Goal: Task Accomplishment & Management: Use online tool/utility

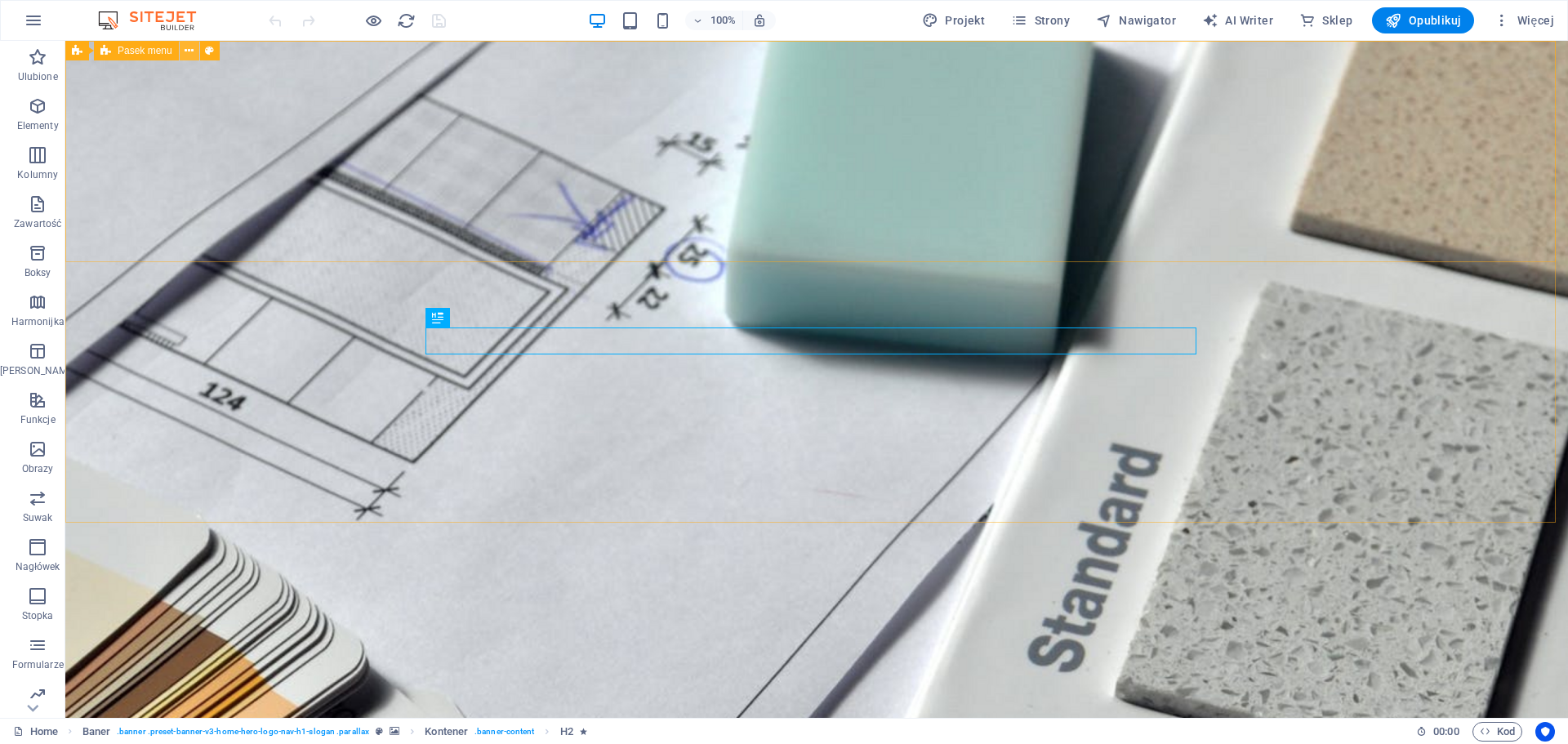
click at [190, 46] on icon at bounding box center [189, 51] width 9 height 17
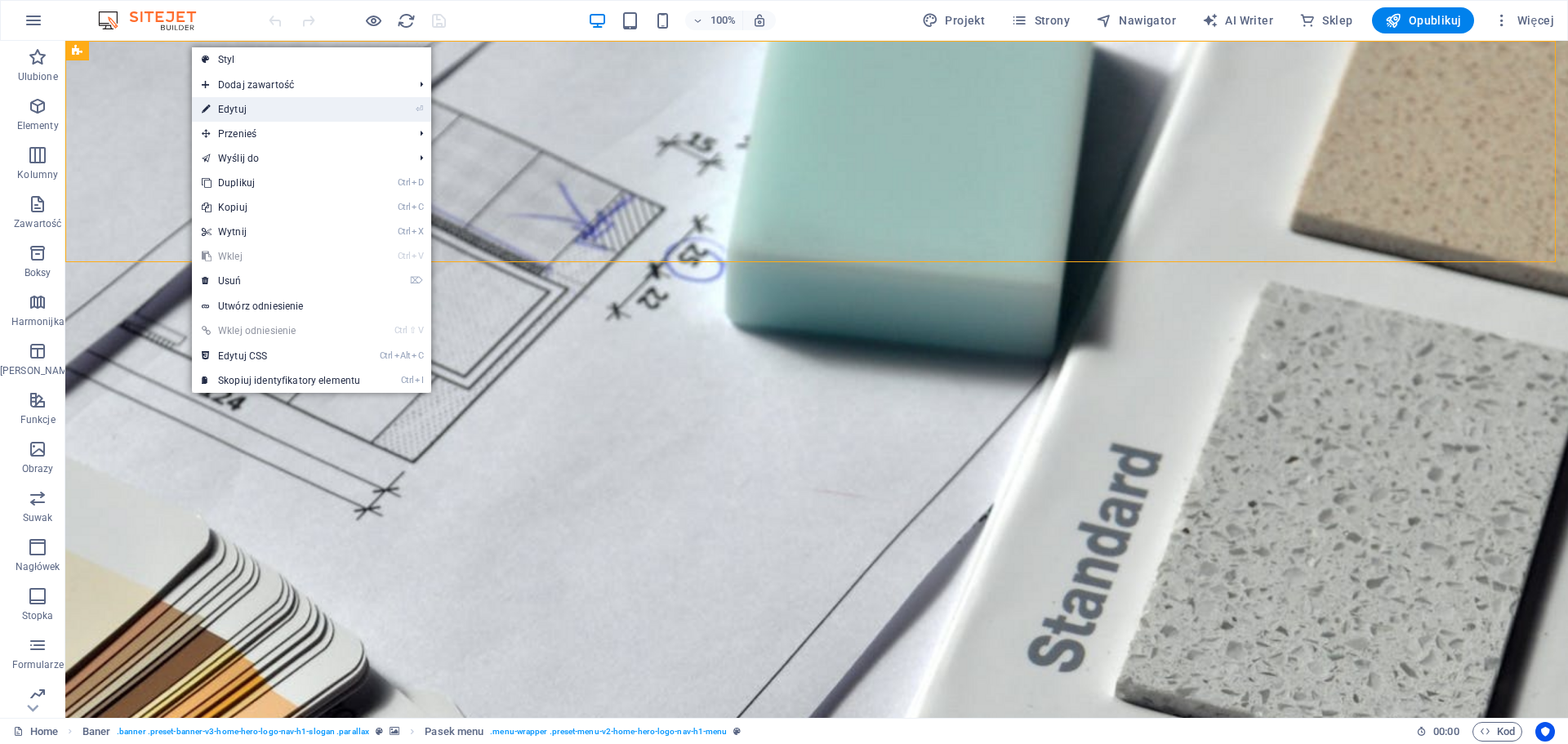
click at [0, 0] on link "⏎ Edytuj" at bounding box center [0, 0] width 0 height 0
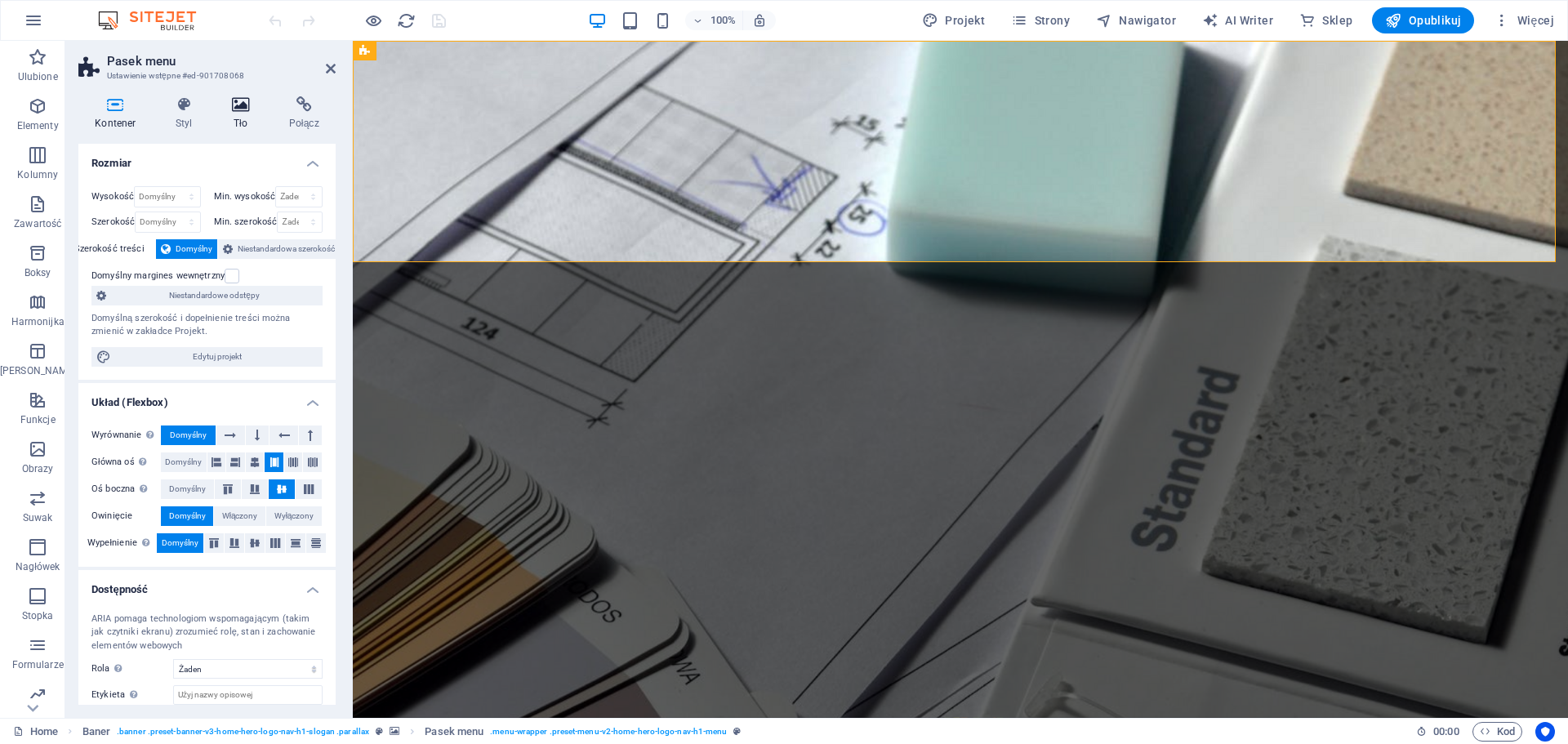
click at [249, 114] on h4 "Tło" at bounding box center [244, 113] width 57 height 34
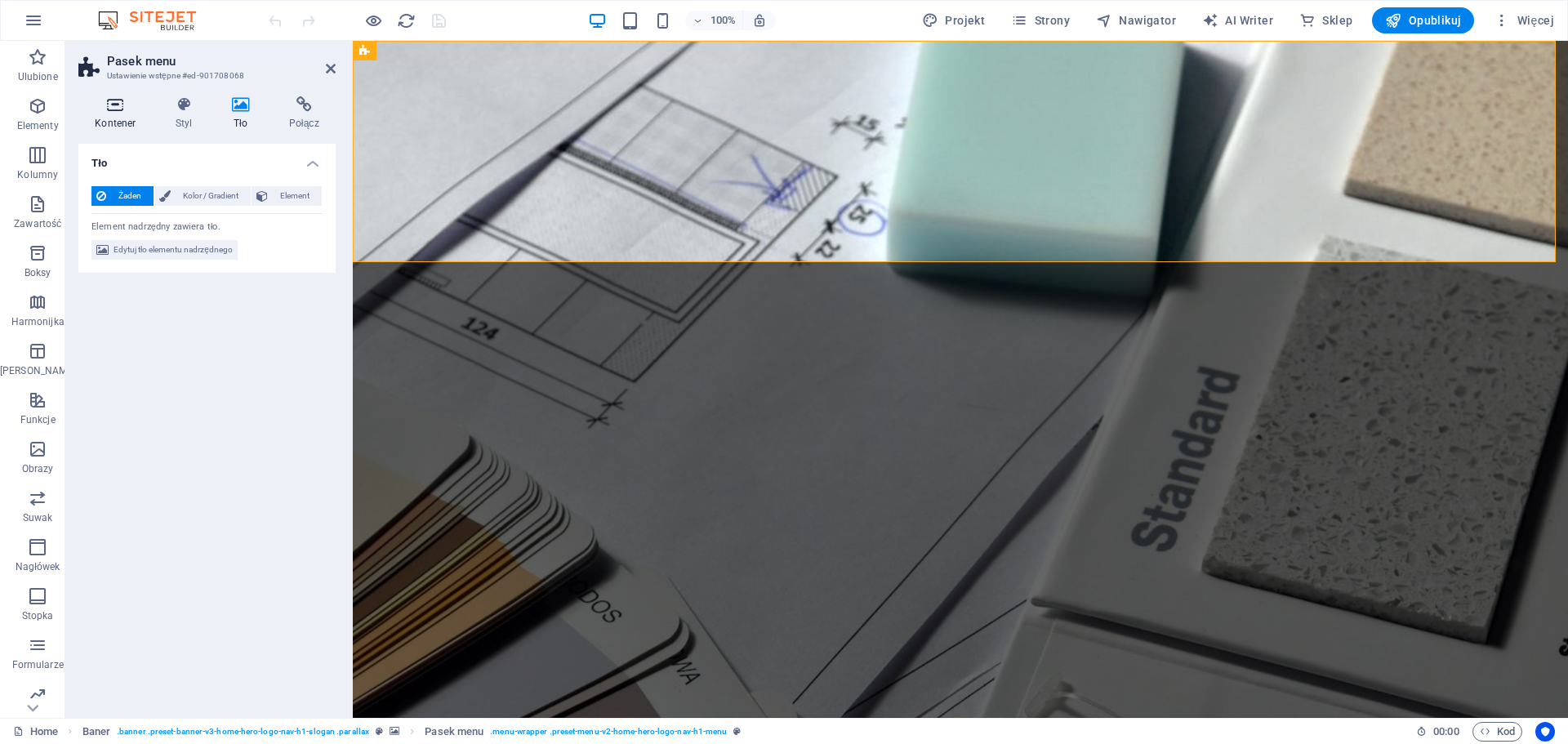
click at [139, 123] on h4 "Kontener" at bounding box center [119, 113] width 81 height 34
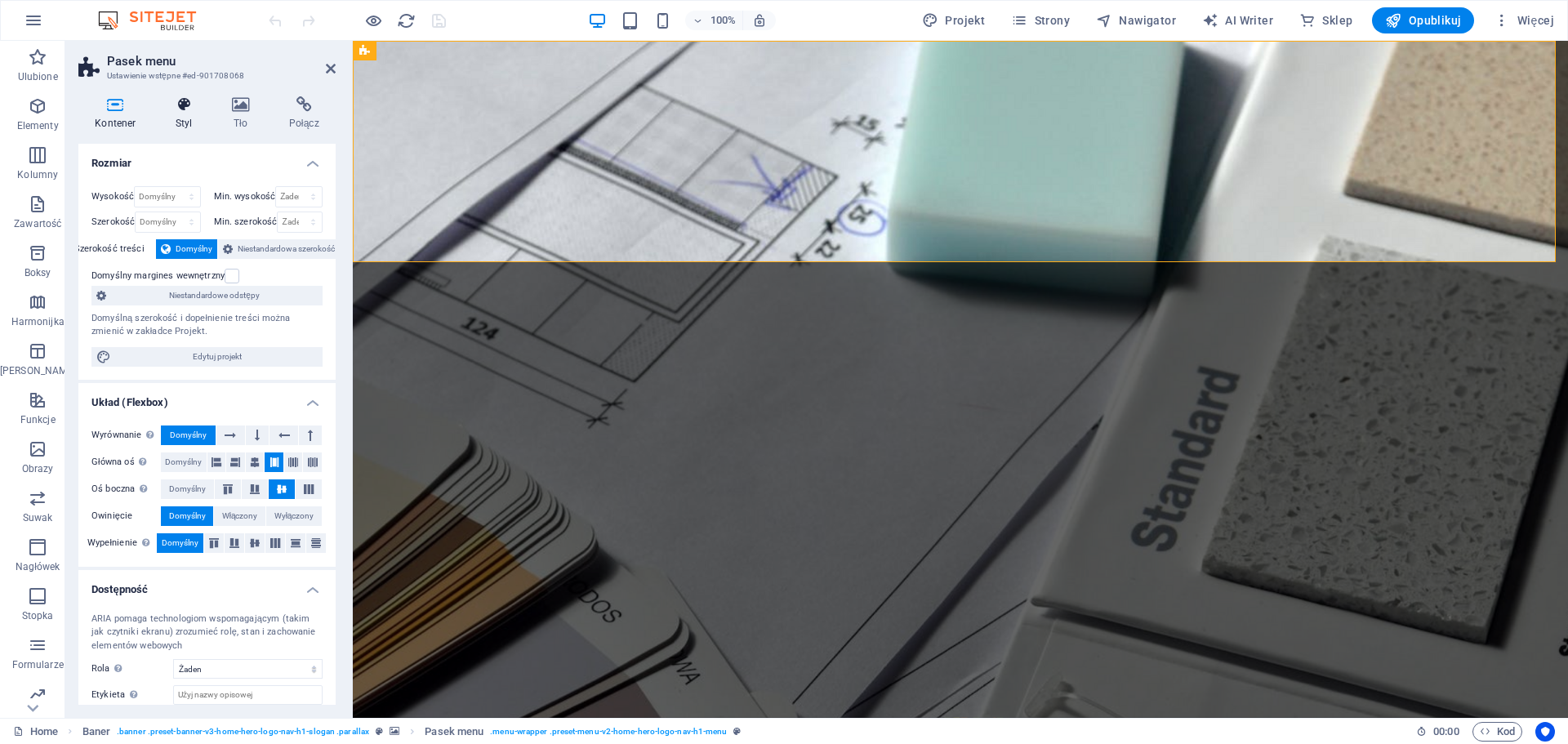
click at [204, 113] on h4 "Styl" at bounding box center [188, 113] width 56 height 34
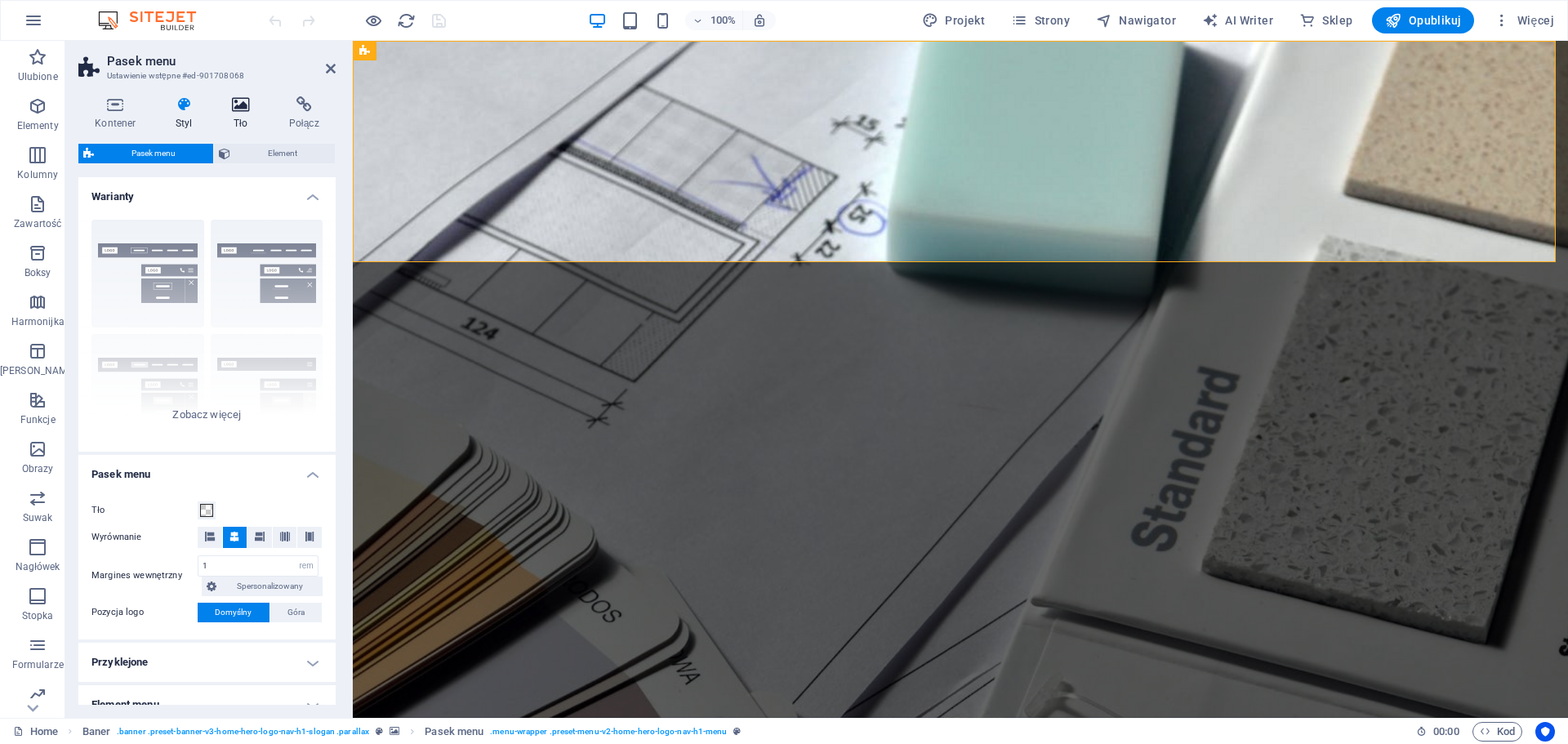
click at [227, 116] on h4 "Tło" at bounding box center [244, 113] width 57 height 34
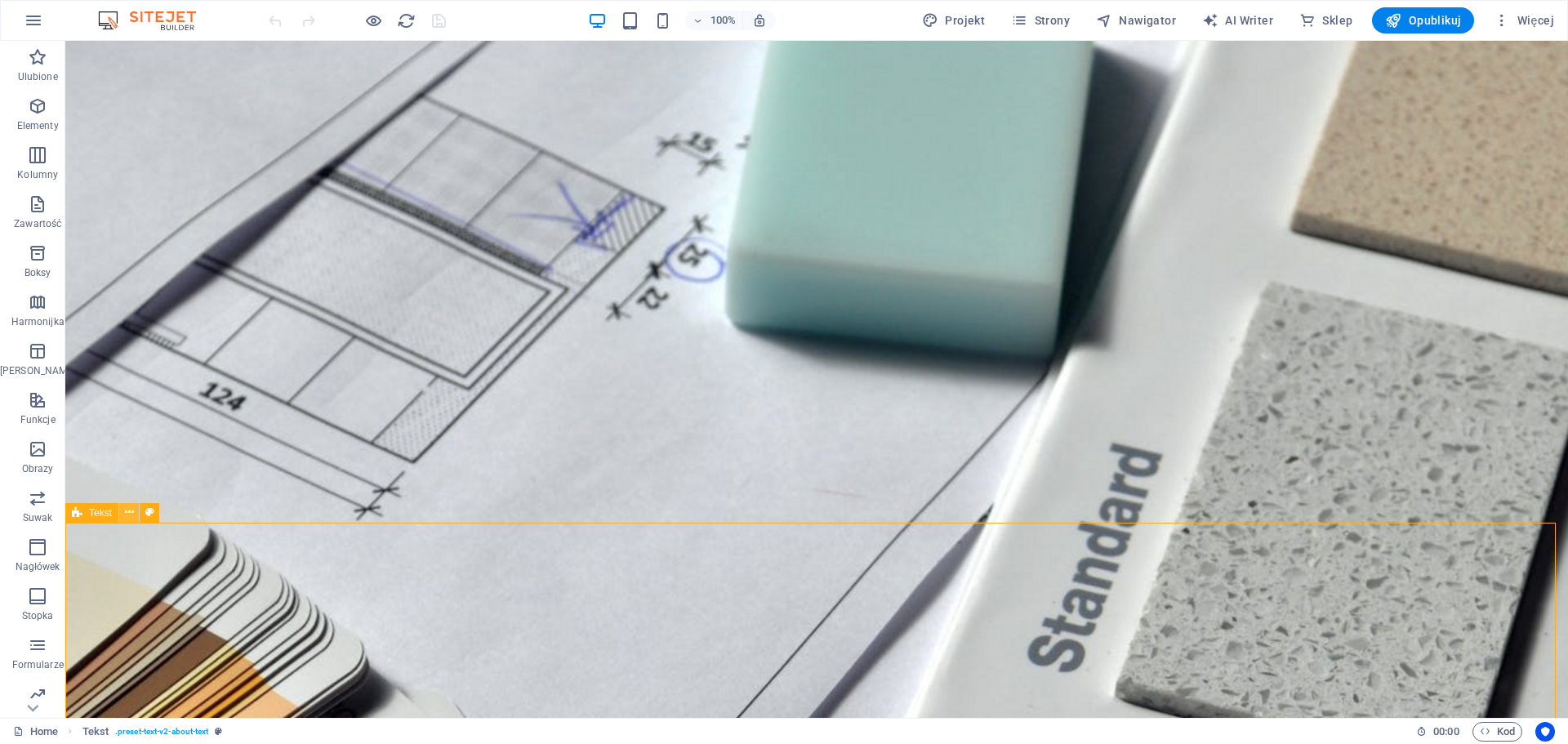
click at [135, 511] on button at bounding box center [129, 512] width 20 height 20
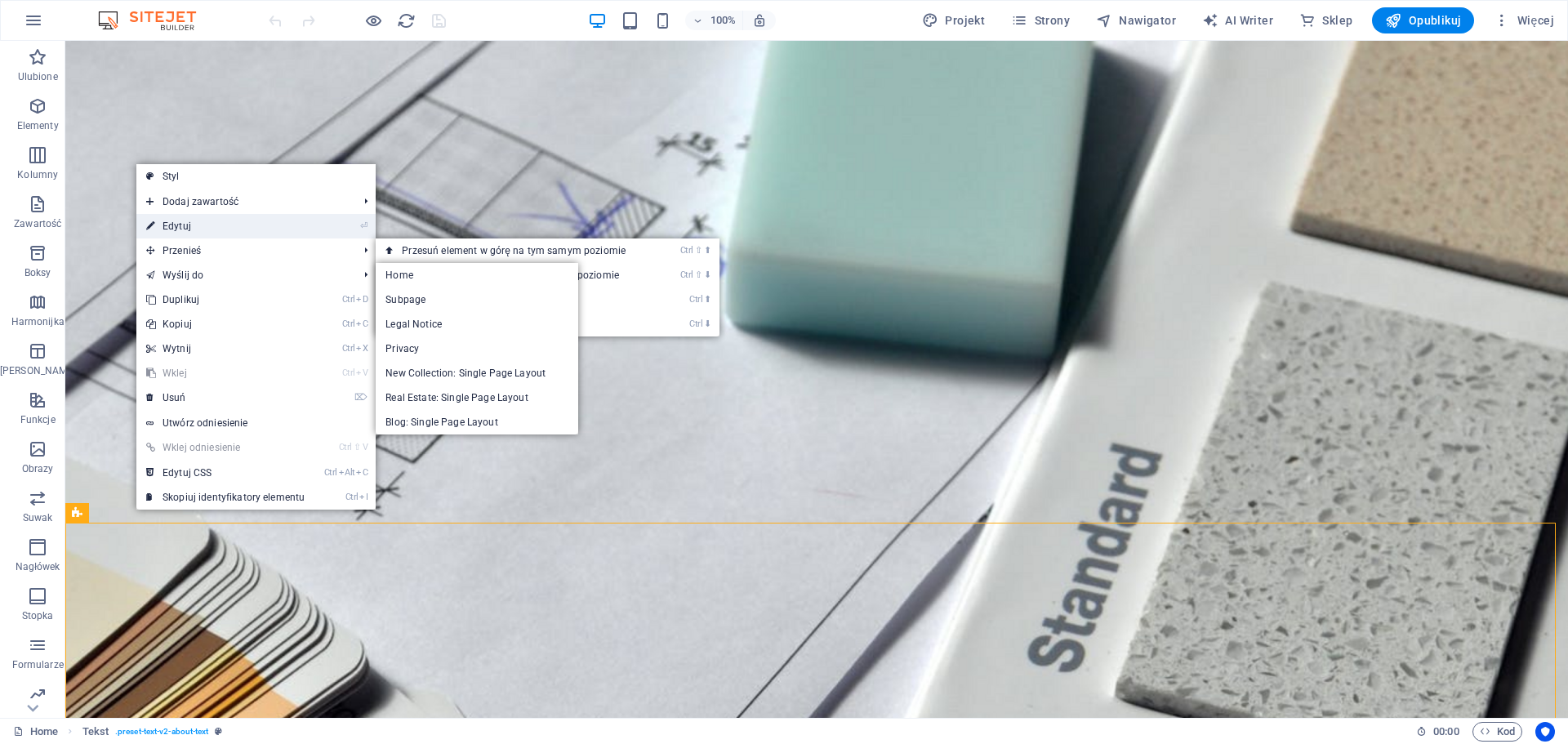
click at [203, 233] on link "⏎ Edytuj" at bounding box center [225, 226] width 178 height 25
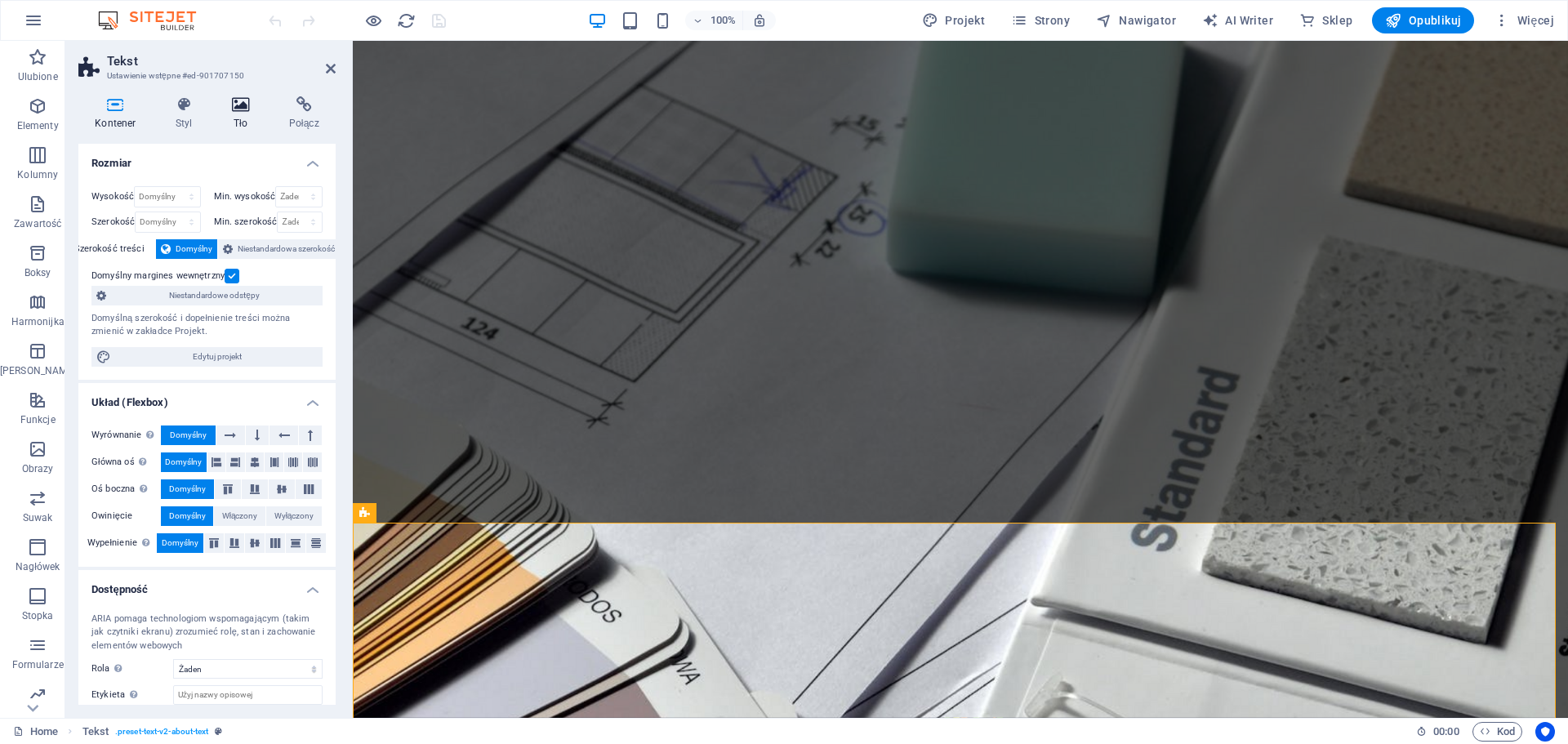
click at [232, 124] on h4 "Tło" at bounding box center [244, 113] width 57 height 34
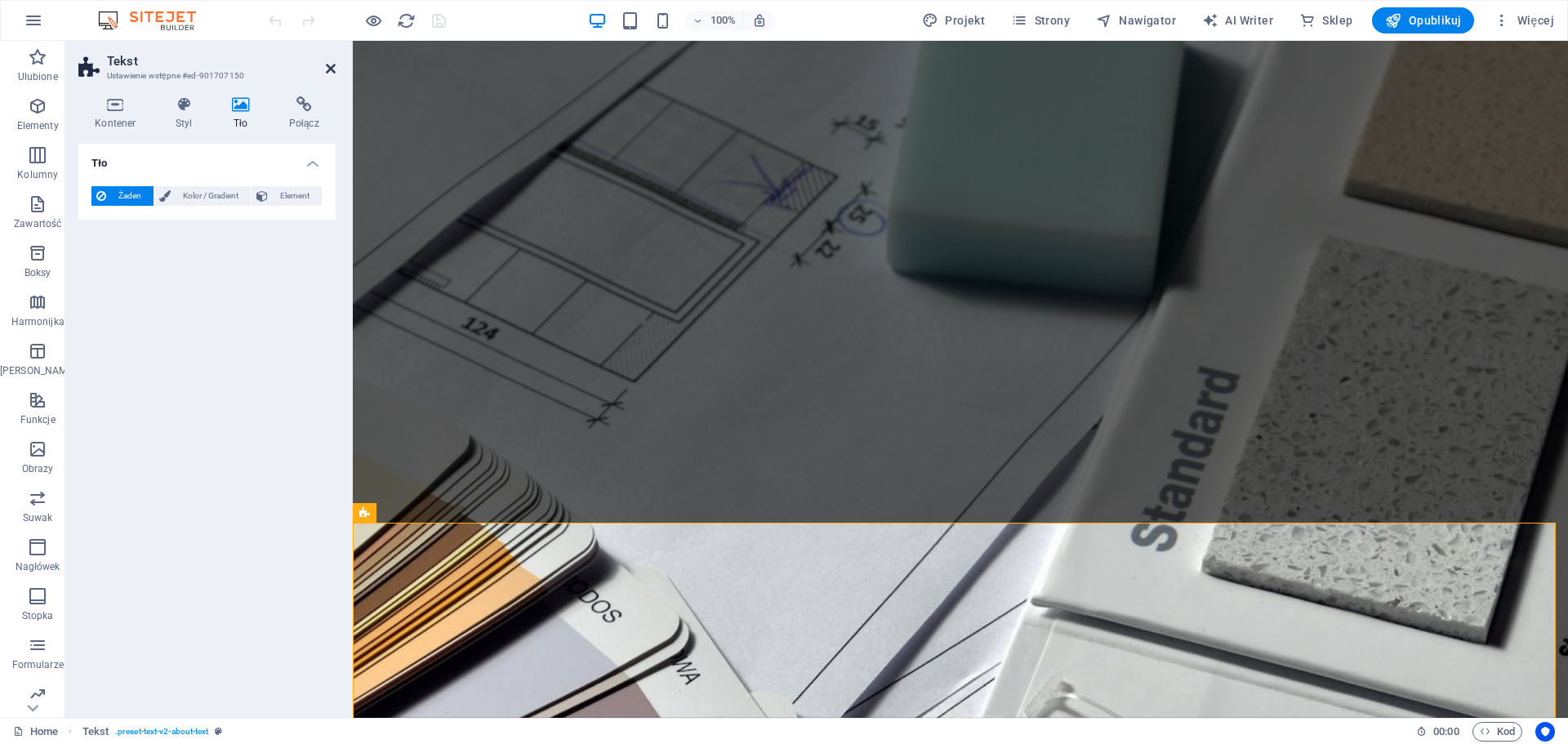
click at [327, 70] on icon at bounding box center [330, 68] width 9 height 13
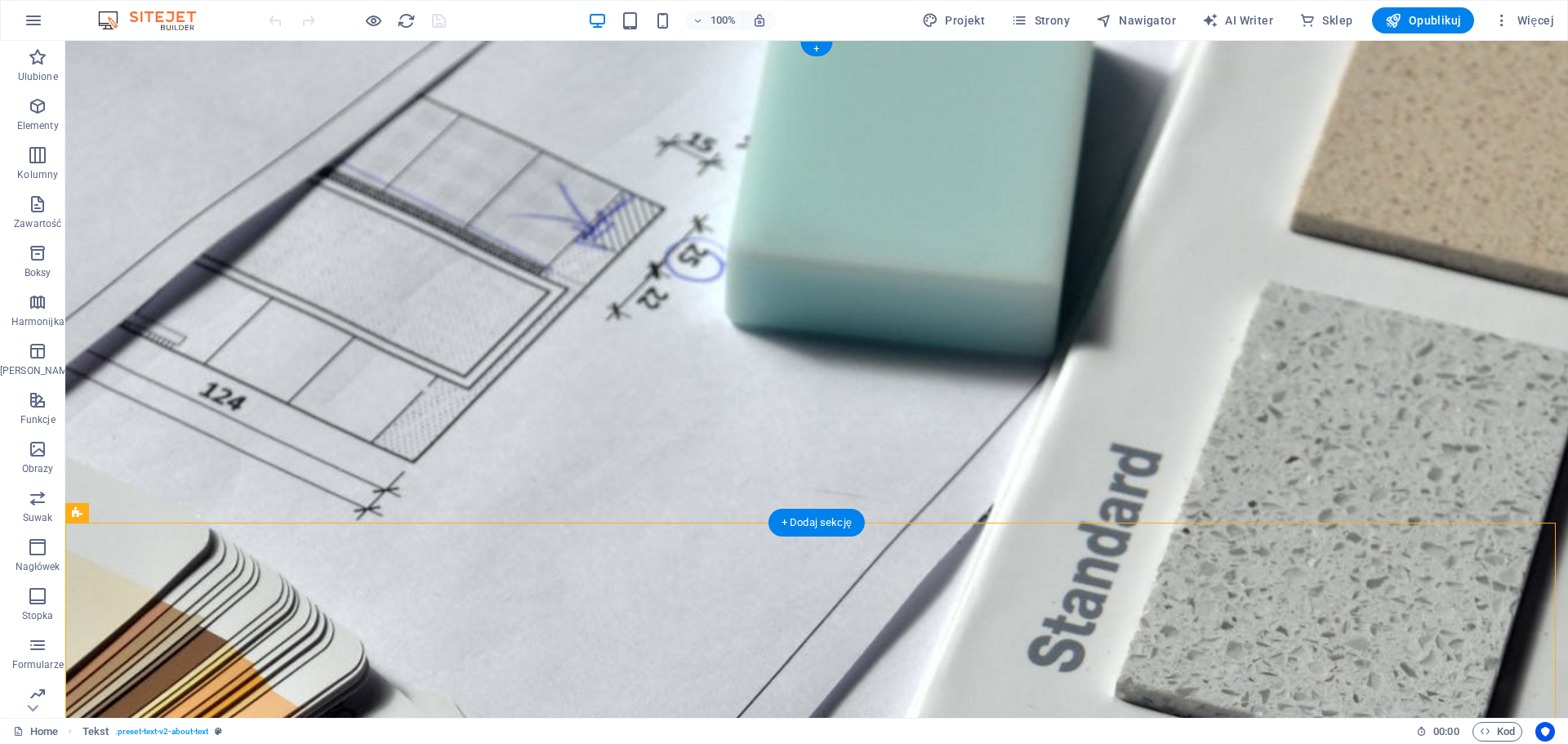
click at [293, 496] on figure at bounding box center [817, 379] width 1503 height 677
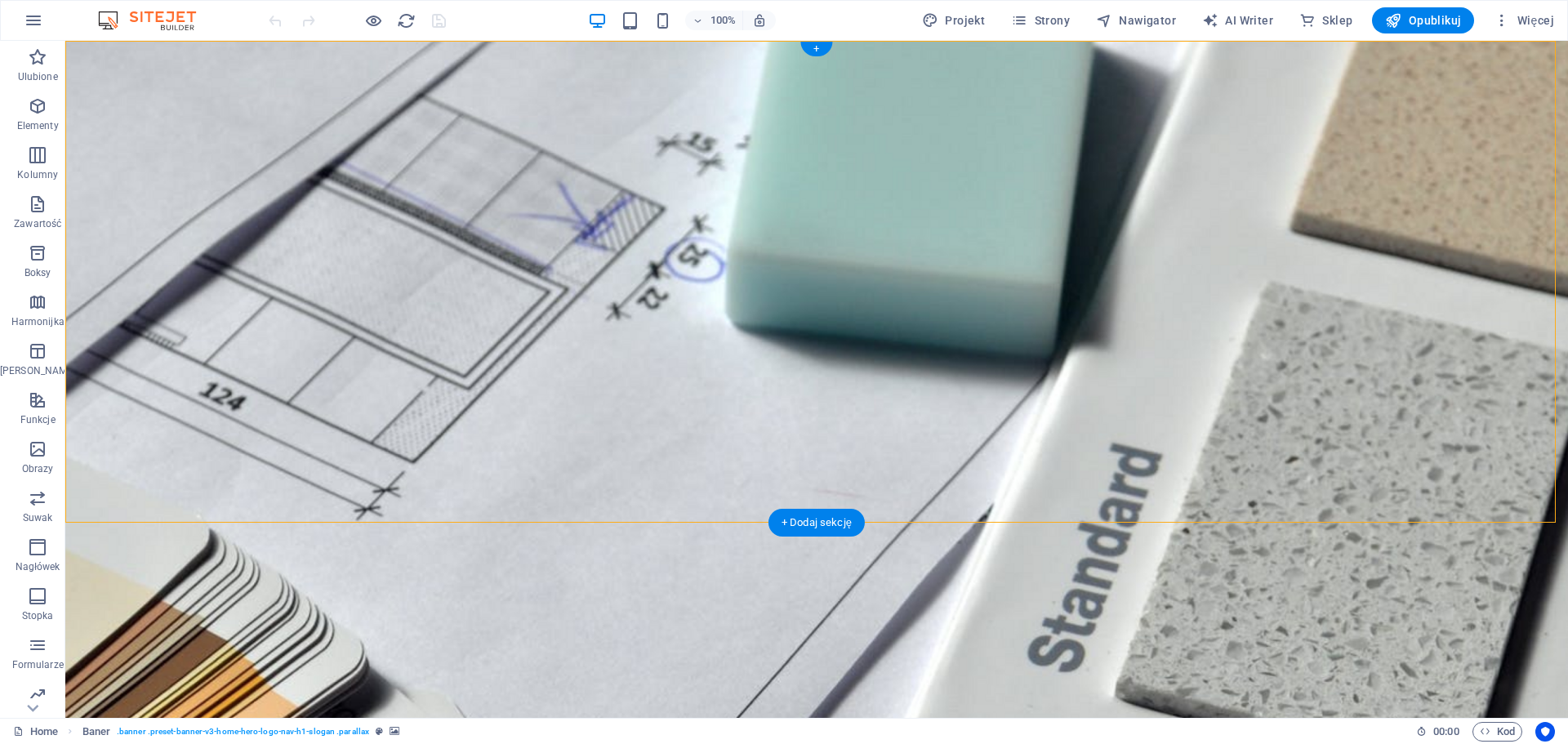
click at [293, 496] on figure at bounding box center [817, 379] width 1503 height 677
select select "vh"
select select "header"
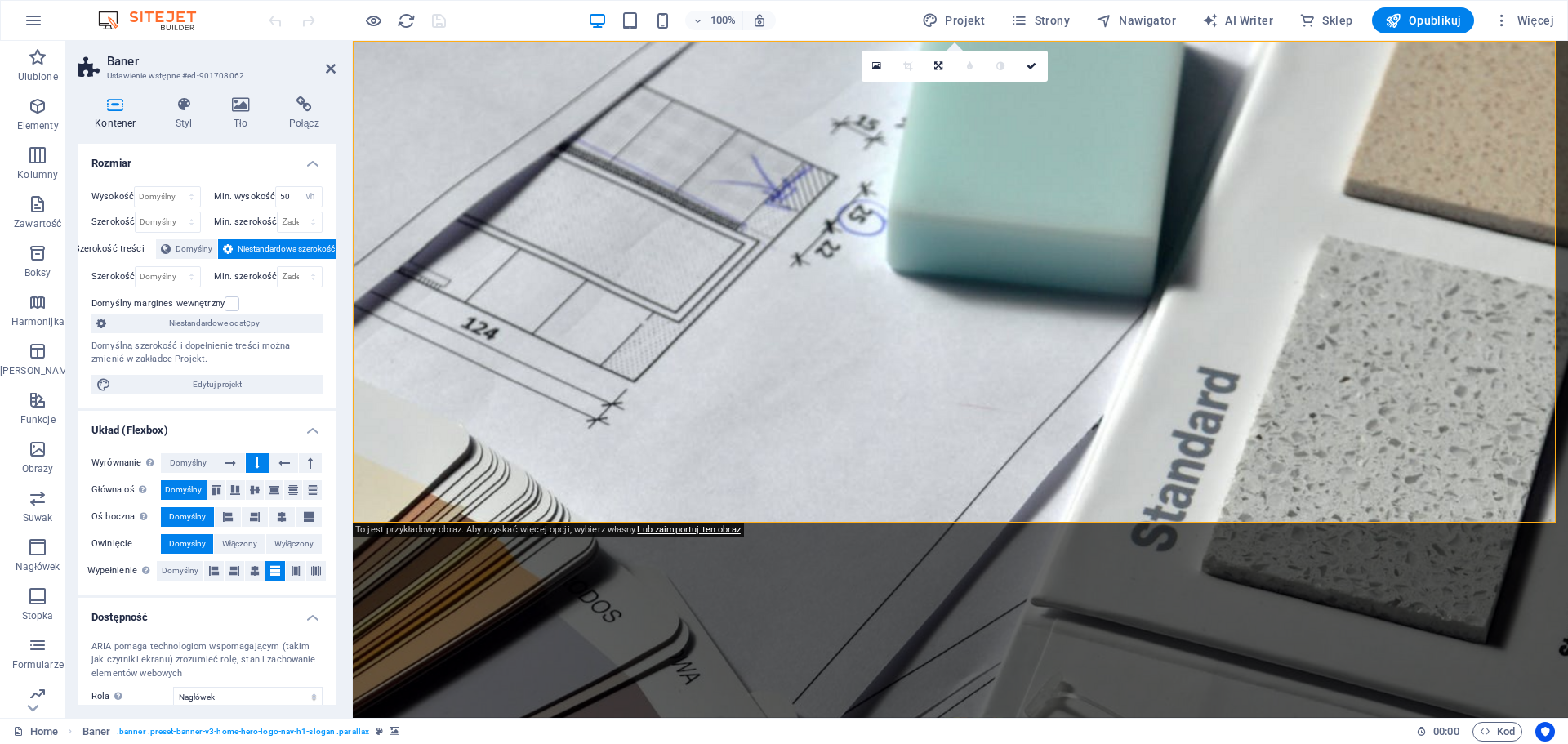
scroll to position [119, 0]
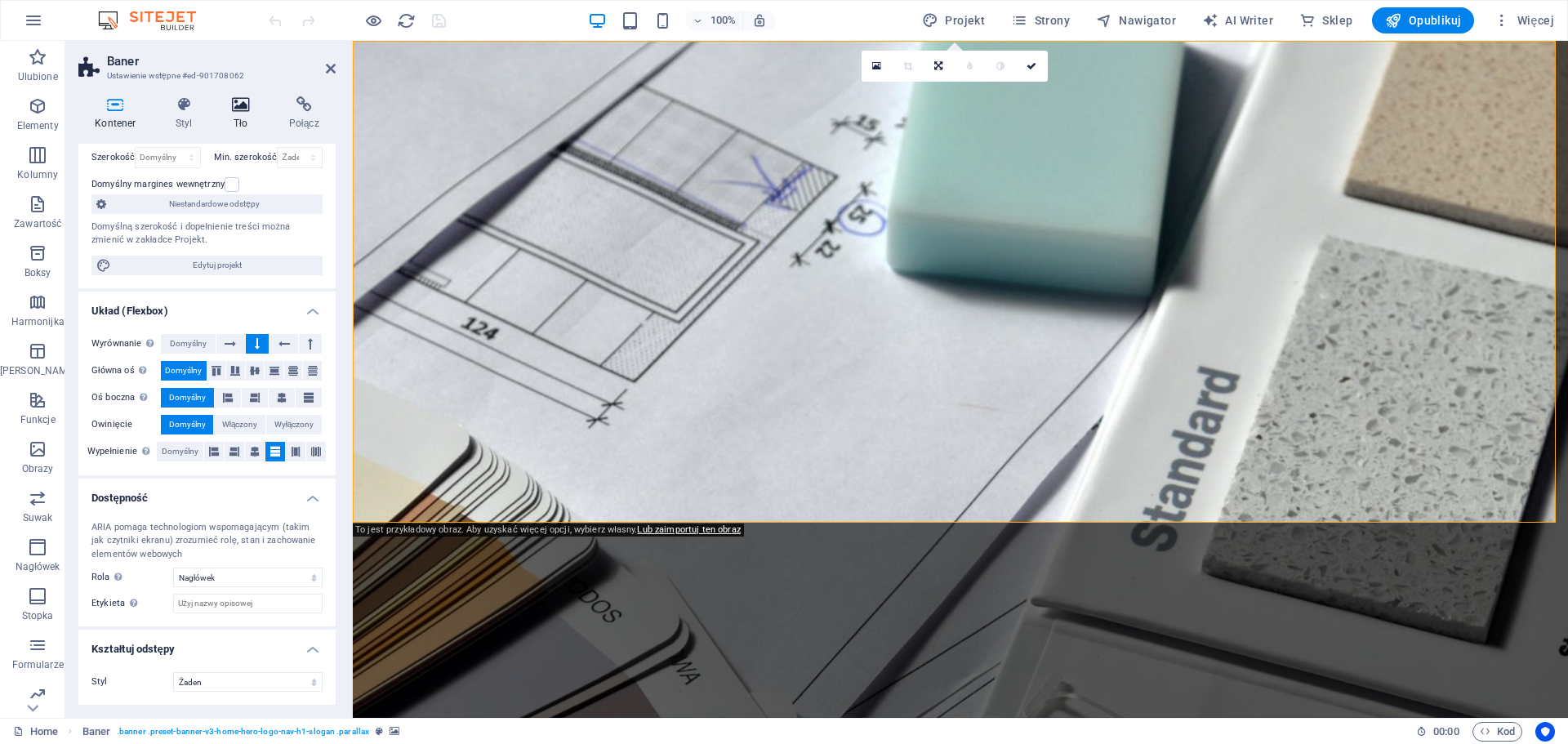
click at [244, 118] on h4 "Tło" at bounding box center [244, 113] width 57 height 34
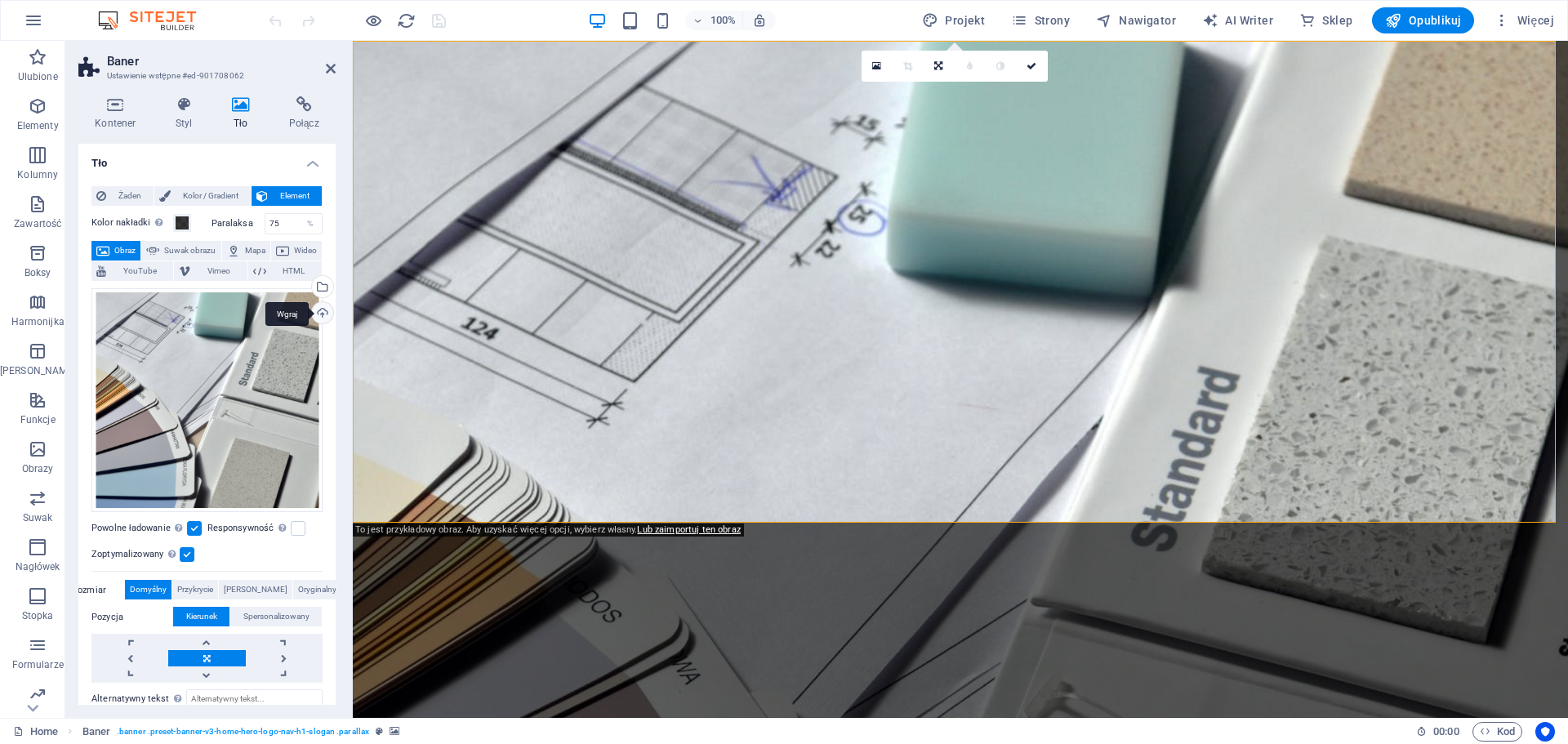
click at [318, 309] on div "Wgraj" at bounding box center [321, 314] width 25 height 25
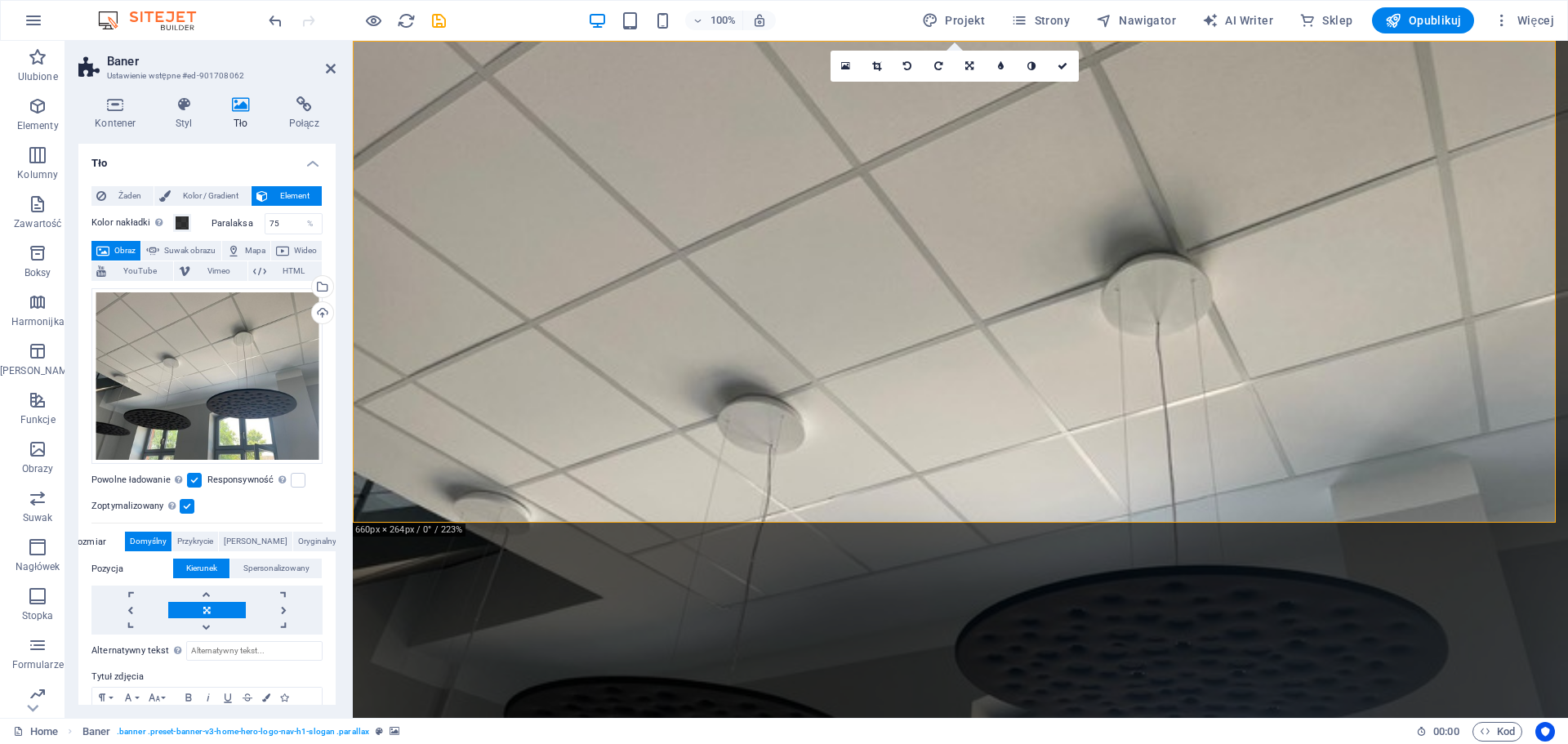
click at [207, 605] on link at bounding box center [206, 609] width 77 height 16
click at [202, 592] on link at bounding box center [206, 593] width 77 height 16
click at [205, 623] on link at bounding box center [206, 626] width 77 height 16
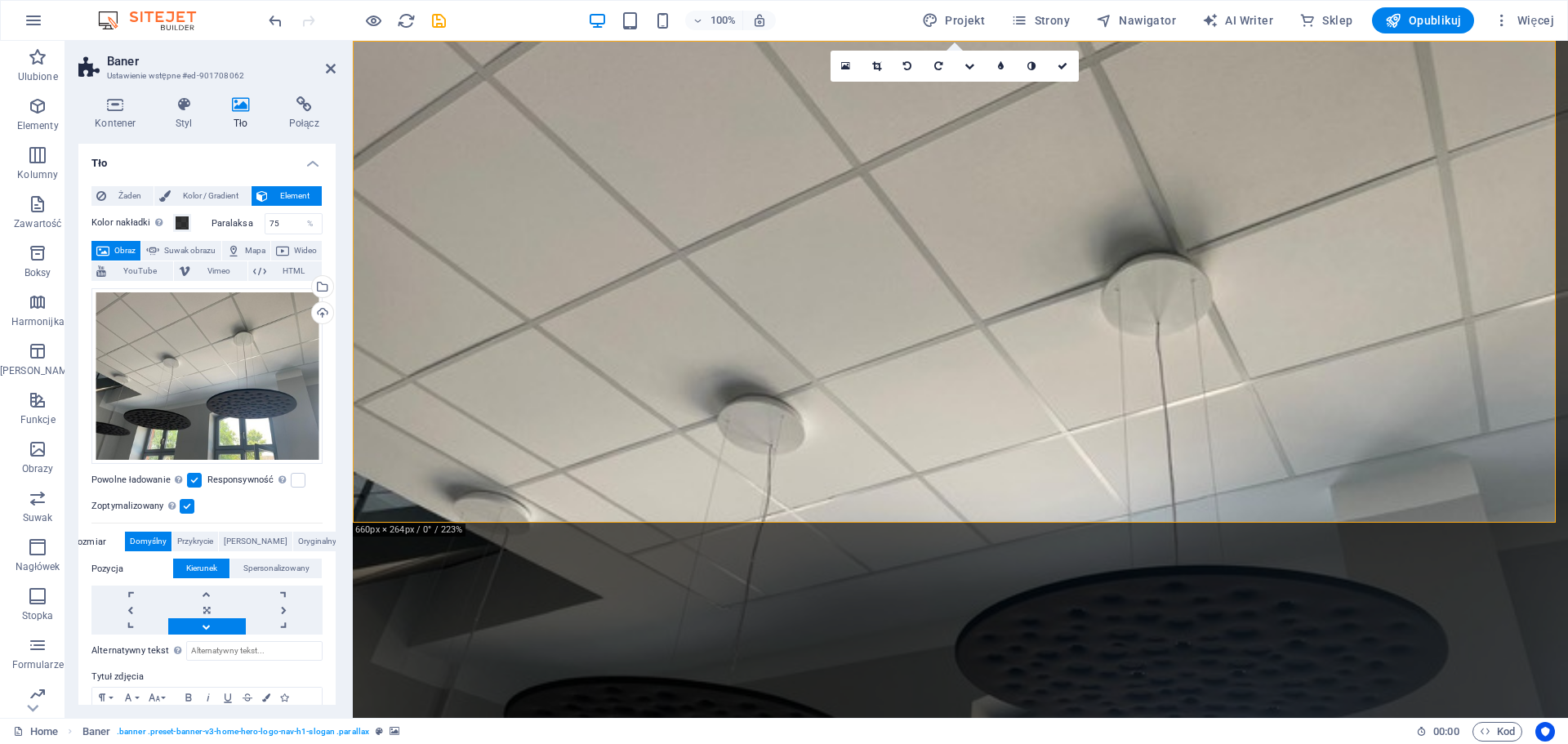
click at [205, 623] on link at bounding box center [206, 626] width 77 height 16
click at [136, 612] on link at bounding box center [130, 609] width 77 height 16
click at [136, 612] on link at bounding box center [130, 609] width 77 height 16
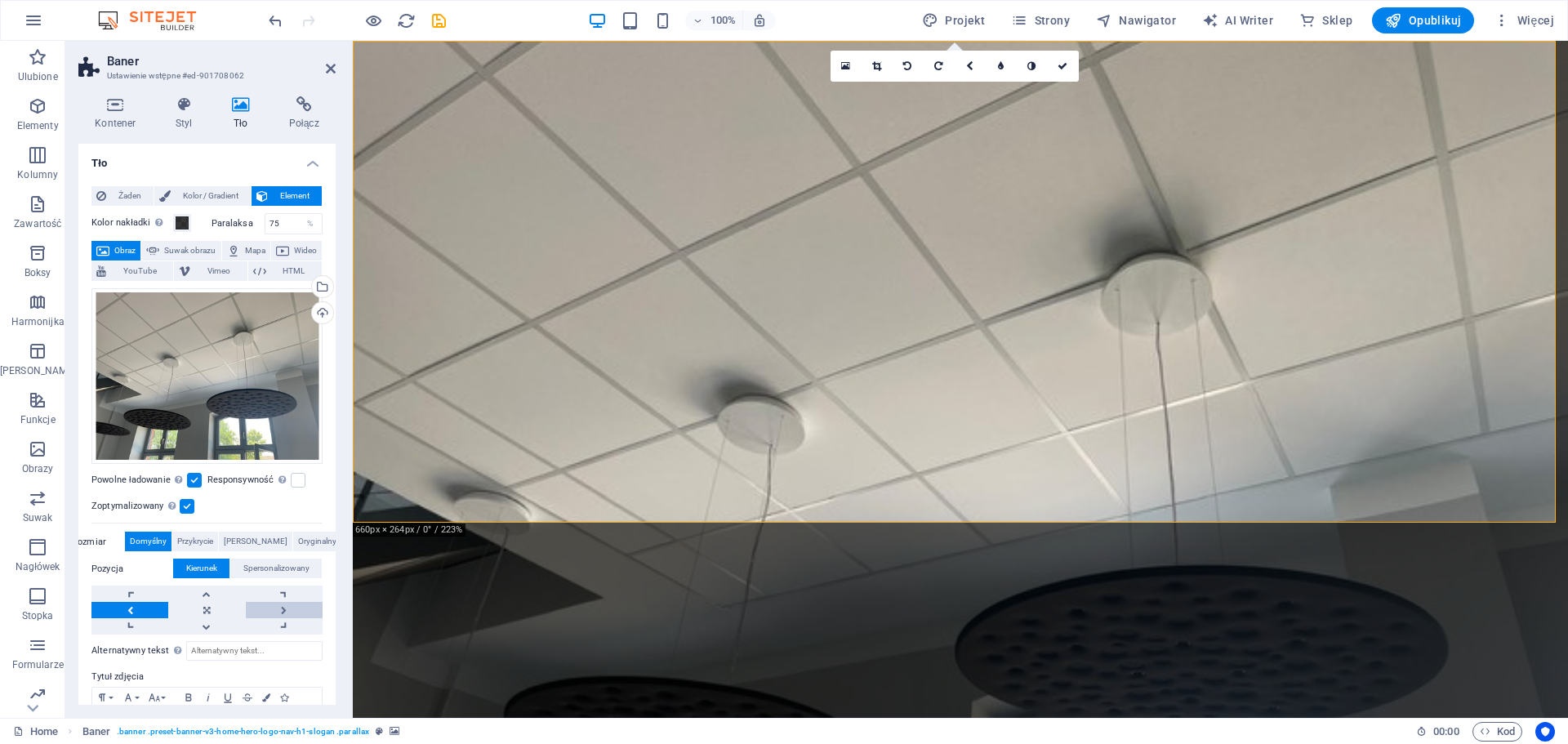
click at [263, 611] on link at bounding box center [284, 609] width 77 height 16
click at [319, 317] on div "Wgraj" at bounding box center [321, 314] width 25 height 25
click at [276, 25] on icon "undo" at bounding box center [275, 20] width 19 height 19
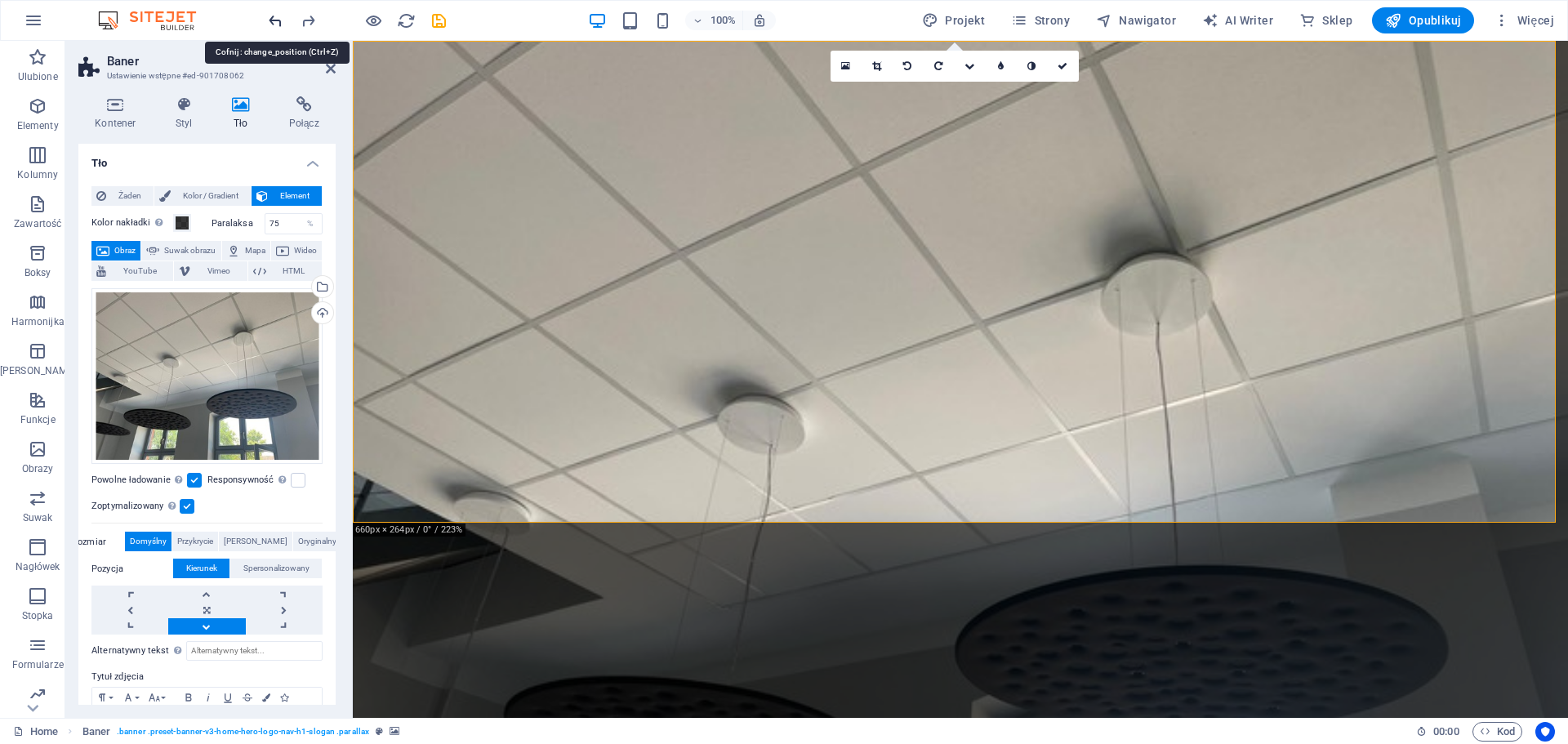
click at [276, 25] on icon "undo" at bounding box center [275, 20] width 19 height 19
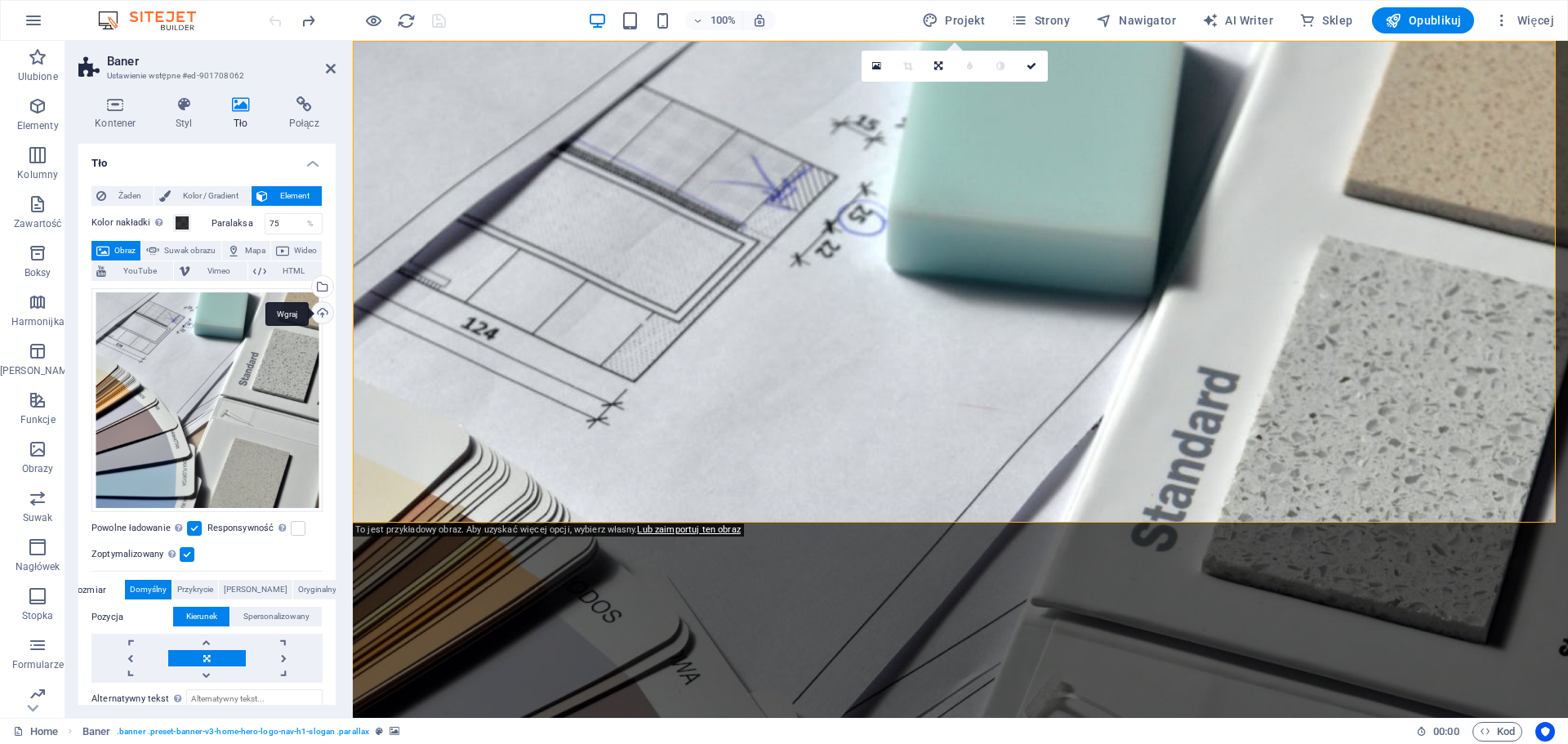
click at [315, 314] on div "Wgraj" at bounding box center [321, 314] width 25 height 25
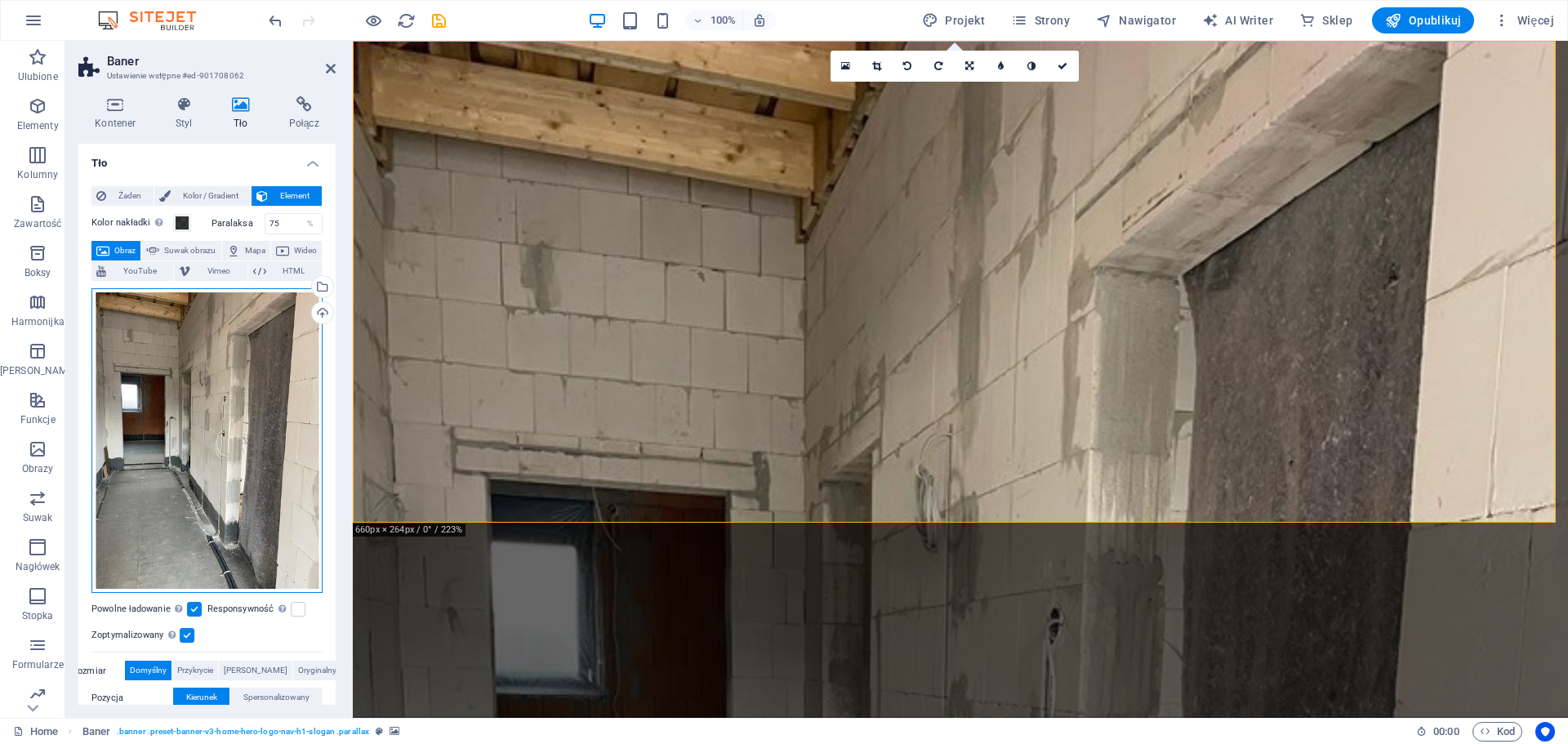
drag, startPoint x: 238, startPoint y: 479, endPoint x: 236, endPoint y: 439, distance: 40.0
click at [236, 439] on div "Przeciągnij pliki tutaj, kliknij, aby wybrać pliki lub wybierz pliki z Plików l…" at bounding box center [206, 441] width 231 height 305
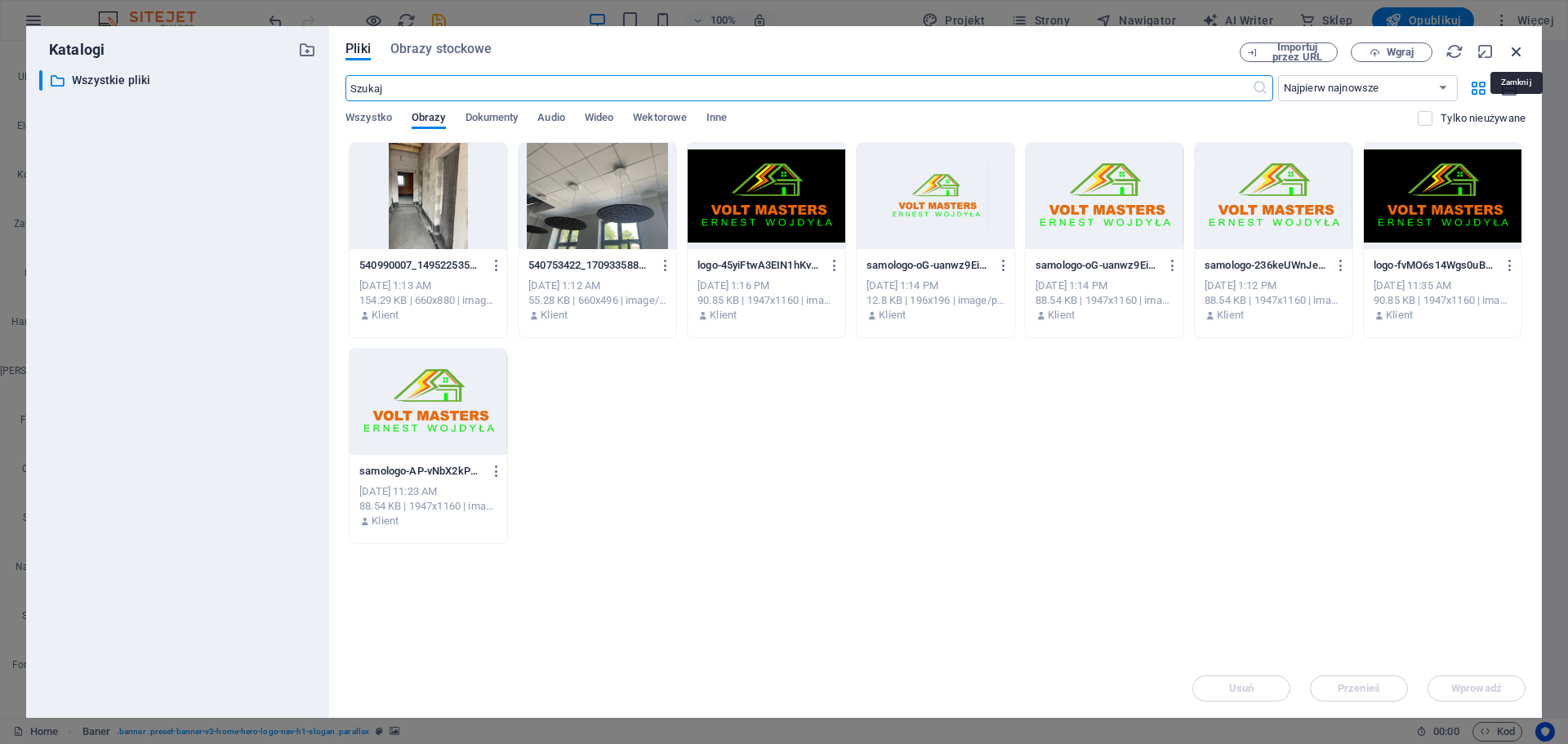
click at [1517, 48] on icon "button" at bounding box center [1517, 51] width 18 height 18
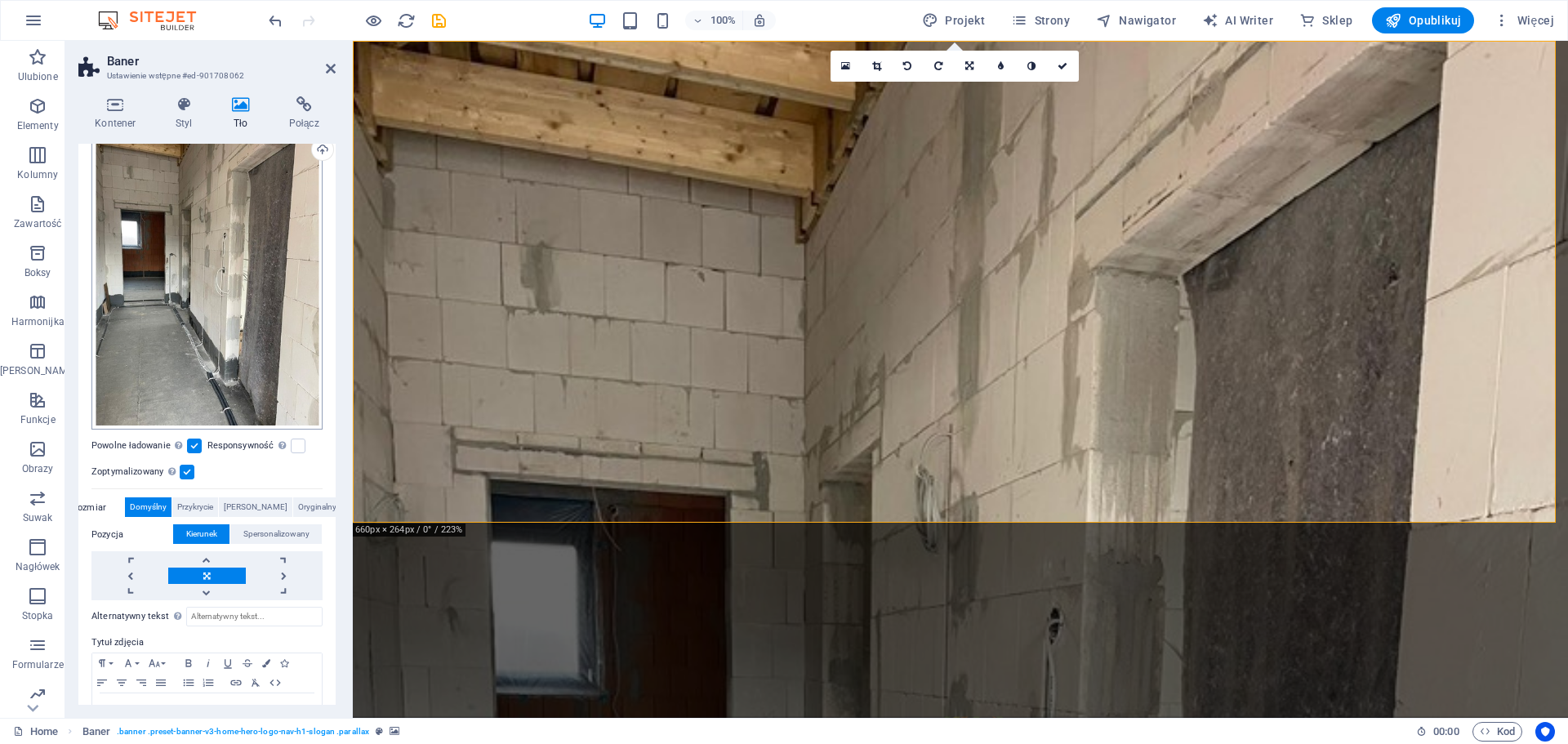
scroll to position [211, 0]
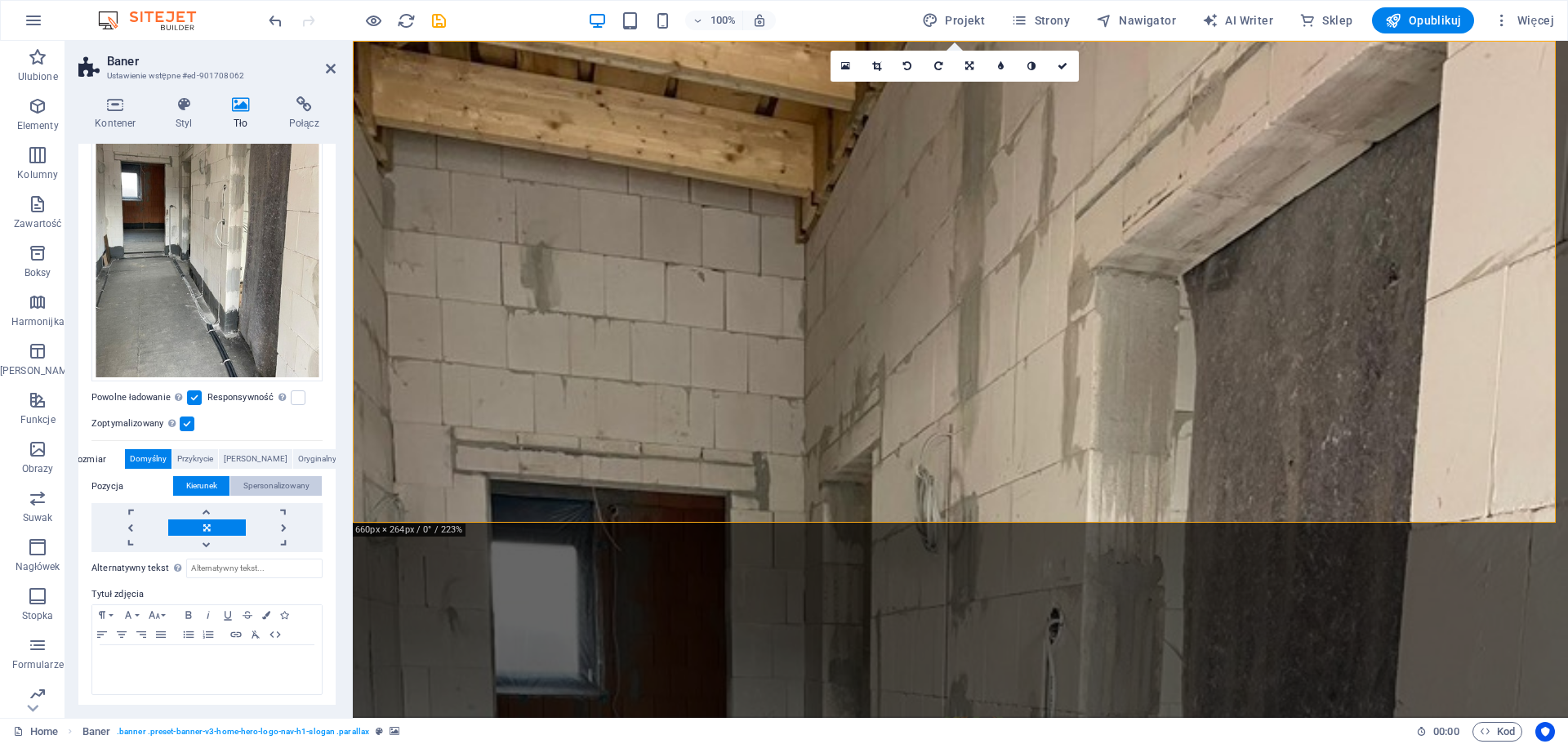
click at [243, 482] on span "Spersonalizowany" at bounding box center [276, 486] width 67 height 20
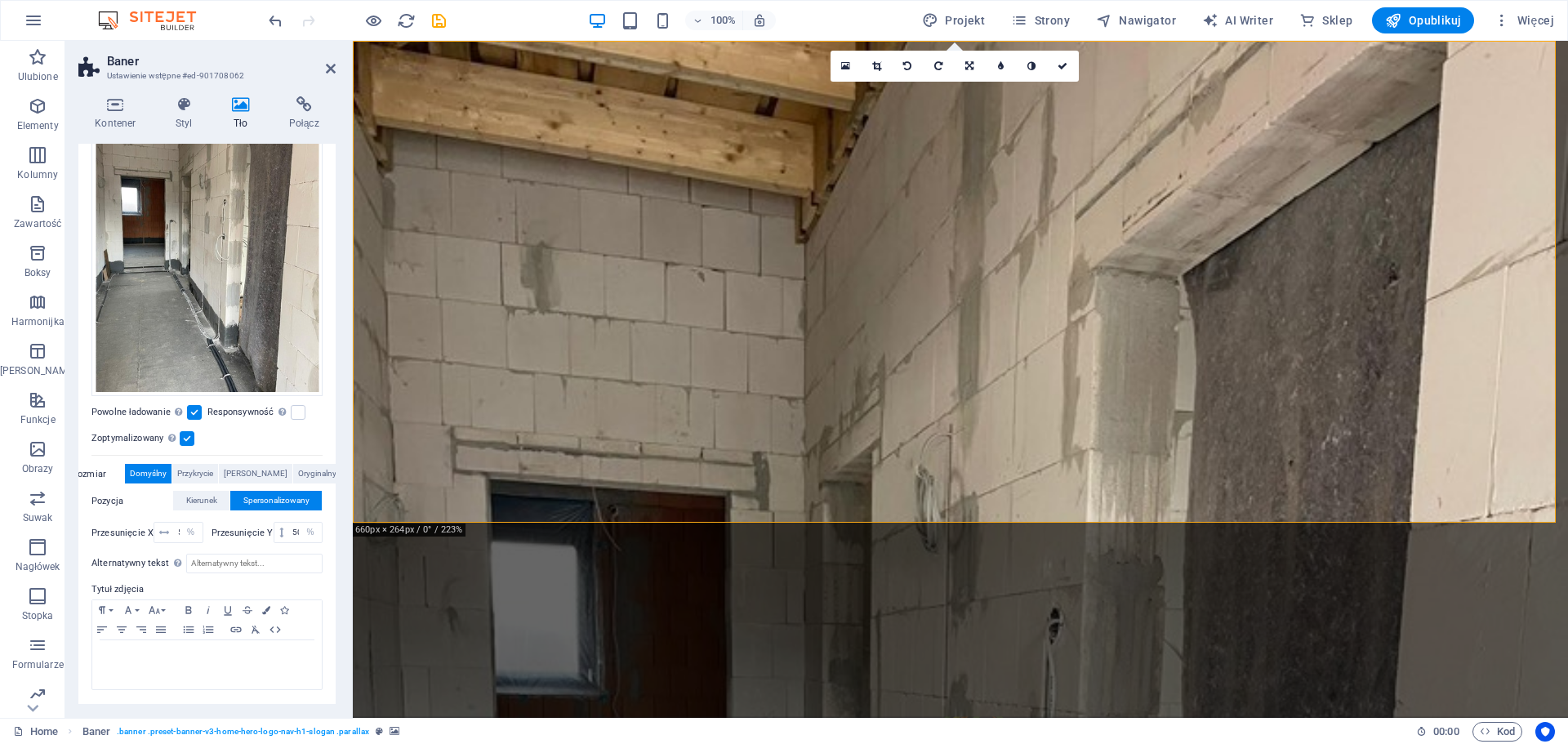
scroll to position [192, 0]
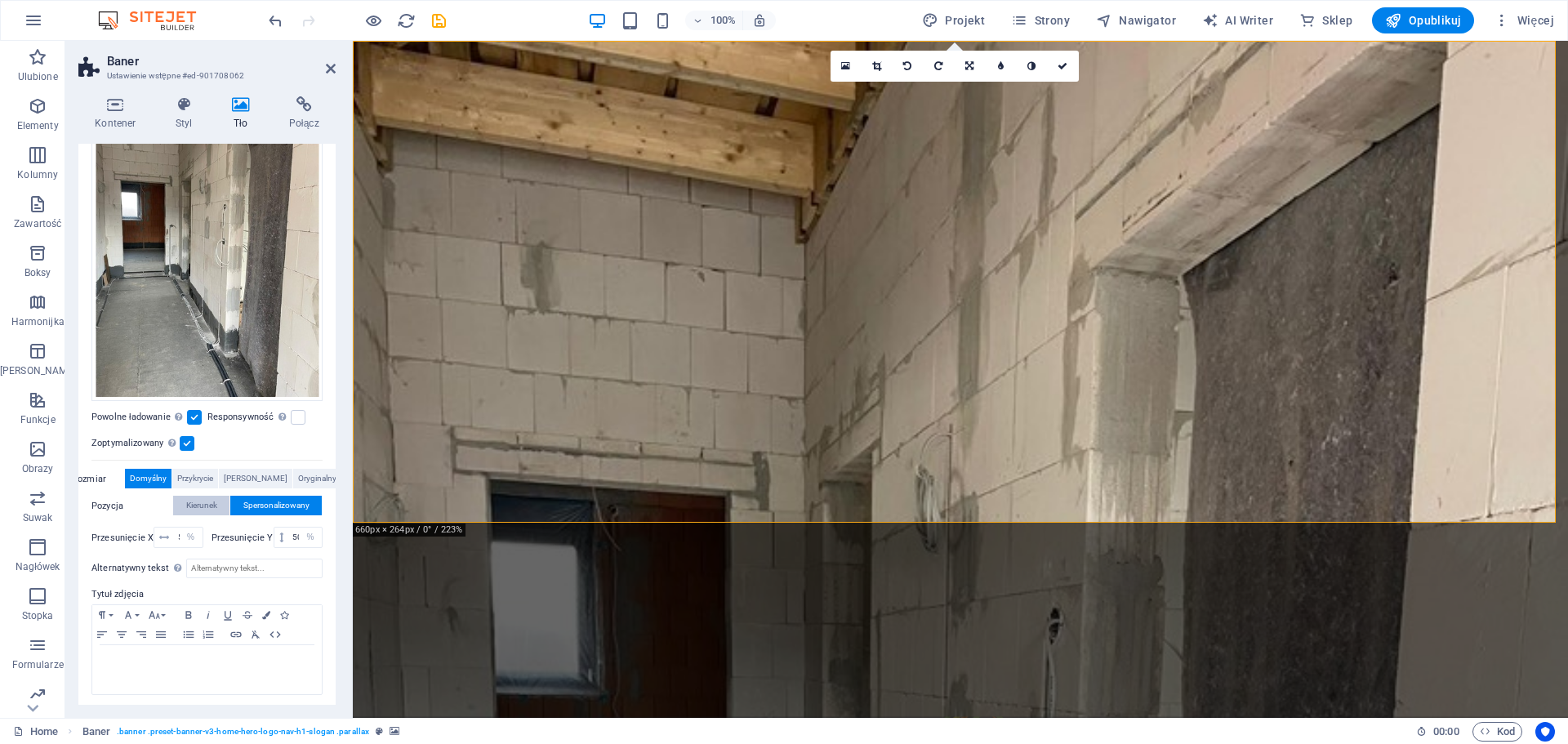
click at [197, 505] on span "Kierunek" at bounding box center [201, 505] width 31 height 20
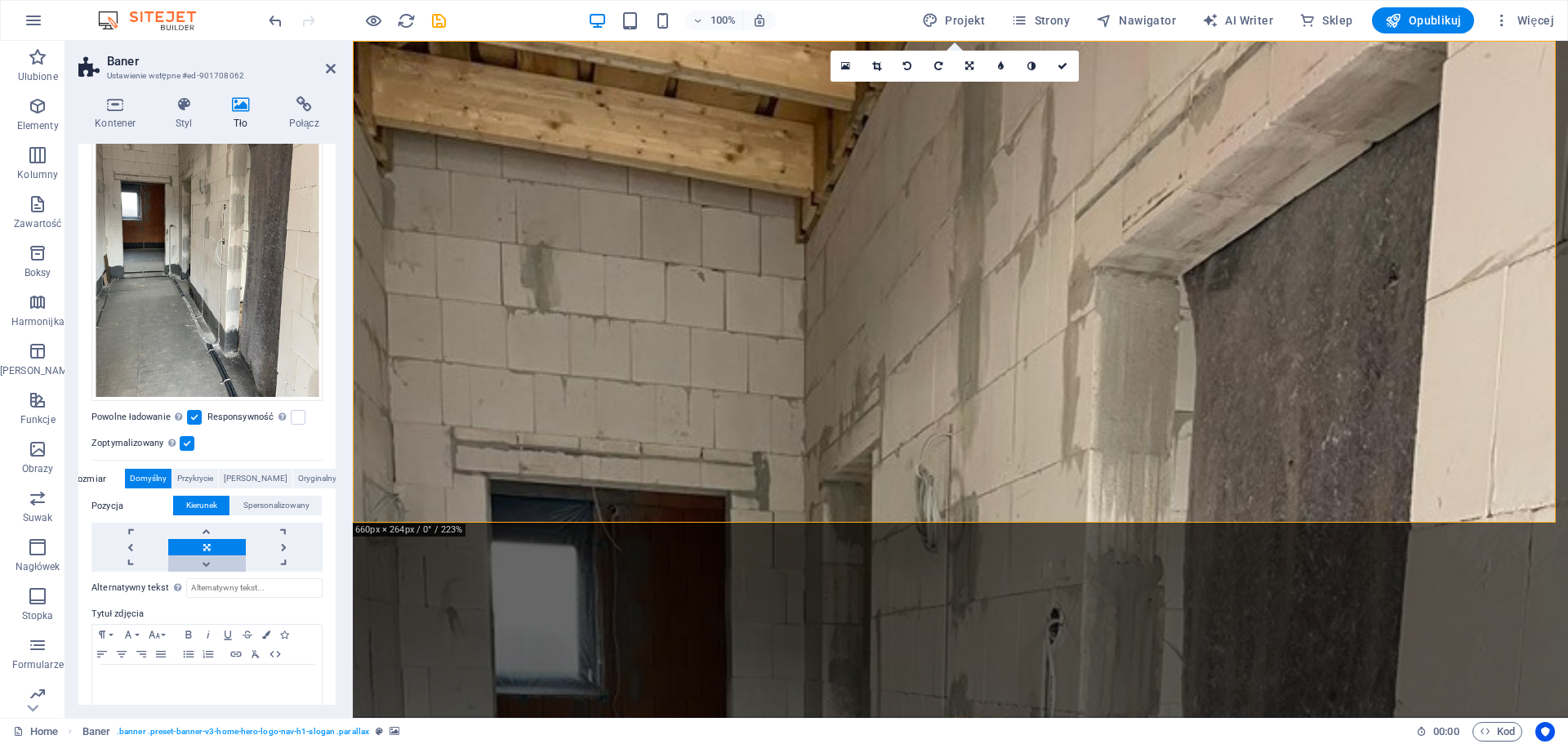
click at [205, 555] on link at bounding box center [206, 562] width 77 height 16
click at [275, 21] on icon "undo" at bounding box center [275, 20] width 19 height 19
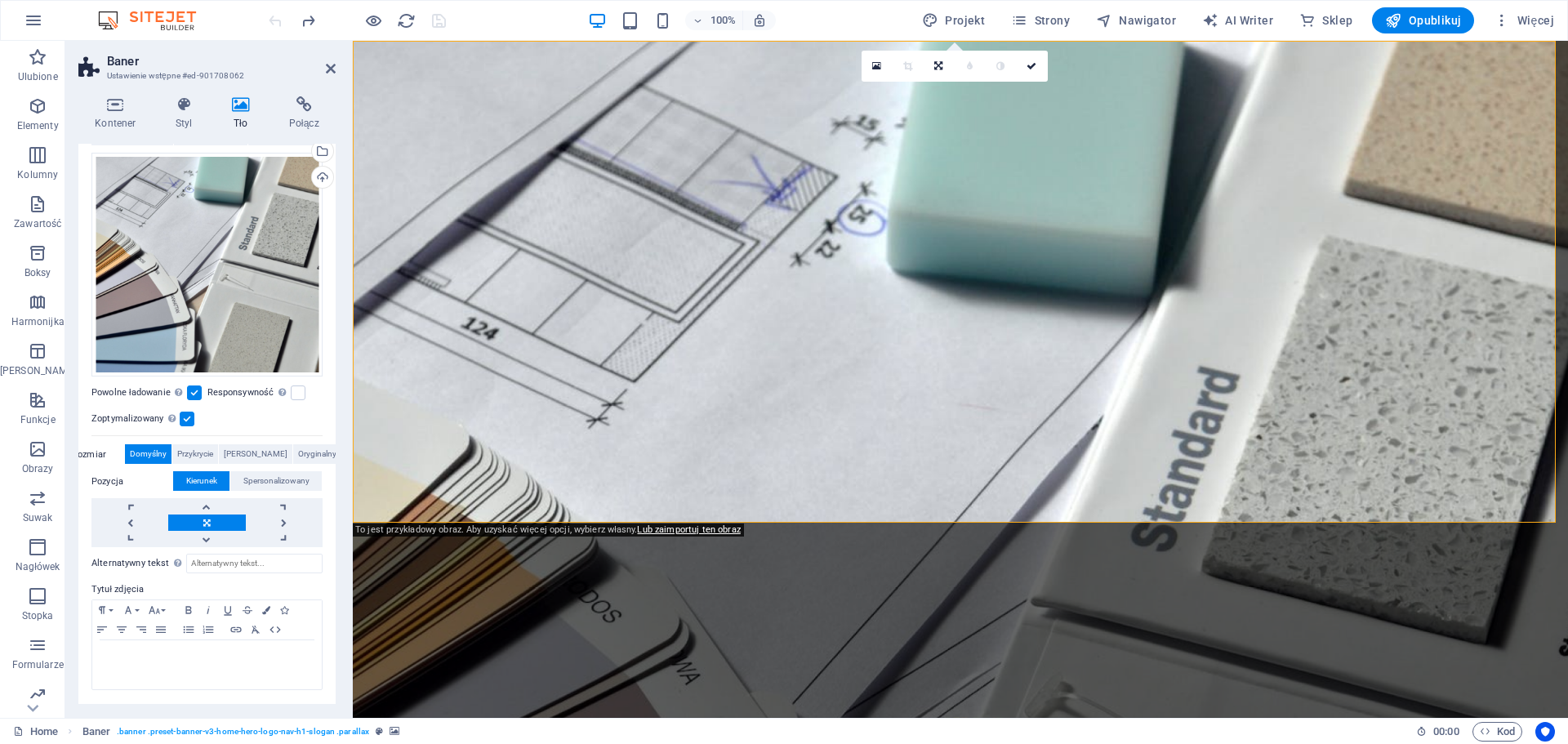
scroll to position [132, 0]
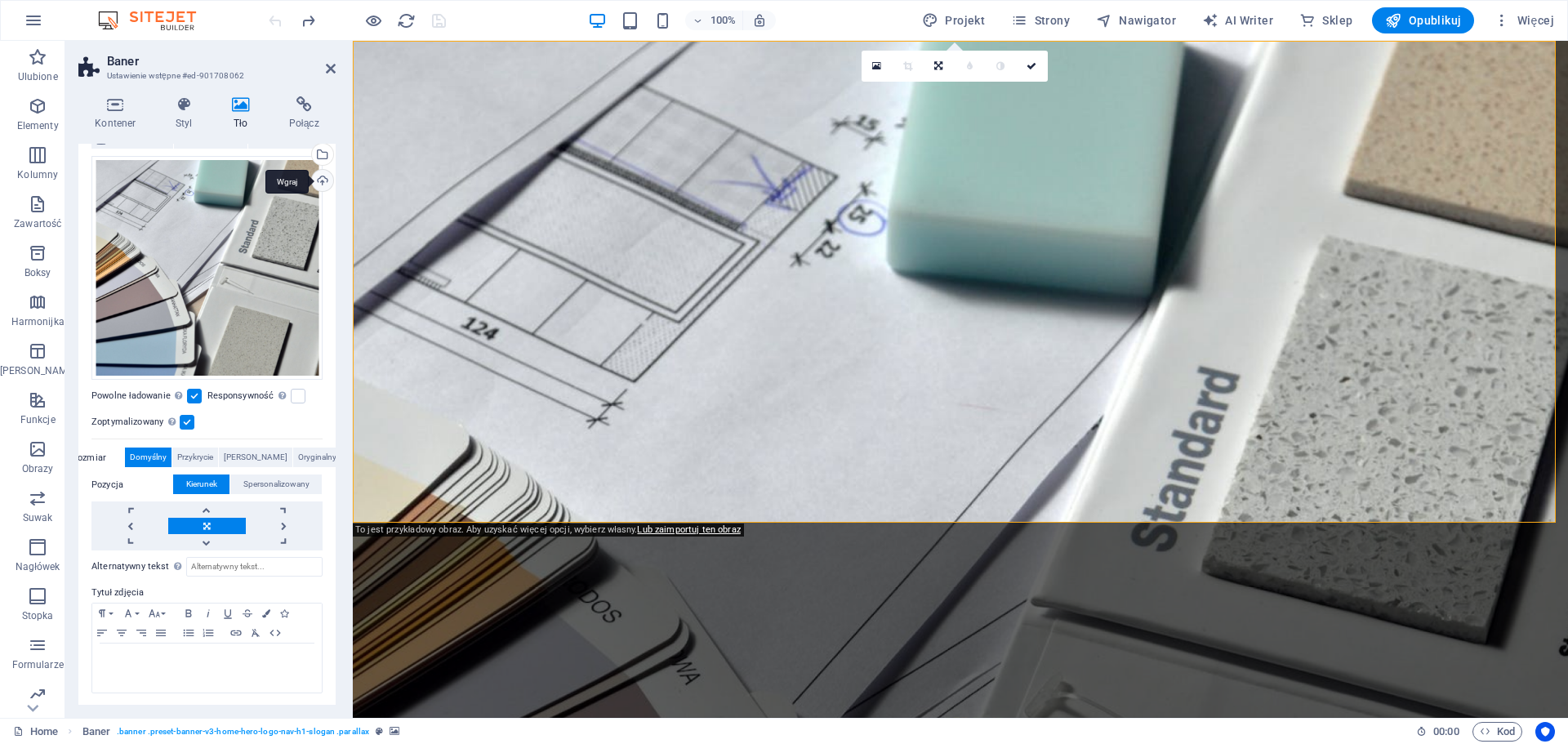
click at [318, 182] on div "Wgraj" at bounding box center [321, 182] width 25 height 25
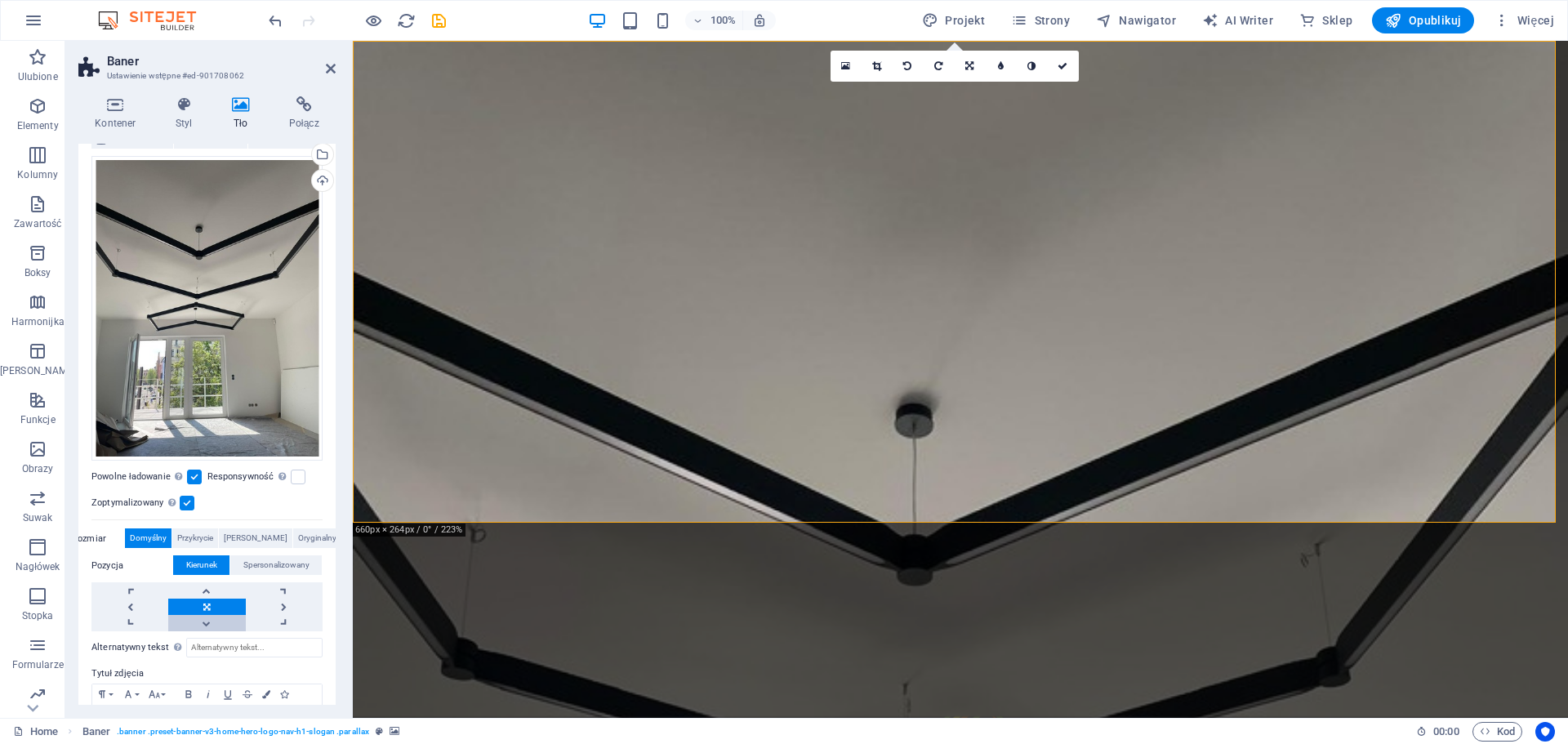
click at [210, 620] on link at bounding box center [206, 622] width 77 height 16
click at [213, 537] on span "Przykrycie" at bounding box center [195, 538] width 36 height 20
click at [249, 535] on span "[PERSON_NAME]" at bounding box center [256, 538] width 64 height 20
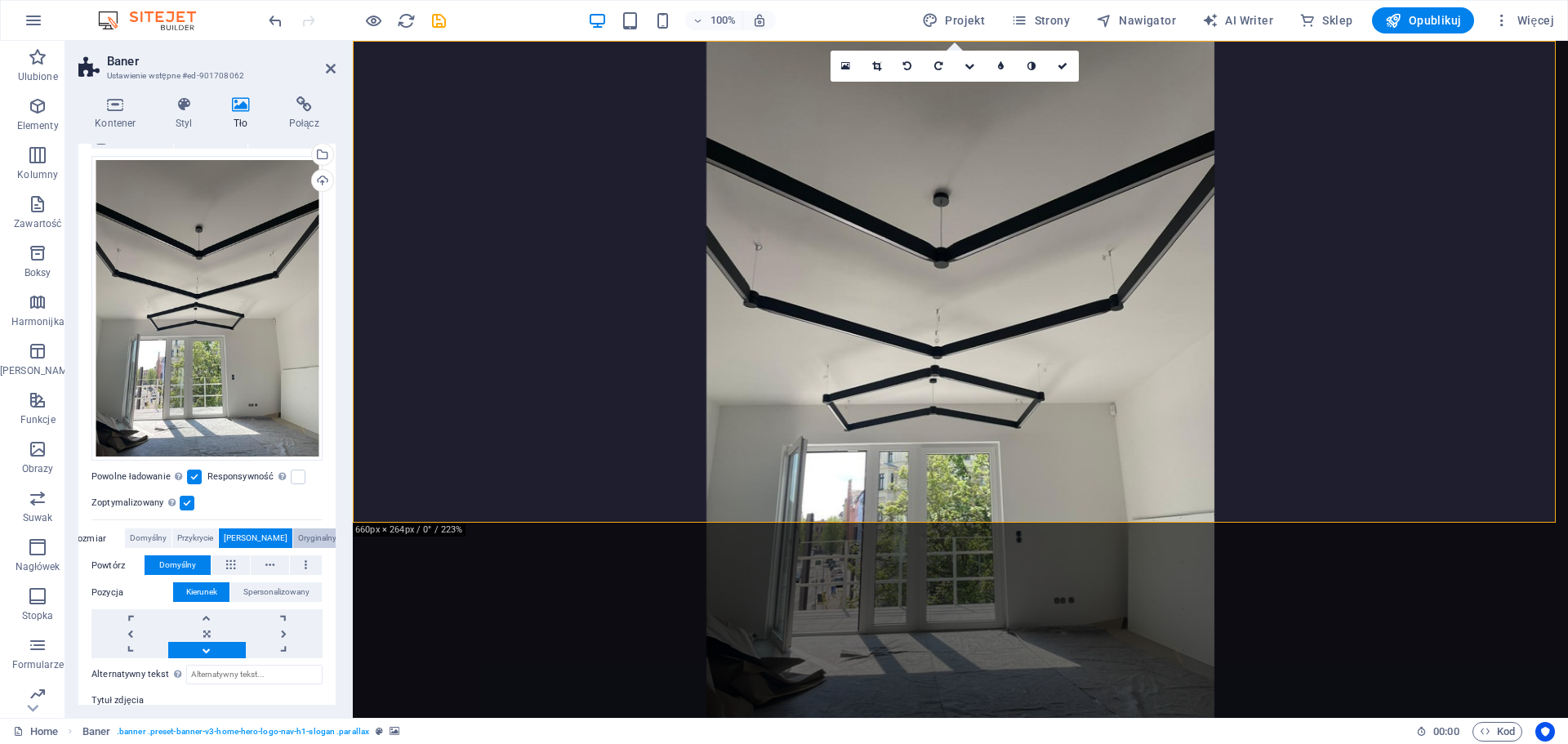
click at [298, 533] on span "Oryginalny" at bounding box center [317, 538] width 38 height 20
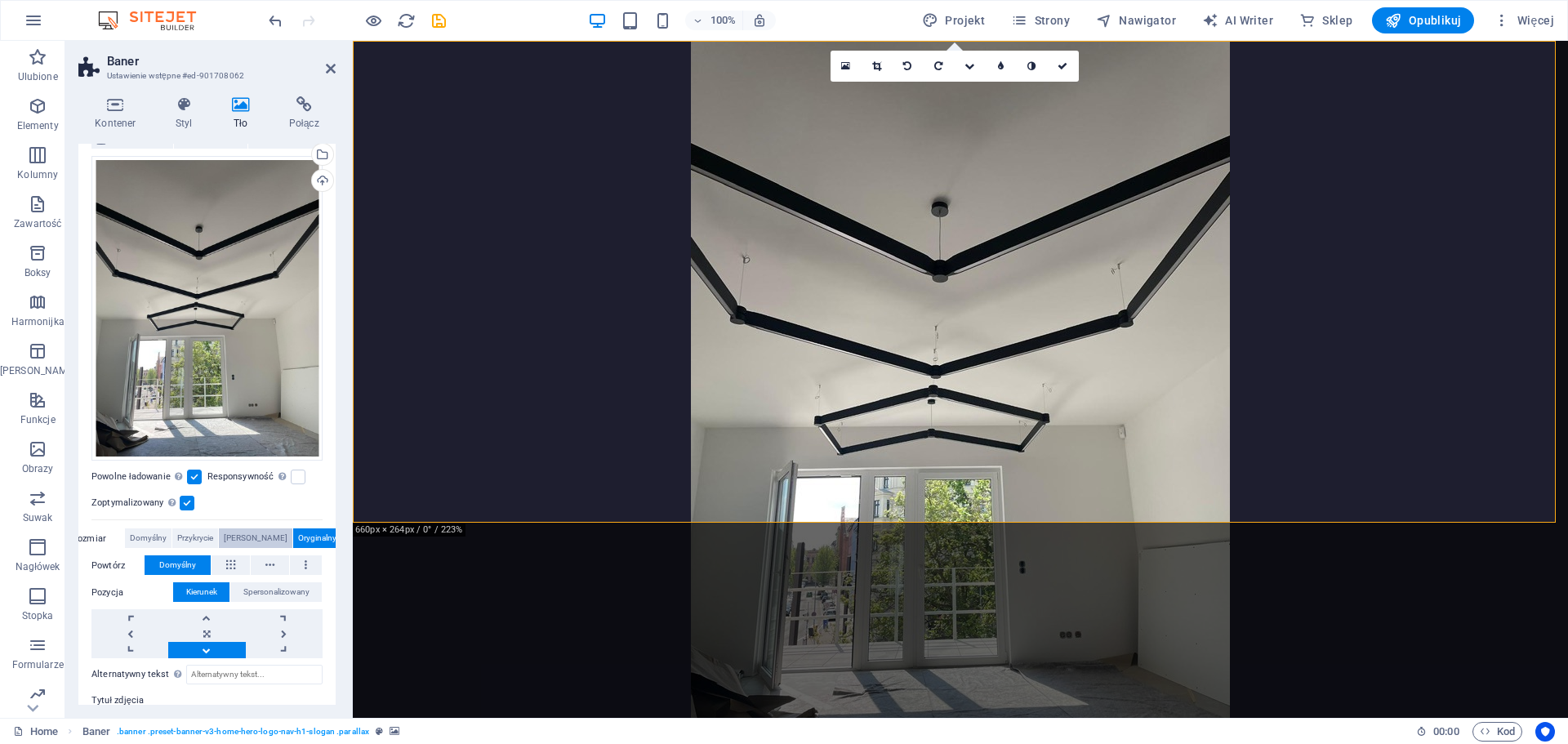
click at [245, 538] on span "[PERSON_NAME]" at bounding box center [256, 538] width 64 height 20
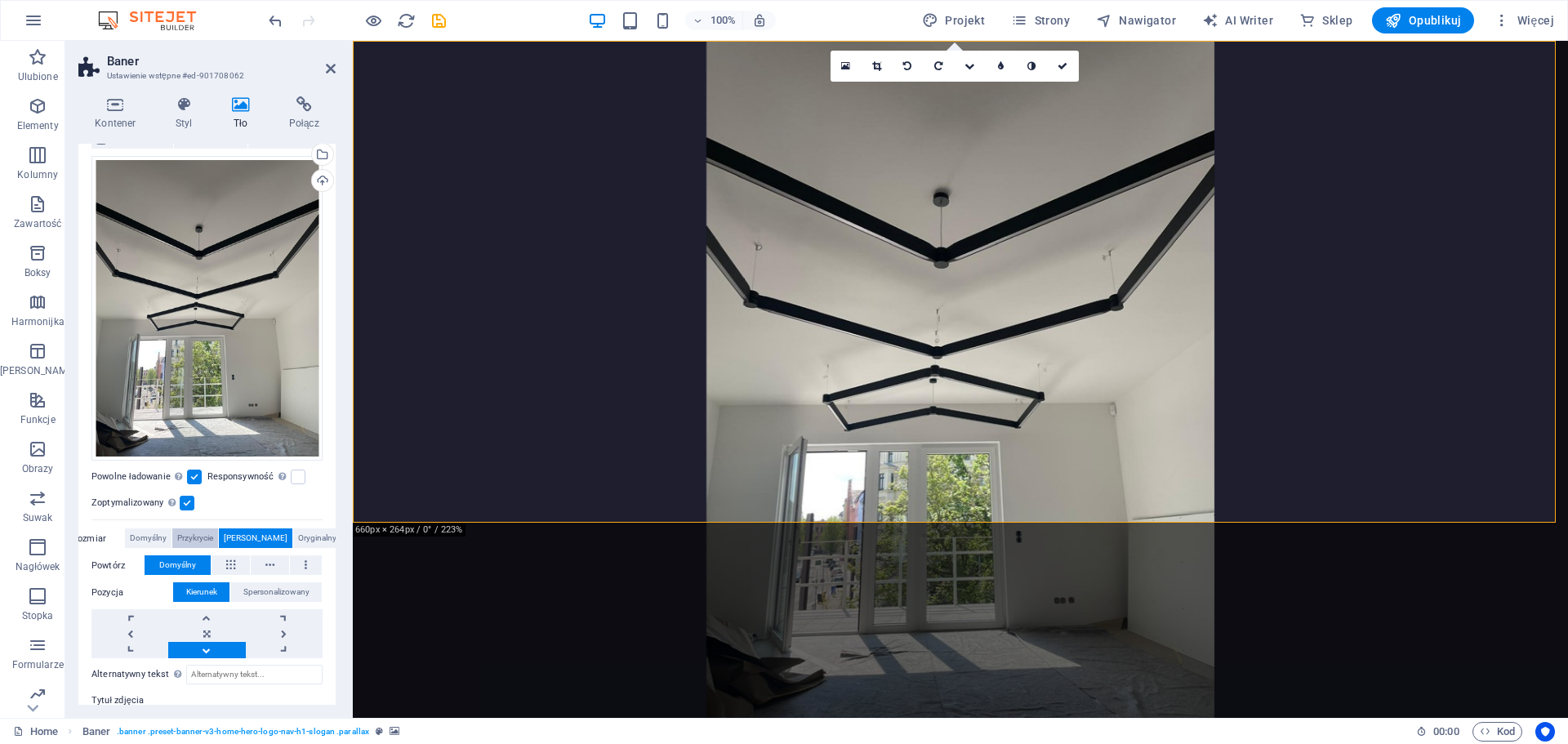
click at [213, 535] on span "Przykrycie" at bounding box center [195, 538] width 36 height 20
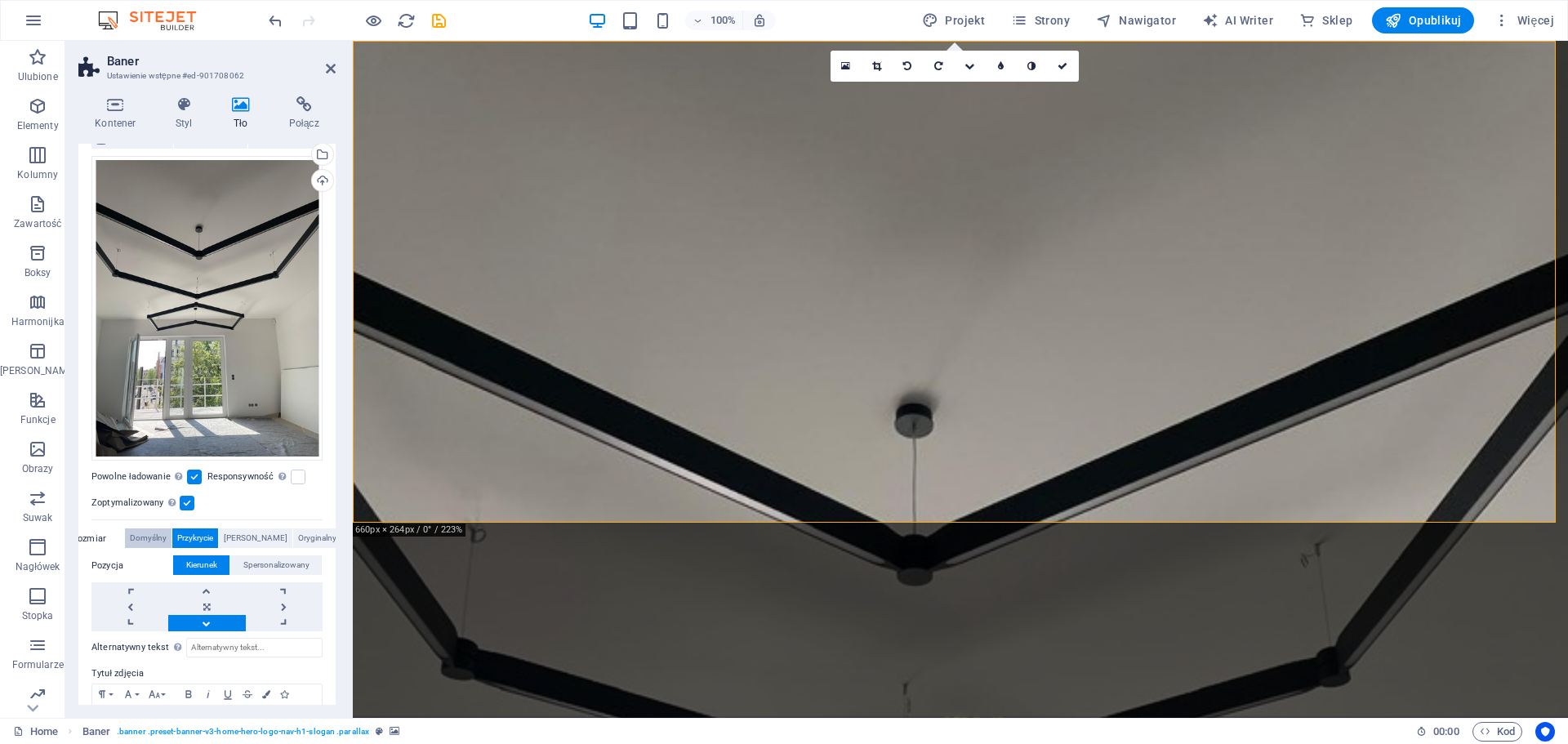
click at [166, 529] on span "Domyślny" at bounding box center [148, 538] width 37 height 20
click at [273, 23] on icon "undo" at bounding box center [275, 20] width 19 height 19
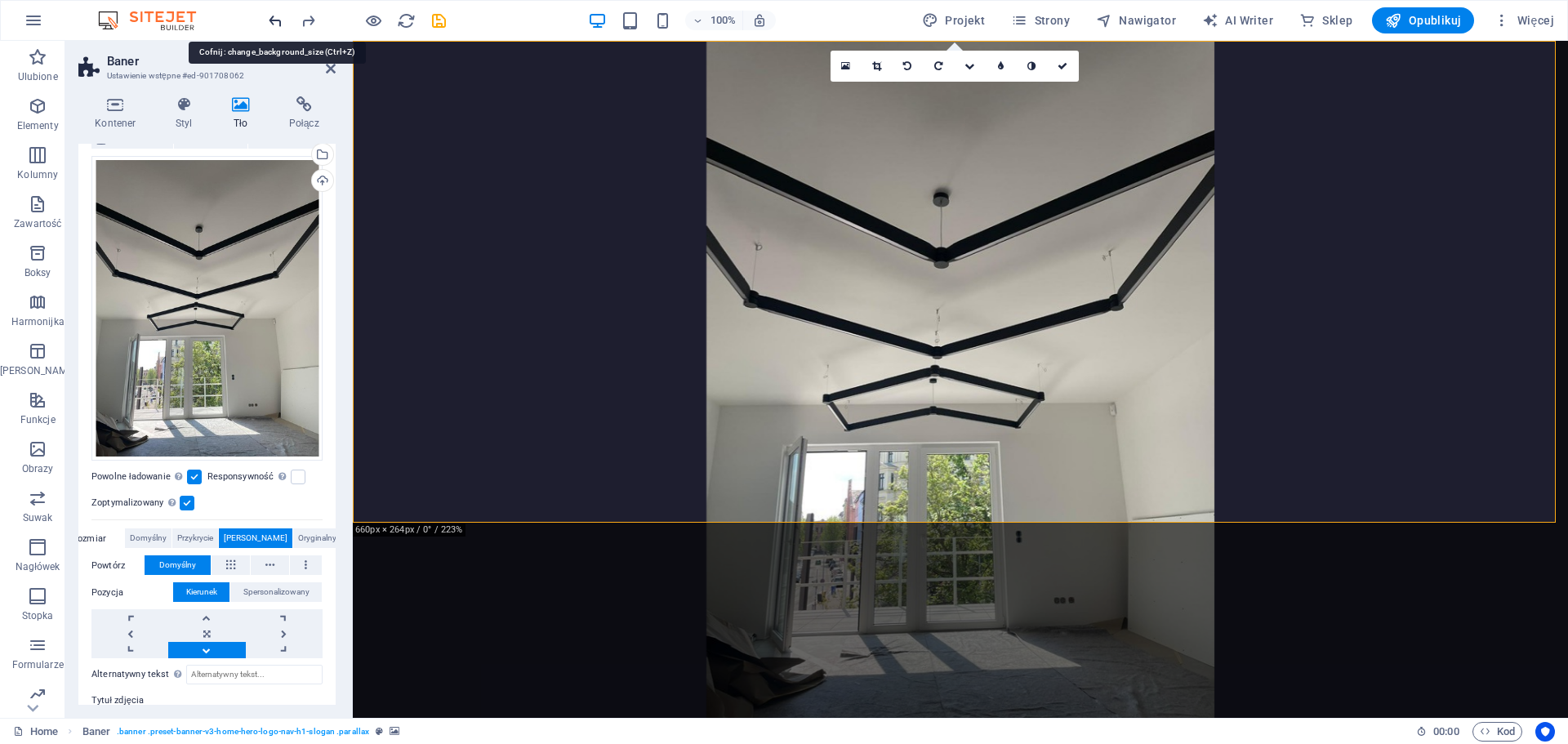
click at [273, 23] on icon "undo" at bounding box center [275, 20] width 19 height 19
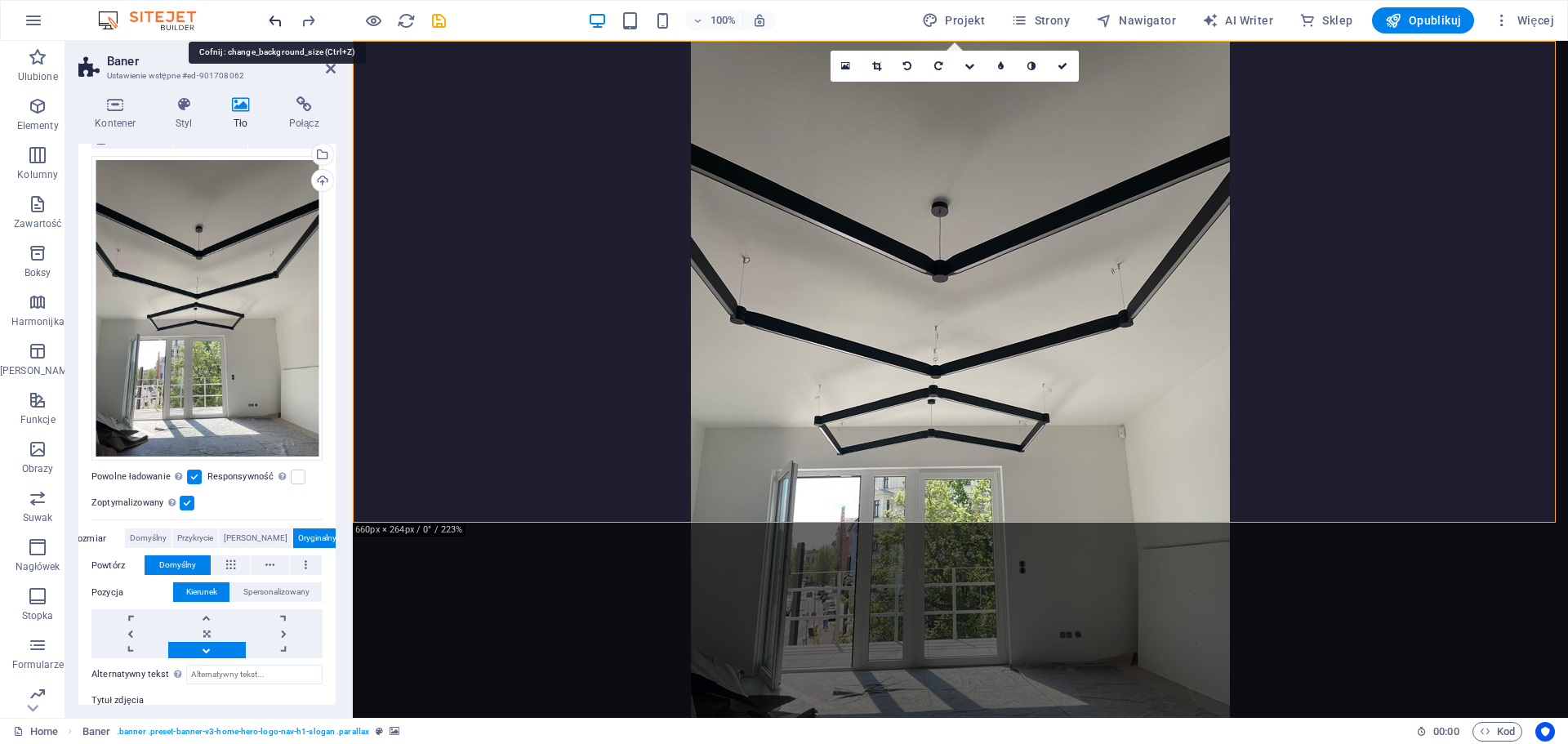
click at [273, 23] on icon "undo" at bounding box center [275, 20] width 19 height 19
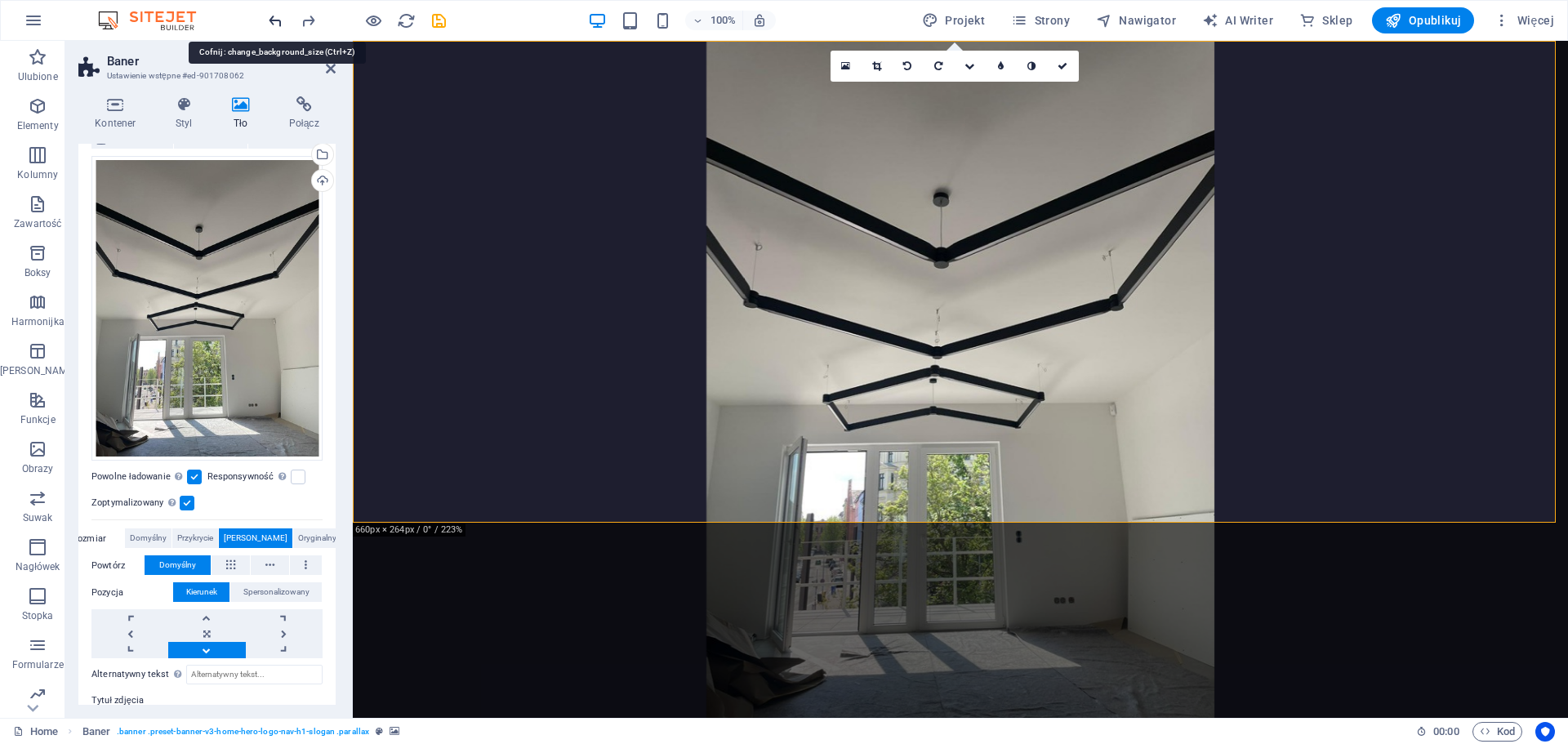
click at [273, 23] on icon "undo" at bounding box center [275, 20] width 19 height 19
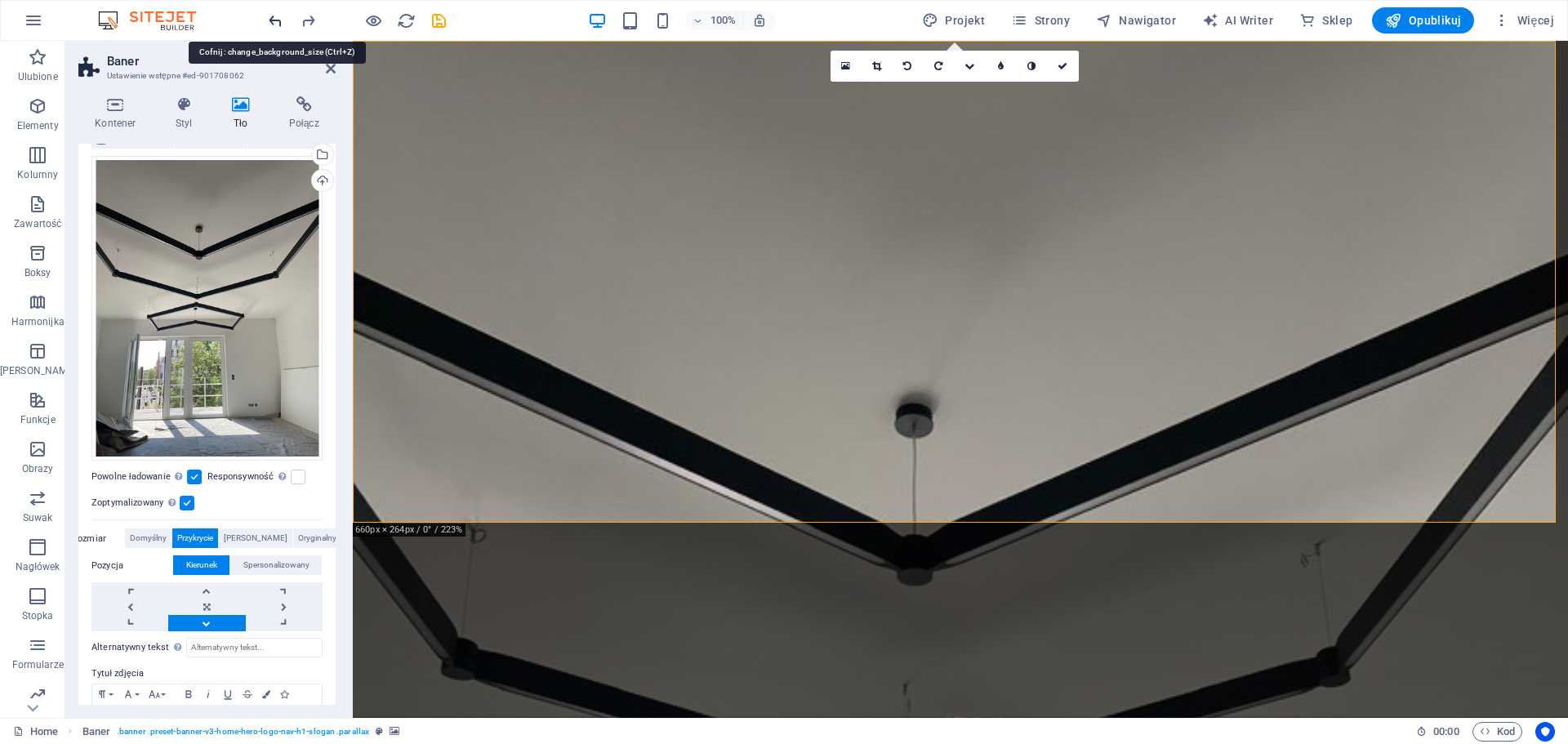
click at [273, 23] on icon "undo" at bounding box center [275, 20] width 19 height 19
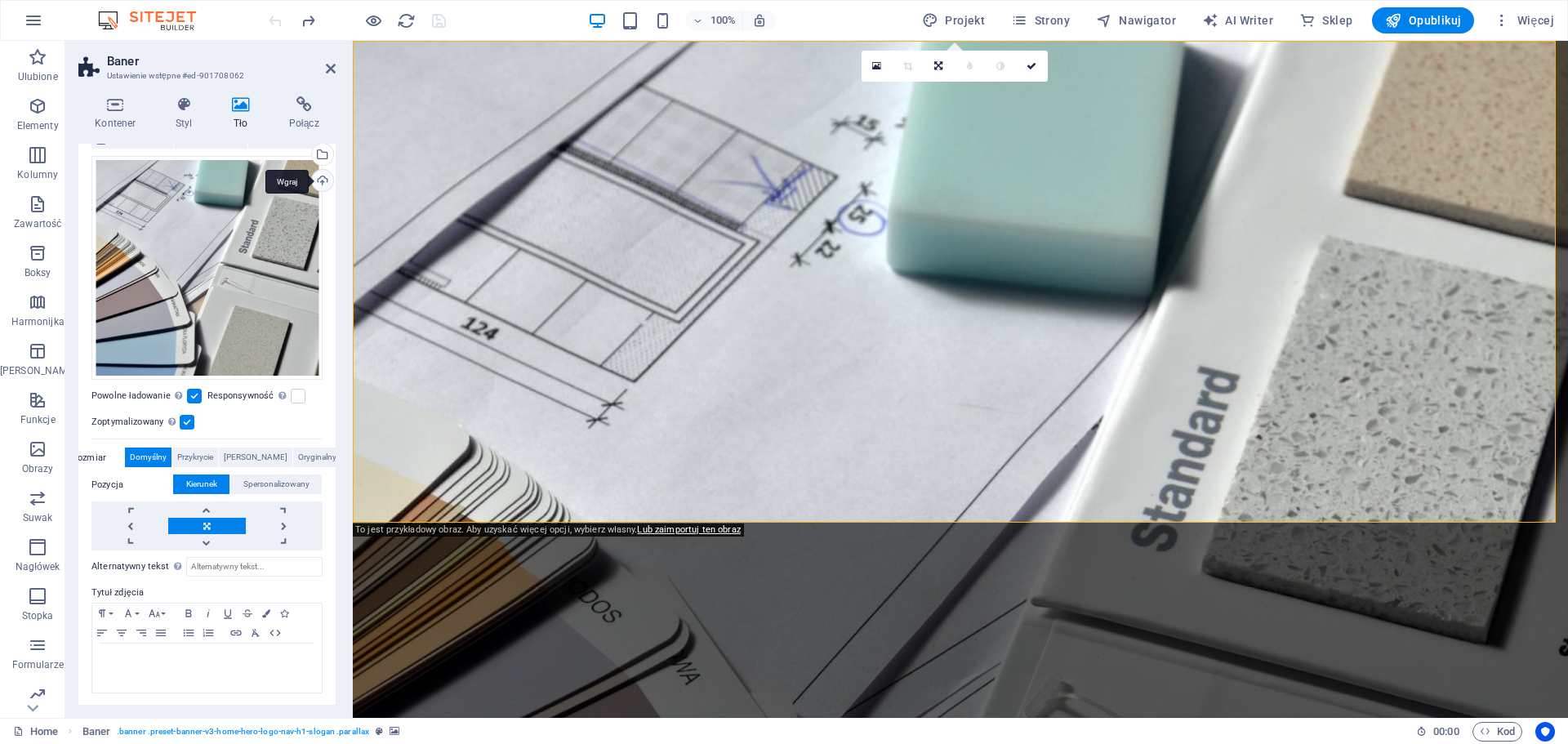
click at [320, 185] on div "Wgraj" at bounding box center [321, 182] width 25 height 25
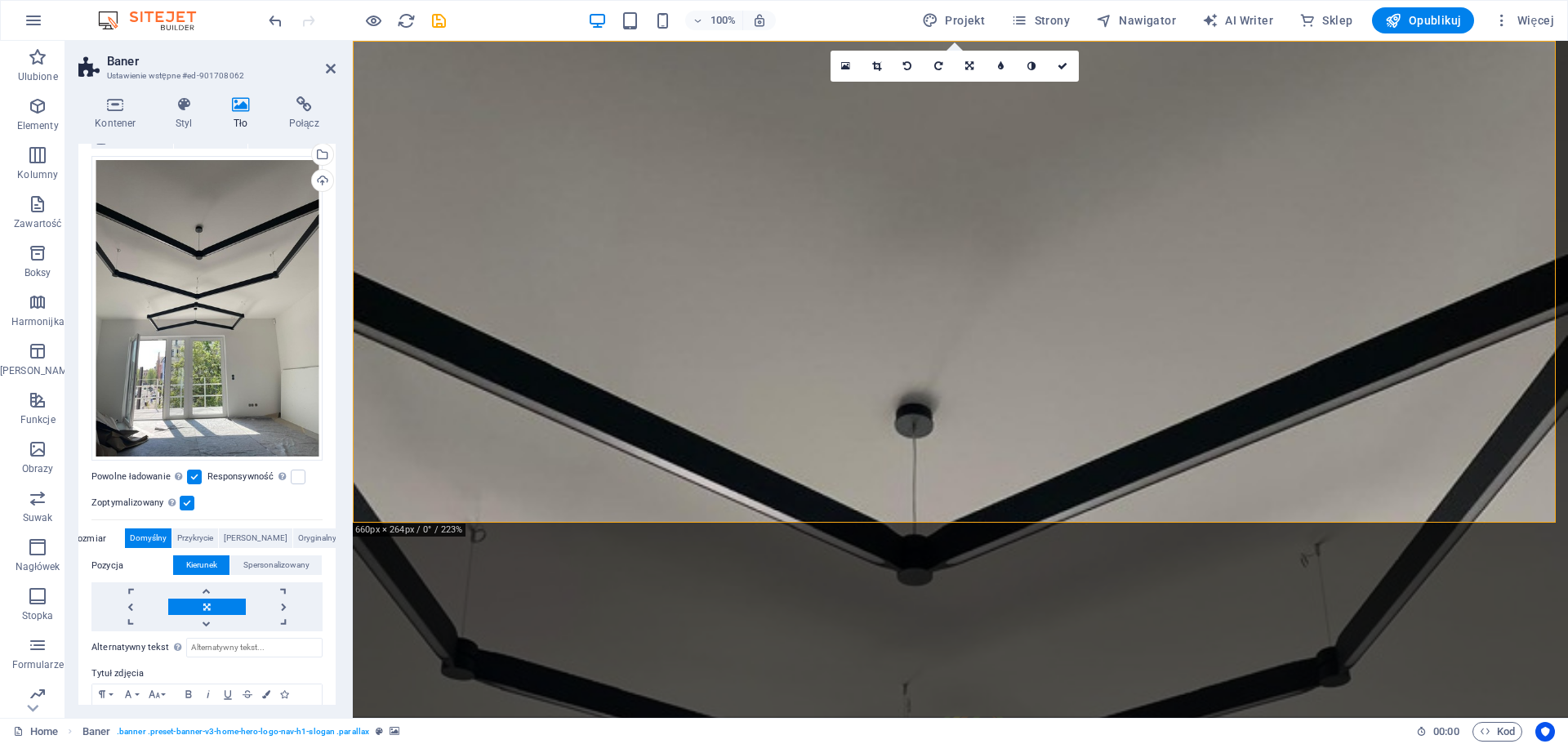
scroll to position [211, 0]
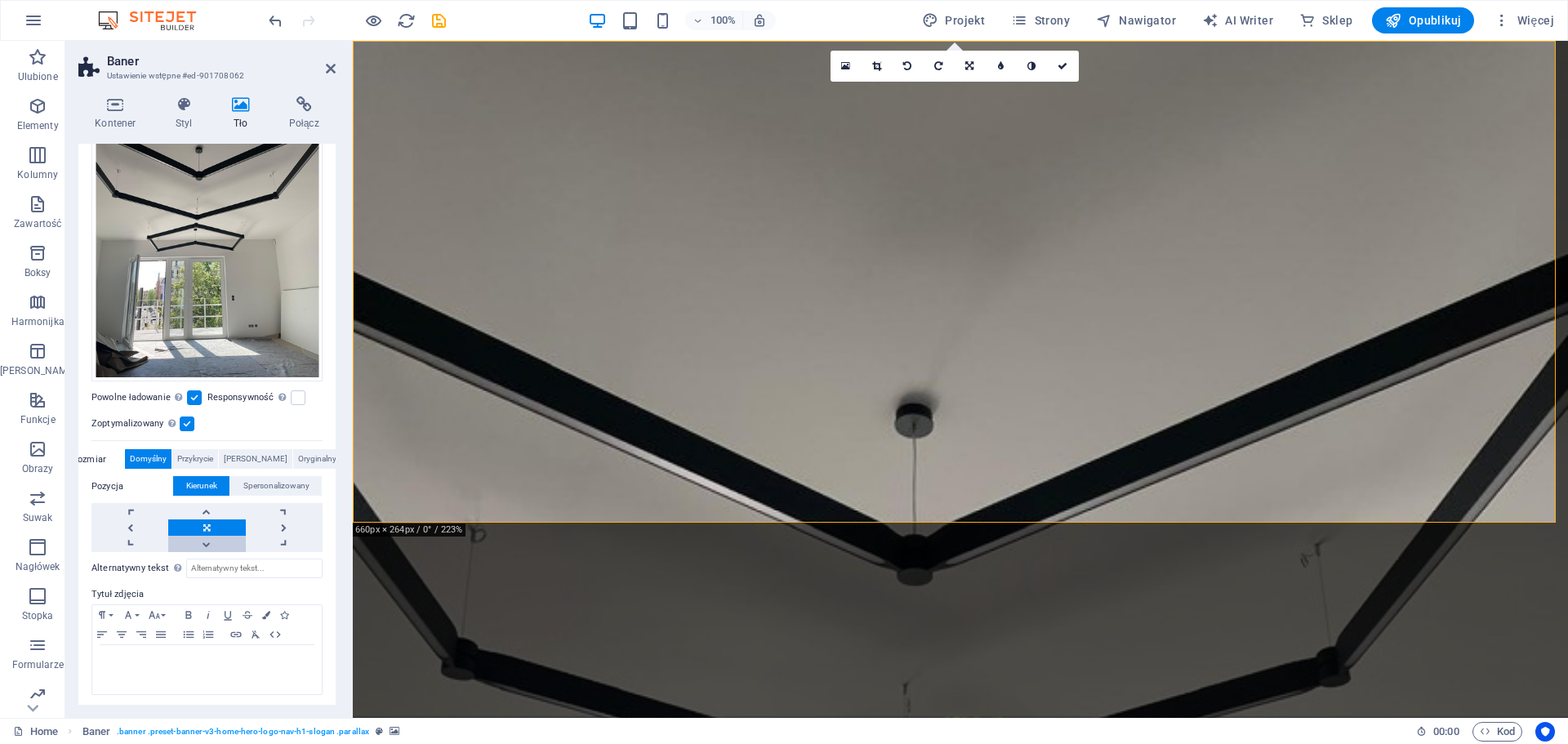
click at [215, 538] on link at bounding box center [206, 543] width 77 height 16
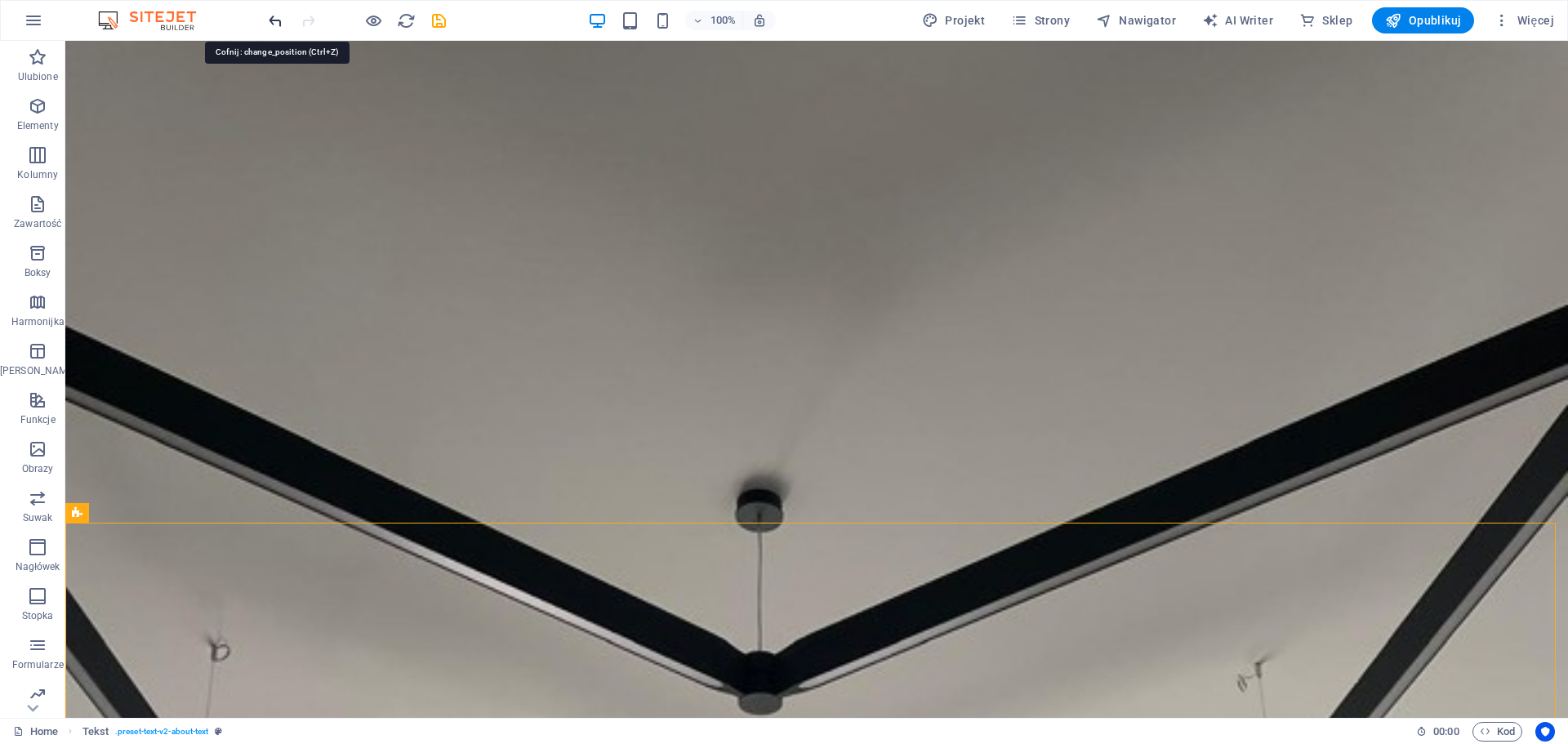
click at [279, 20] on icon "undo" at bounding box center [275, 20] width 19 height 19
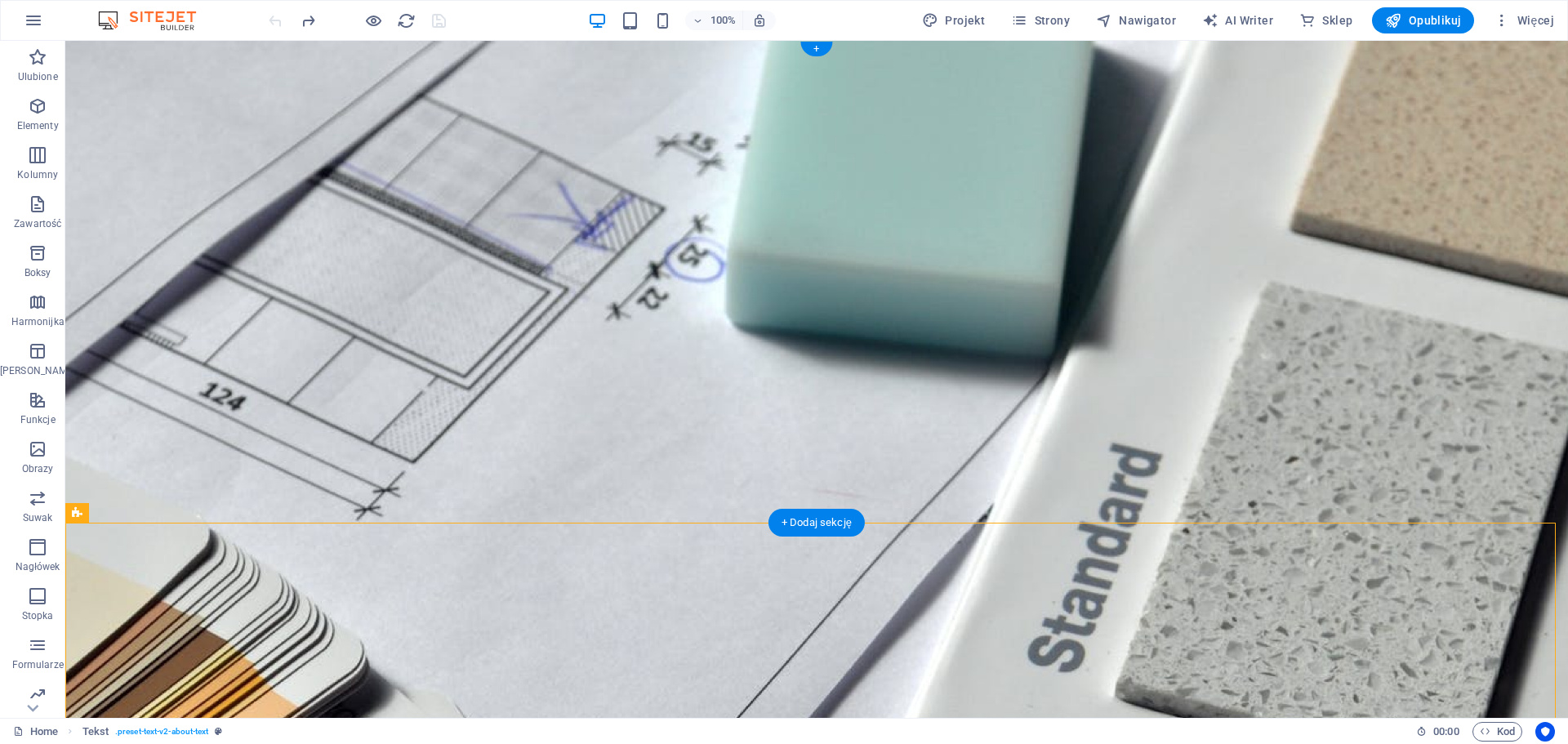
click at [299, 499] on figure at bounding box center [817, 379] width 1503 height 677
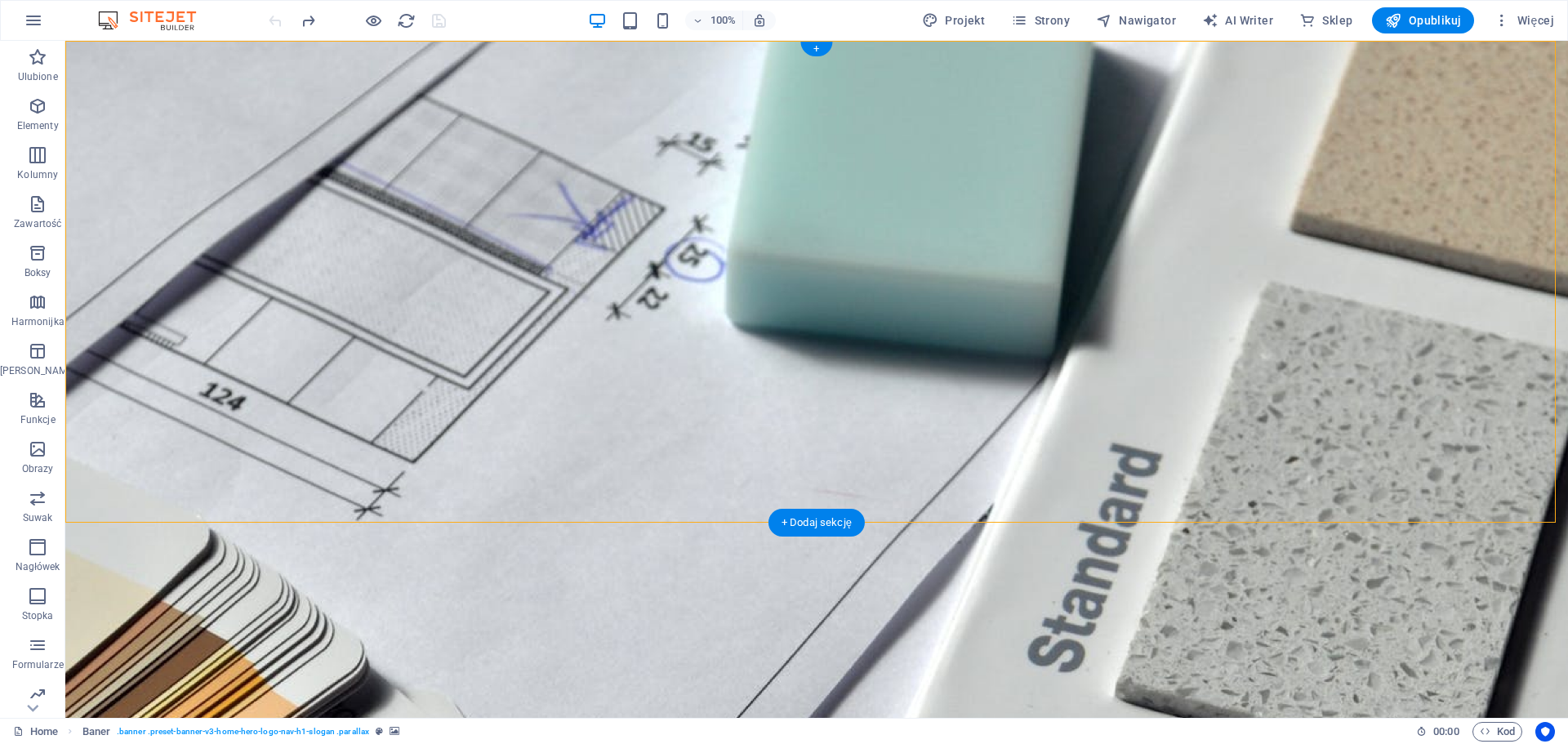
click at [299, 499] on figure at bounding box center [817, 379] width 1503 height 677
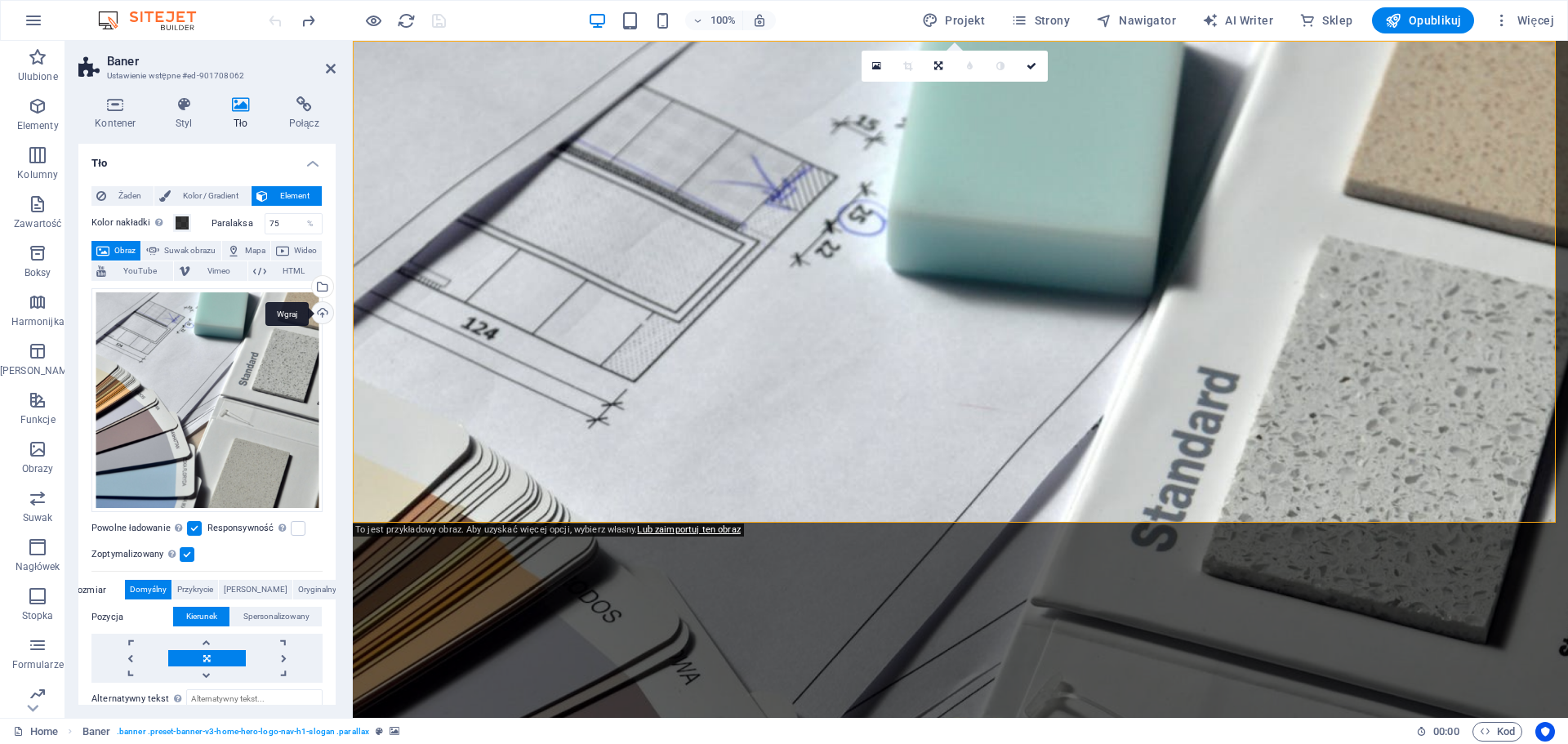
click at [313, 312] on div "Wgraj" at bounding box center [321, 314] width 25 height 25
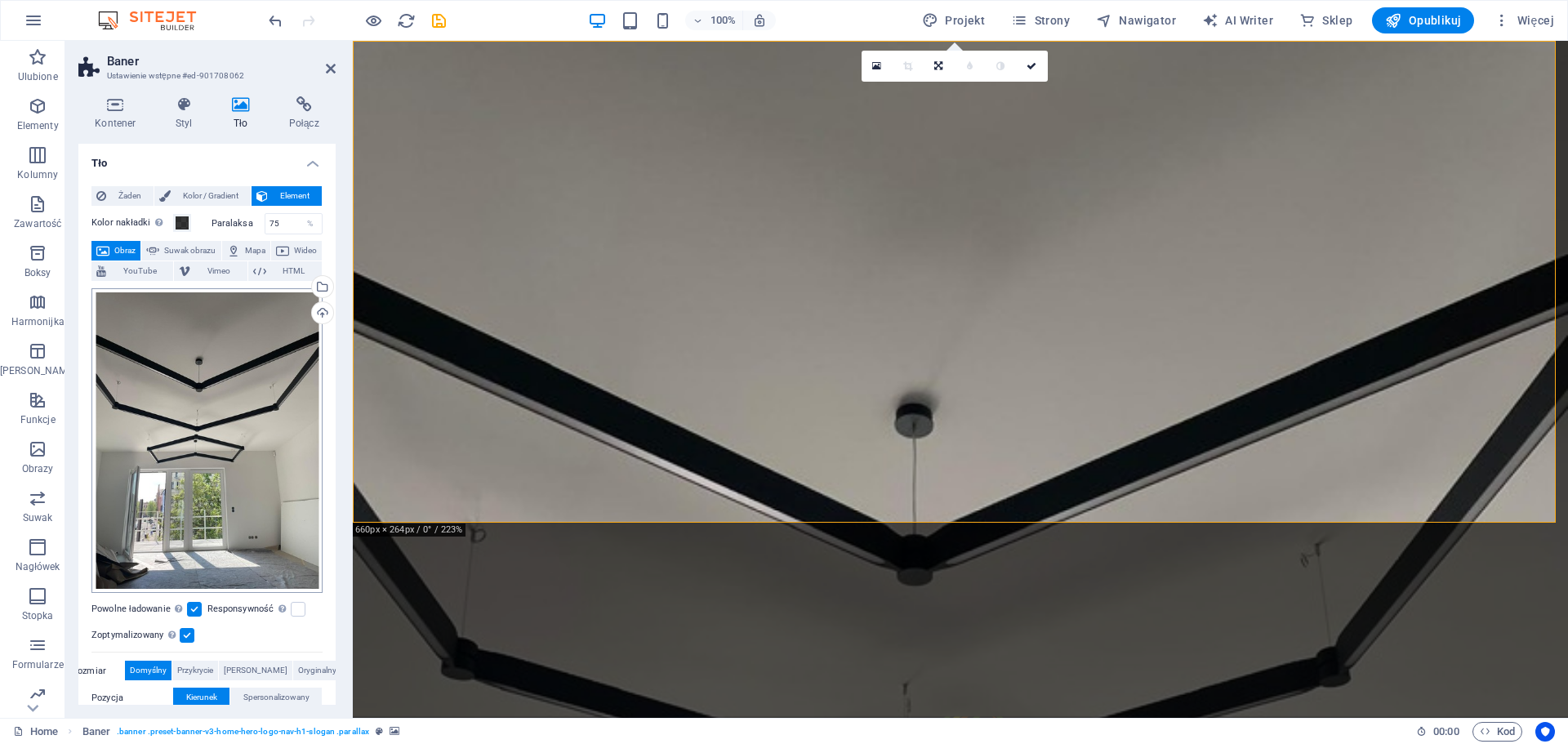
scroll to position [164, 0]
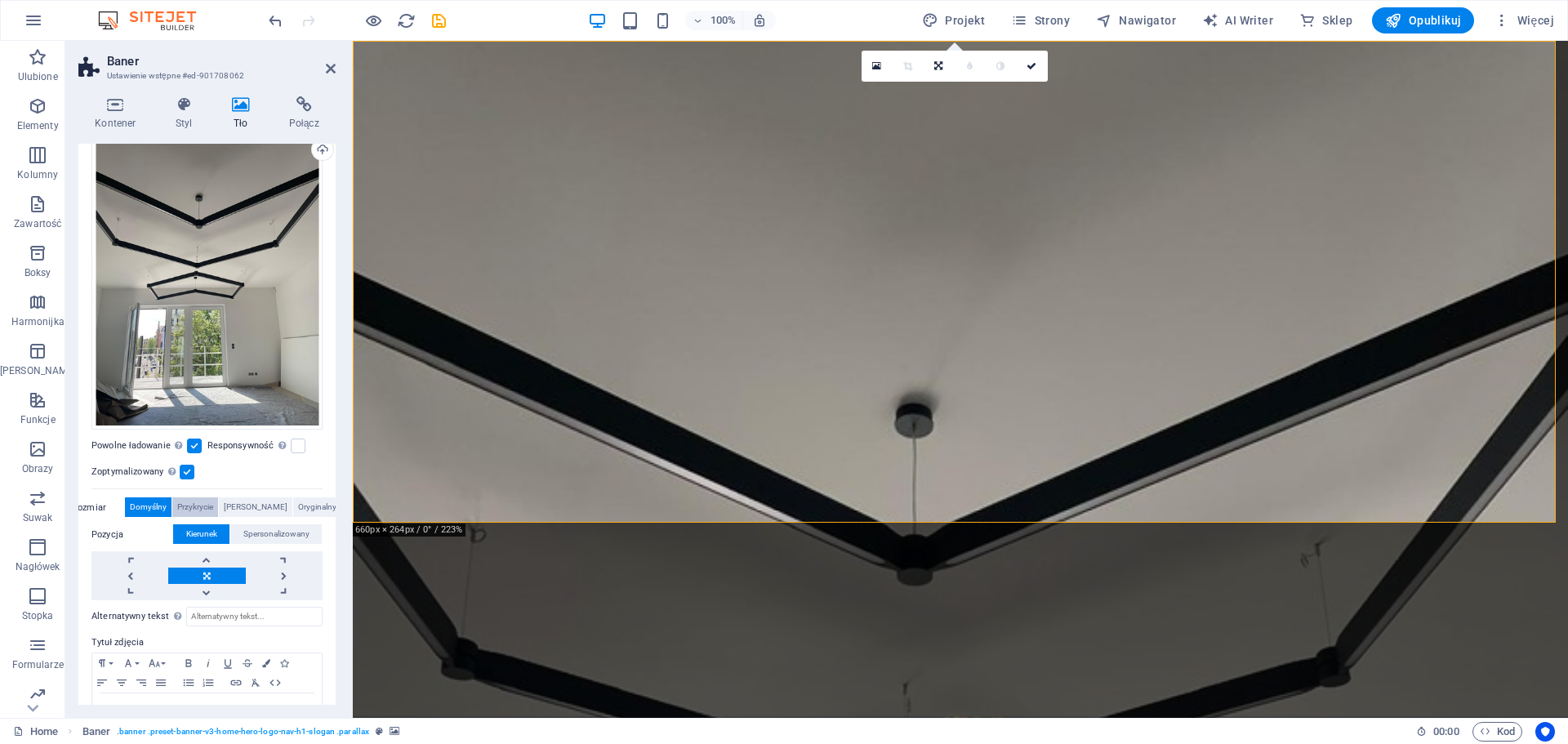
click at [213, 505] on span "Przykrycie" at bounding box center [195, 506] width 36 height 20
click at [252, 505] on span "[PERSON_NAME]" at bounding box center [256, 506] width 64 height 20
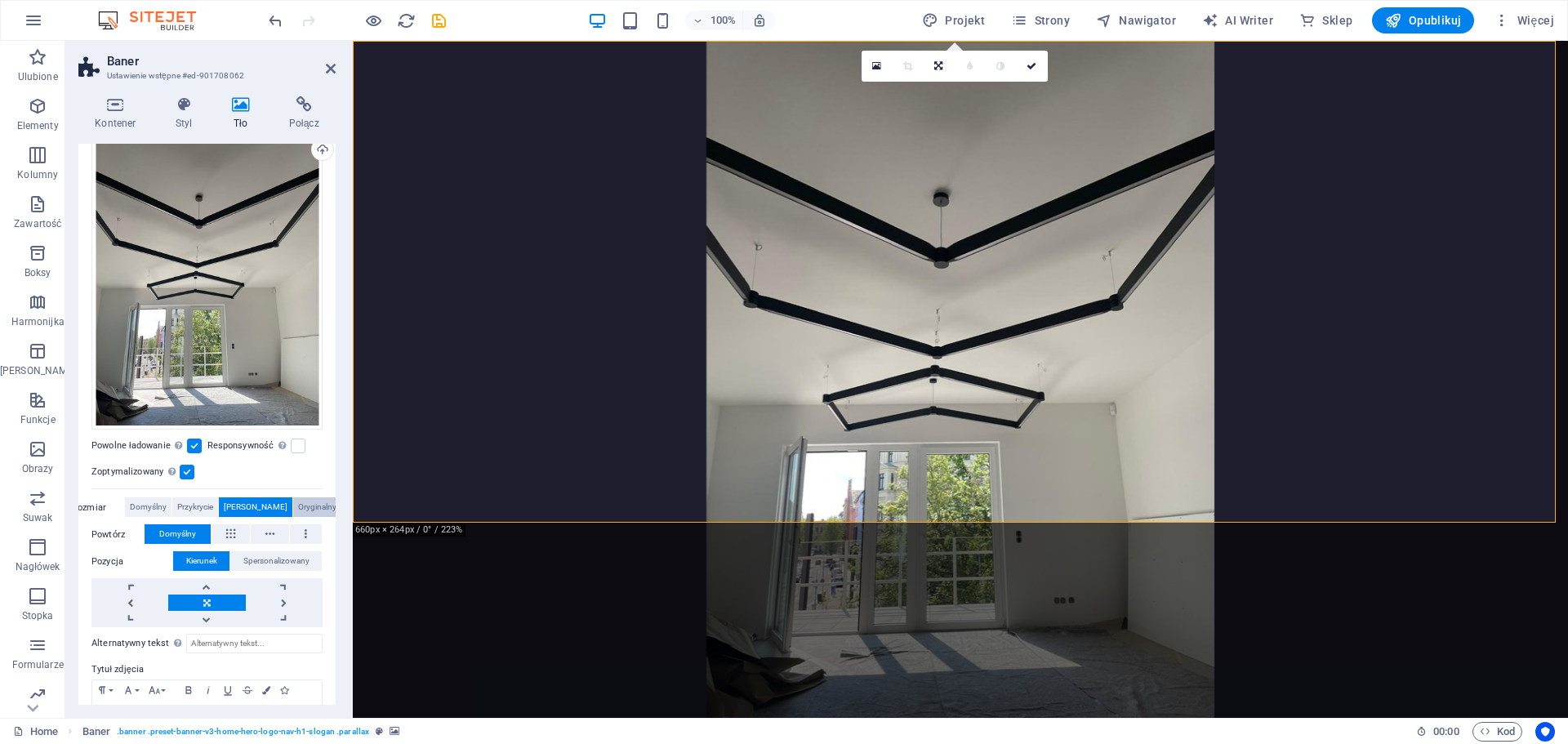
click at [300, 499] on span "Oryginalny" at bounding box center [317, 506] width 38 height 20
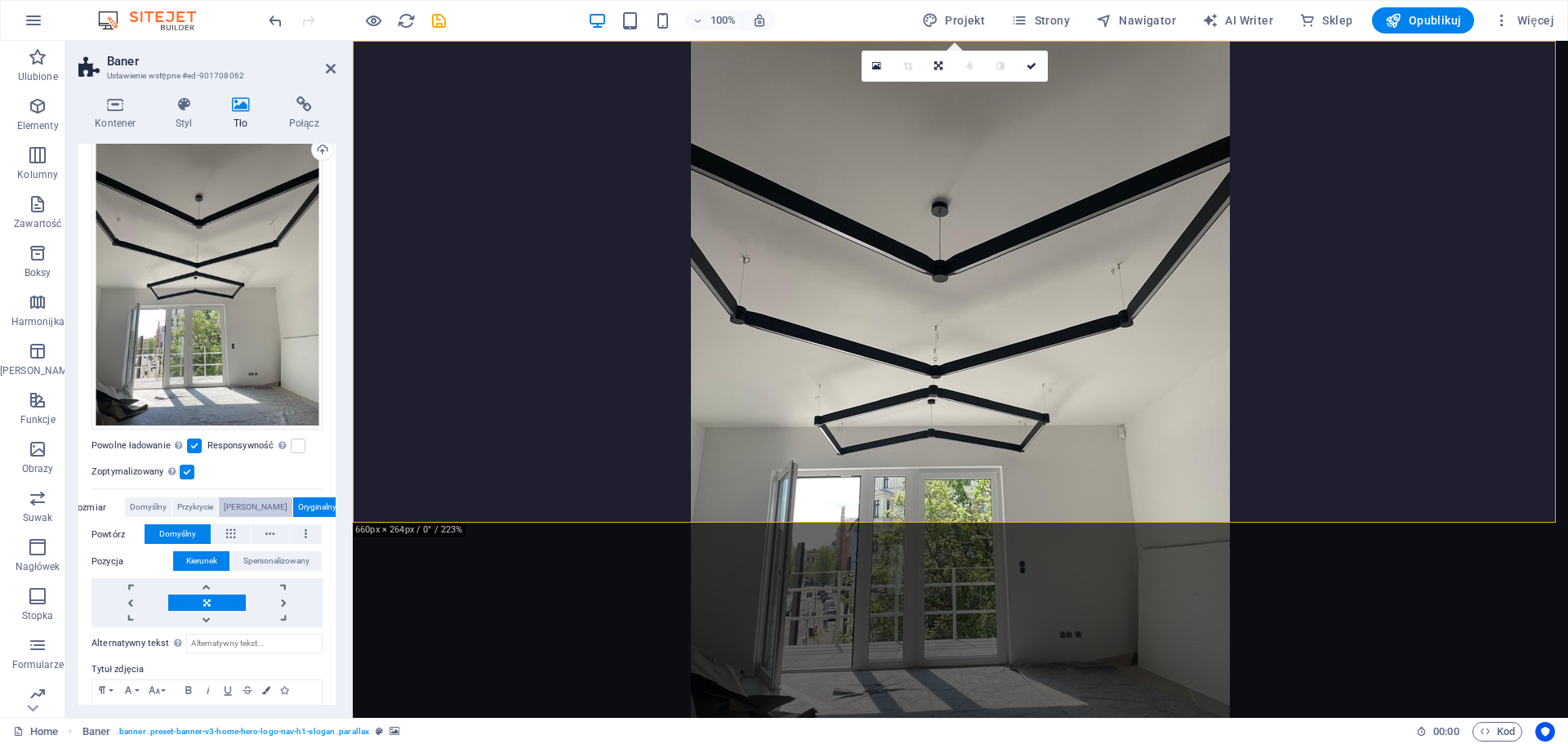
click at [256, 500] on span "[PERSON_NAME]" at bounding box center [256, 506] width 64 height 20
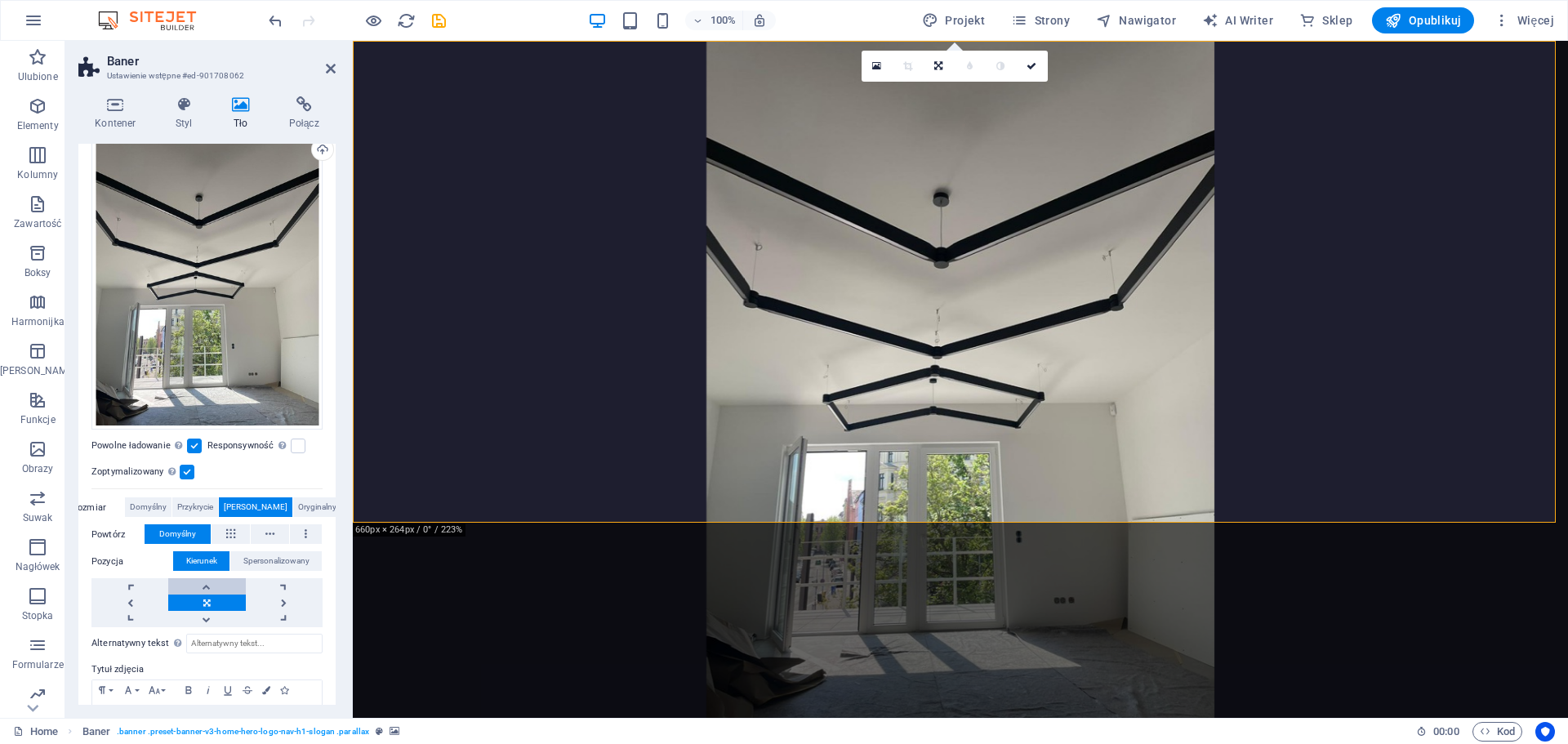
click at [206, 578] on link at bounding box center [206, 585] width 77 height 16
click at [207, 583] on link at bounding box center [206, 585] width 77 height 16
click at [207, 599] on link at bounding box center [206, 602] width 77 height 16
click at [278, 15] on icon "undo" at bounding box center [275, 20] width 19 height 19
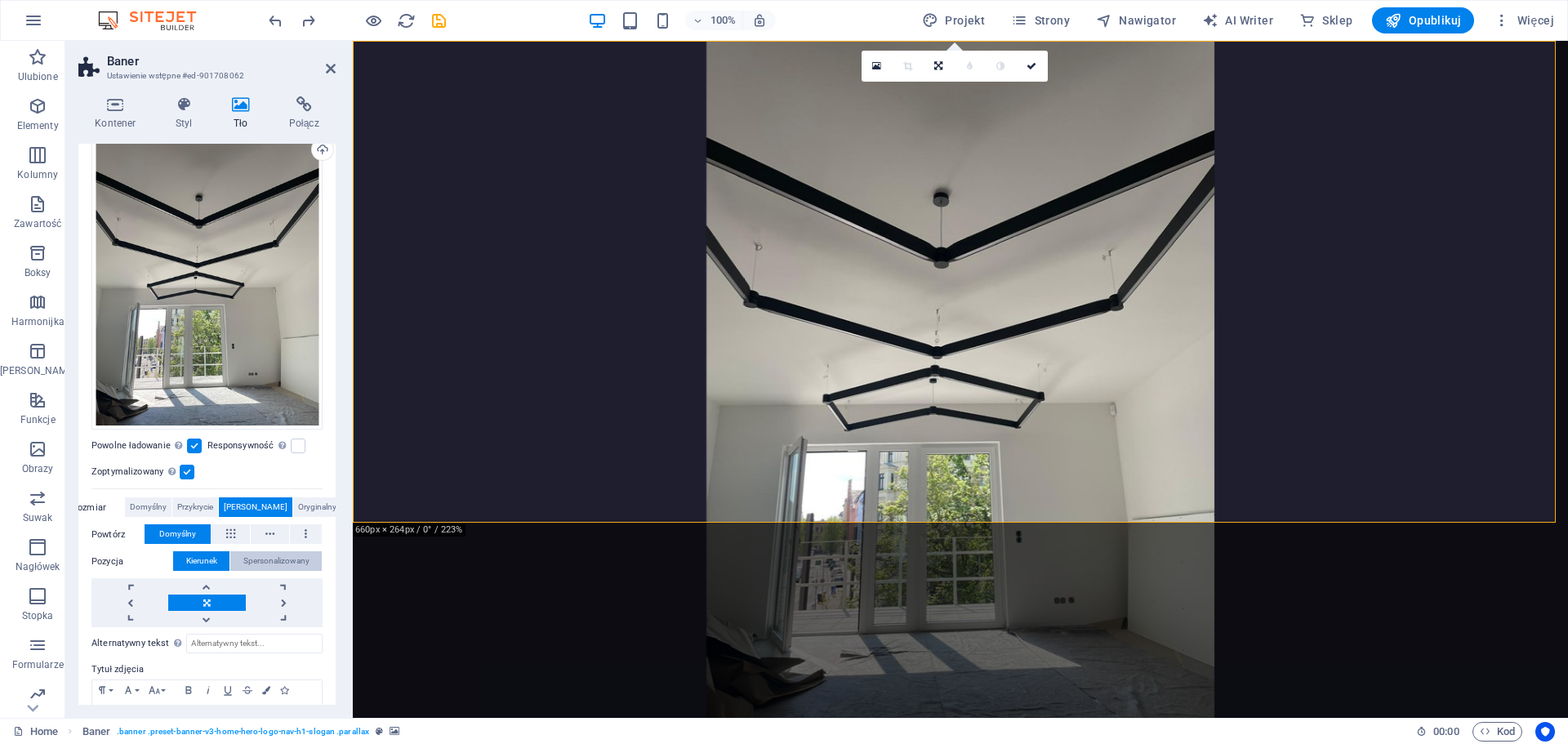
click at [284, 557] on span "Spersonalizowany" at bounding box center [276, 561] width 67 height 20
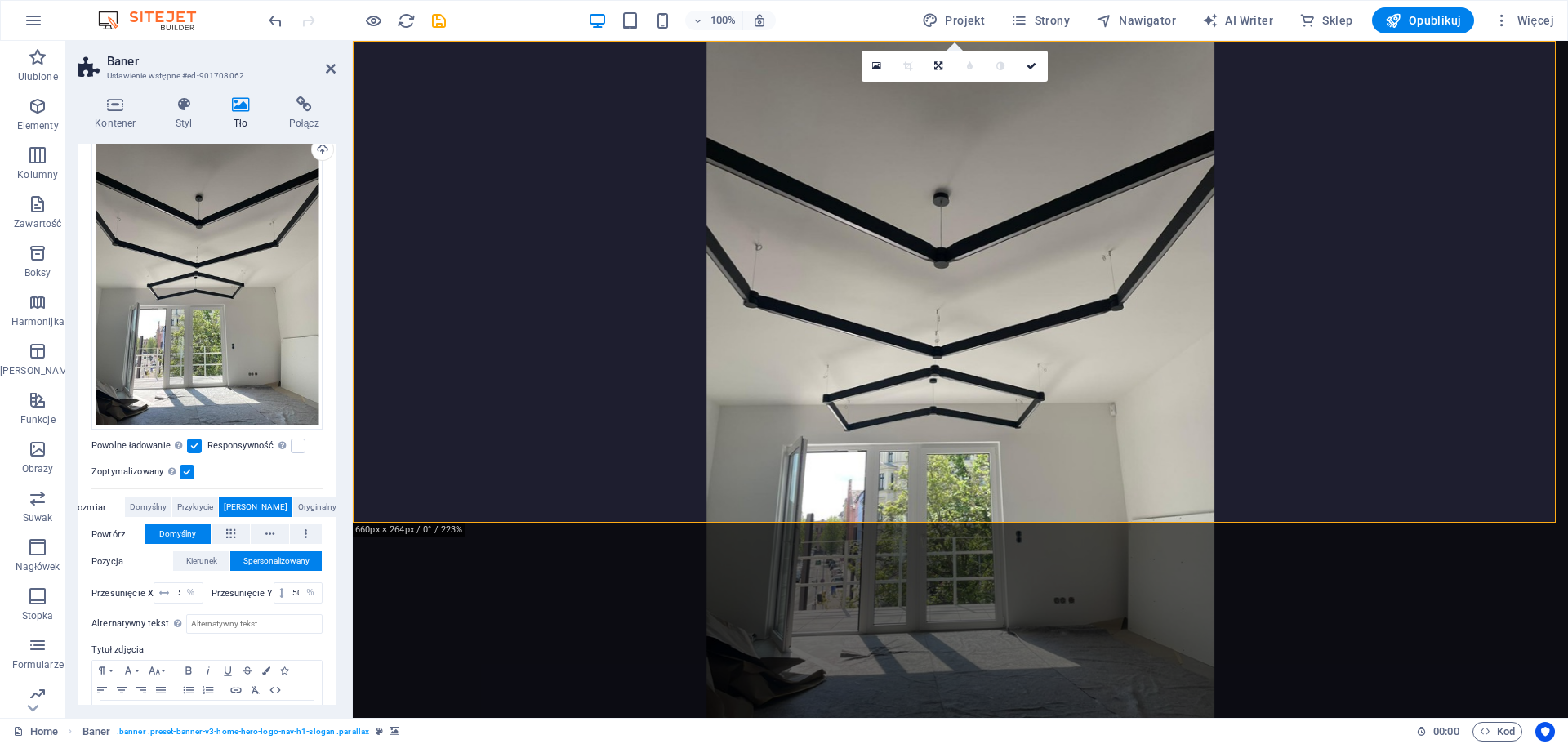
scroll to position [219, 0]
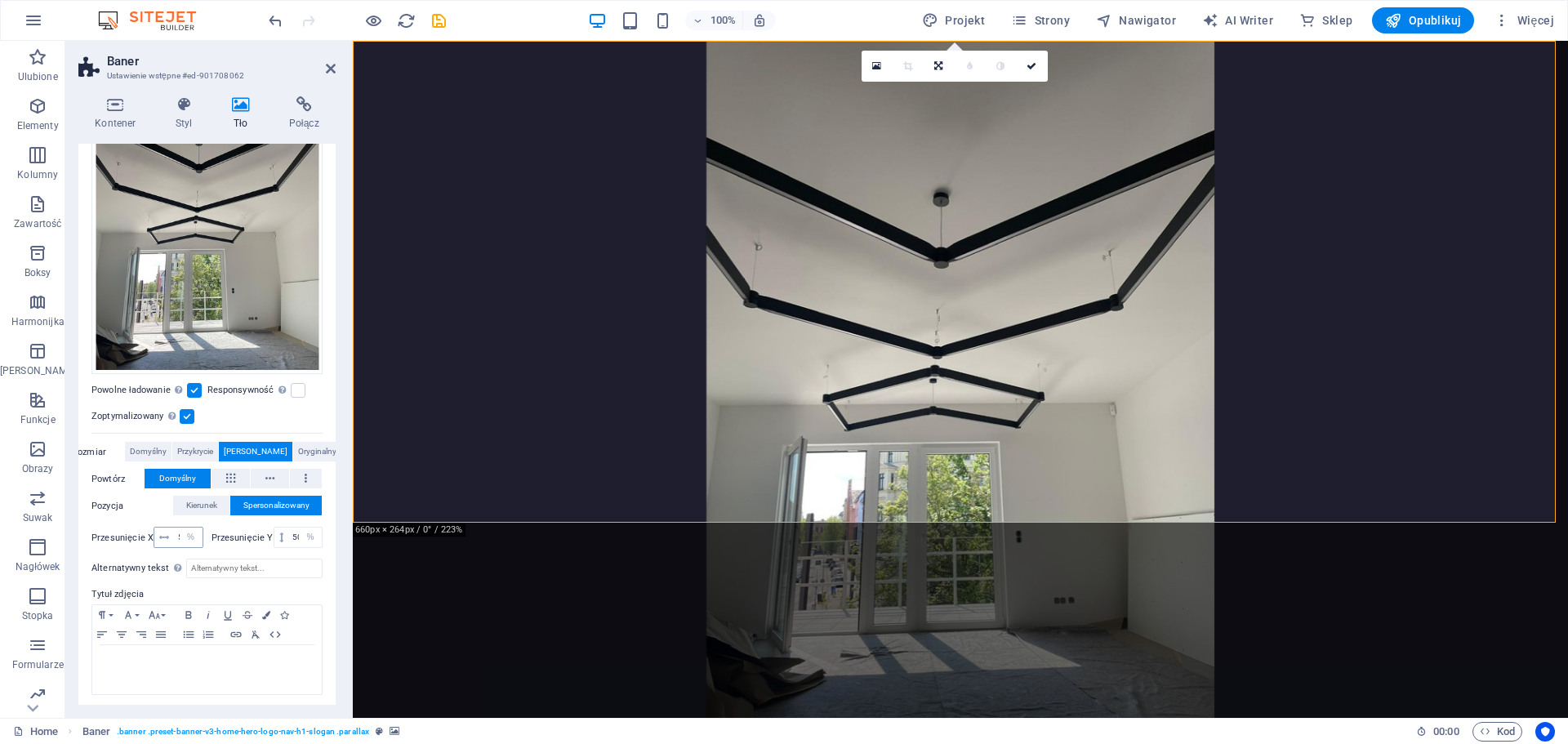
click at [162, 533] on icon at bounding box center [164, 537] width 9 height 9
click at [174, 537] on input "50" at bounding box center [188, 537] width 28 height 20
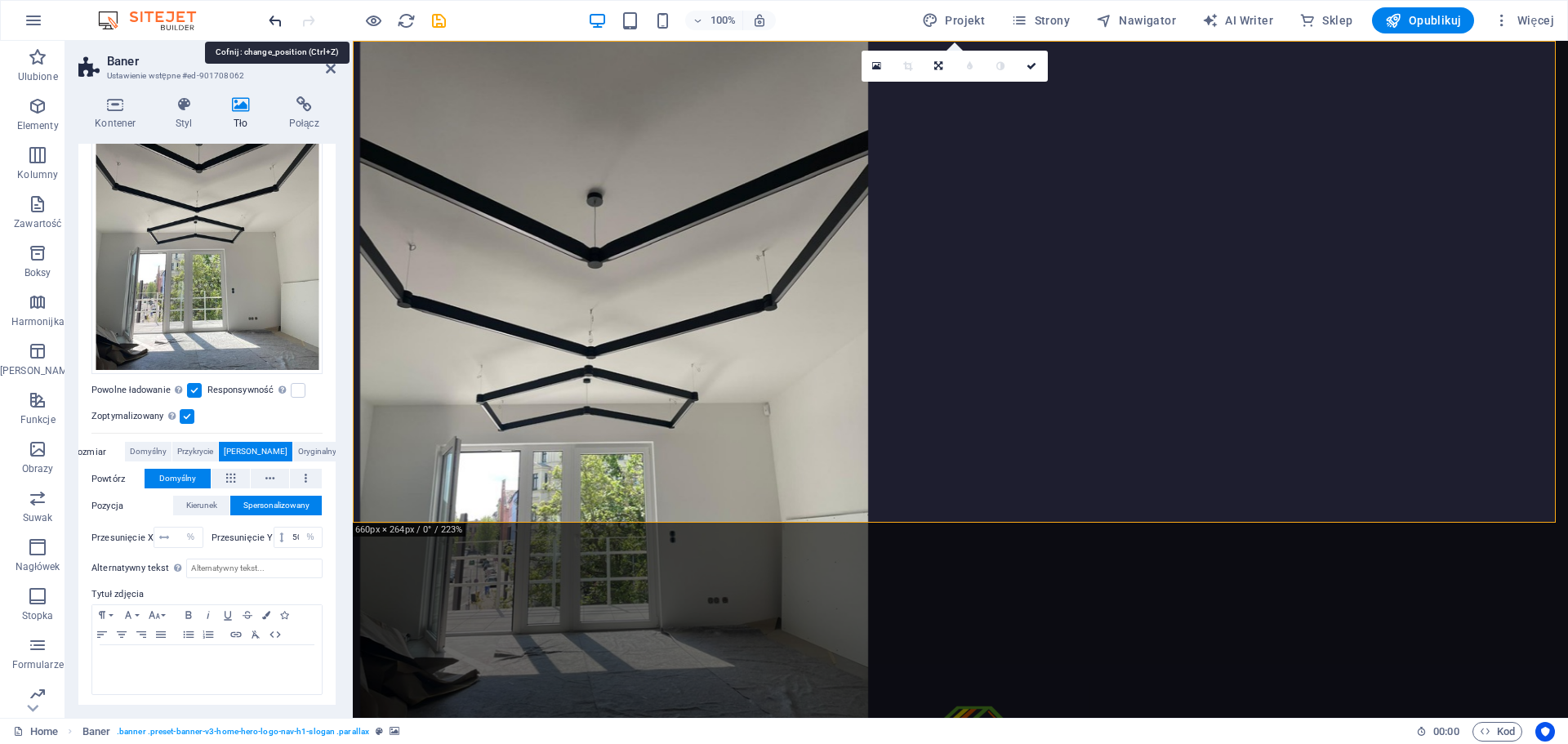
scroll to position [0, 0]
click at [282, 14] on icon "undo" at bounding box center [275, 20] width 19 height 19
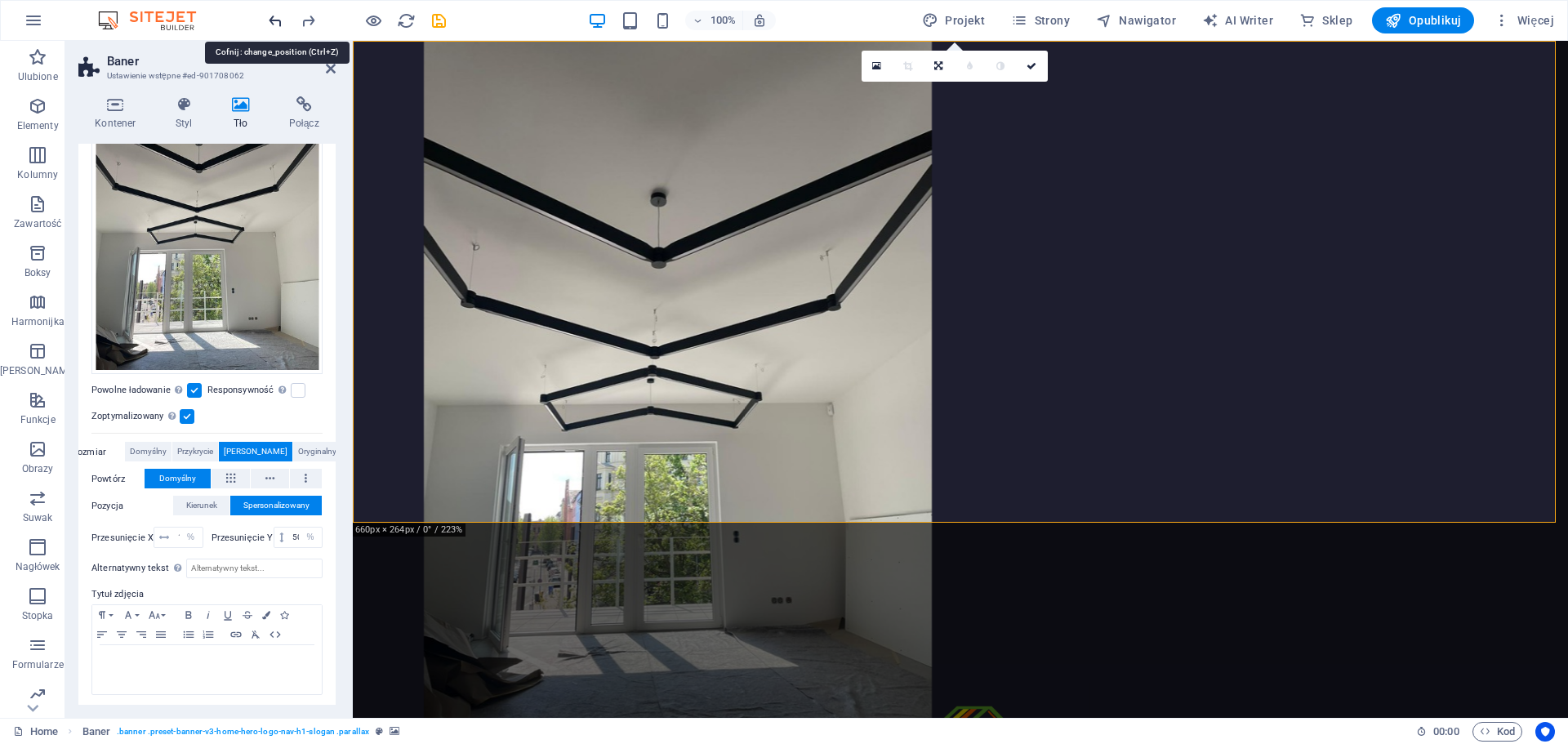
click at [282, 14] on icon "undo" at bounding box center [275, 20] width 19 height 19
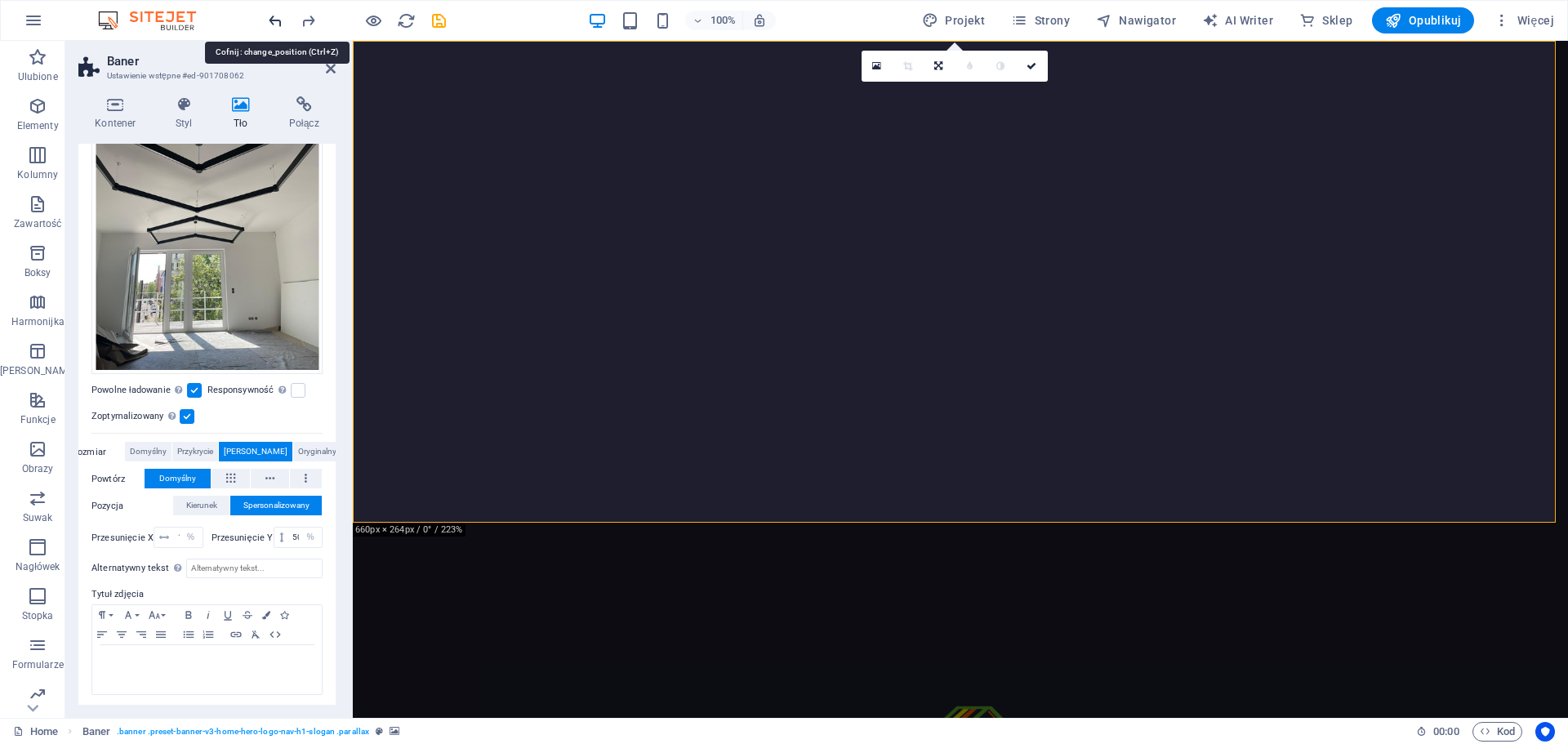
click at [282, 14] on icon "undo" at bounding box center [275, 20] width 19 height 19
type input "50"
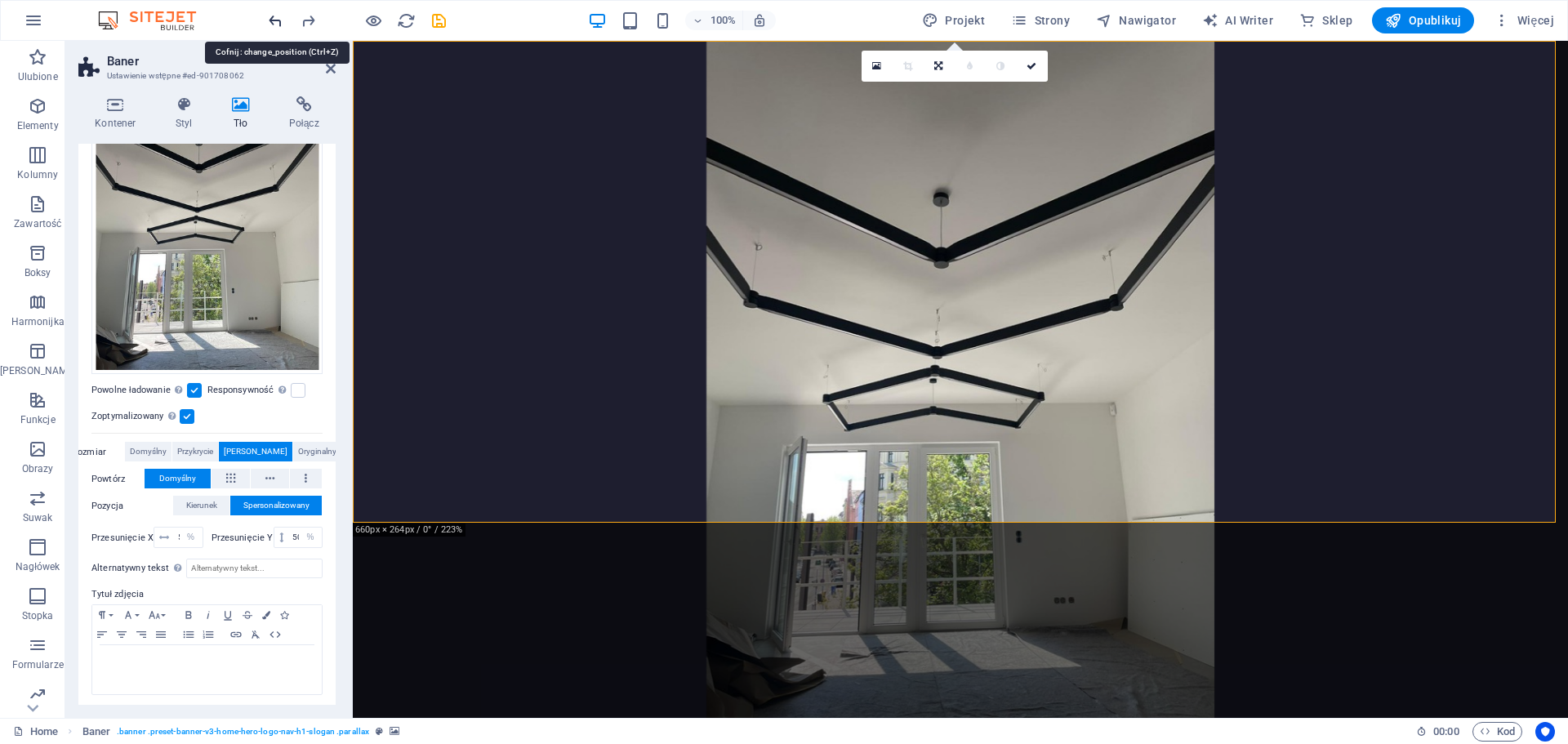
click at [282, 14] on icon "undo" at bounding box center [275, 20] width 19 height 19
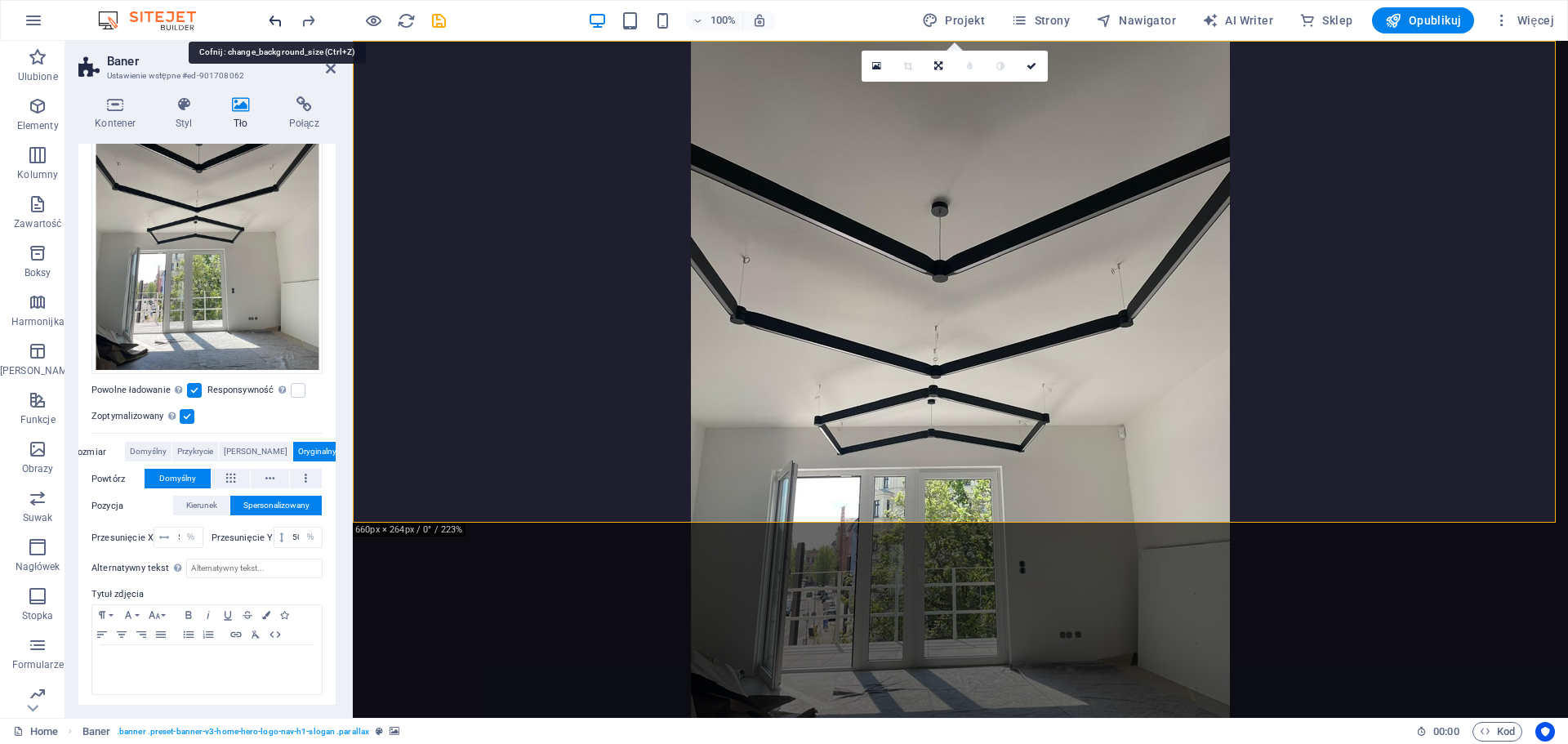
click at [282, 14] on icon "undo" at bounding box center [275, 20] width 19 height 19
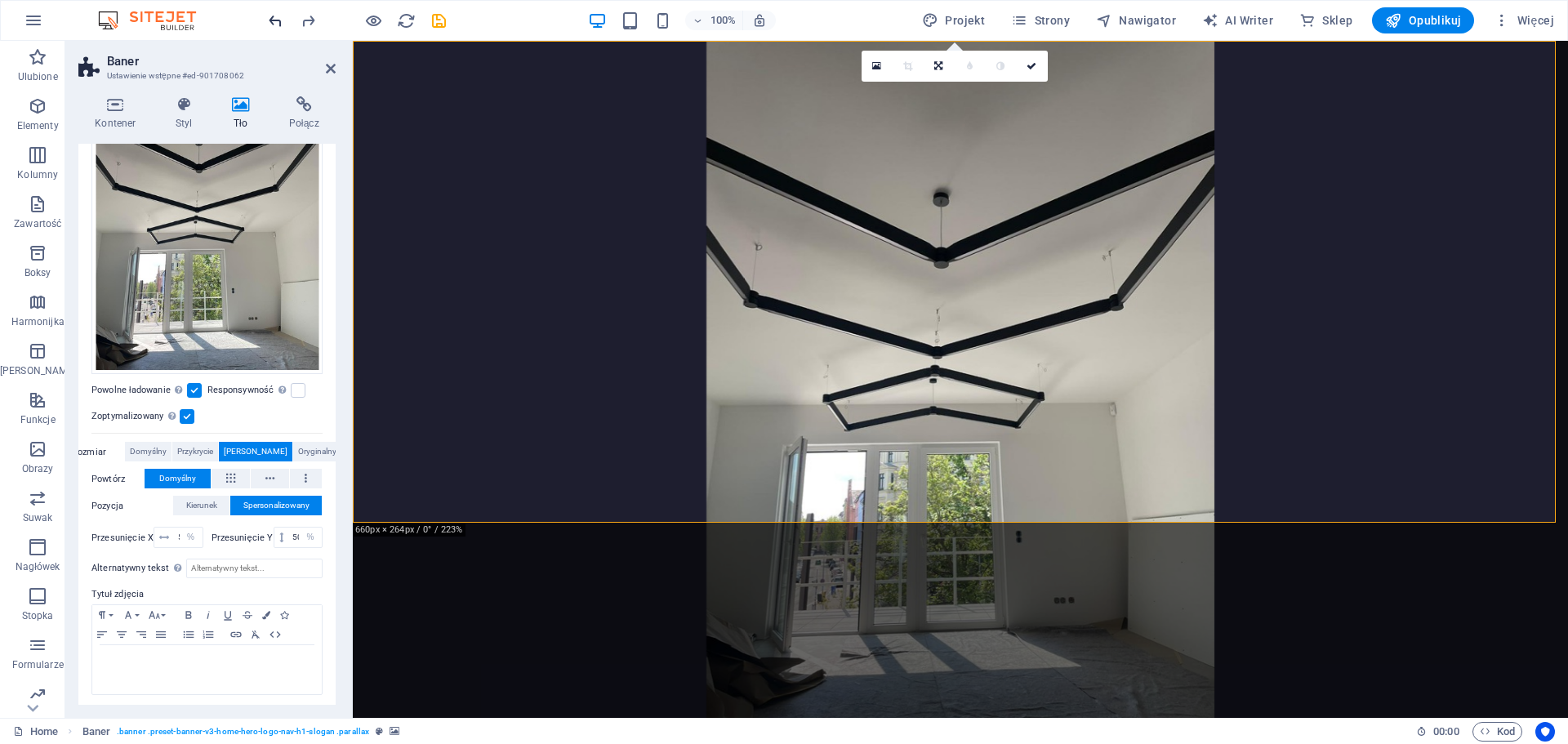
click at [281, 12] on icon "undo" at bounding box center [275, 20] width 19 height 19
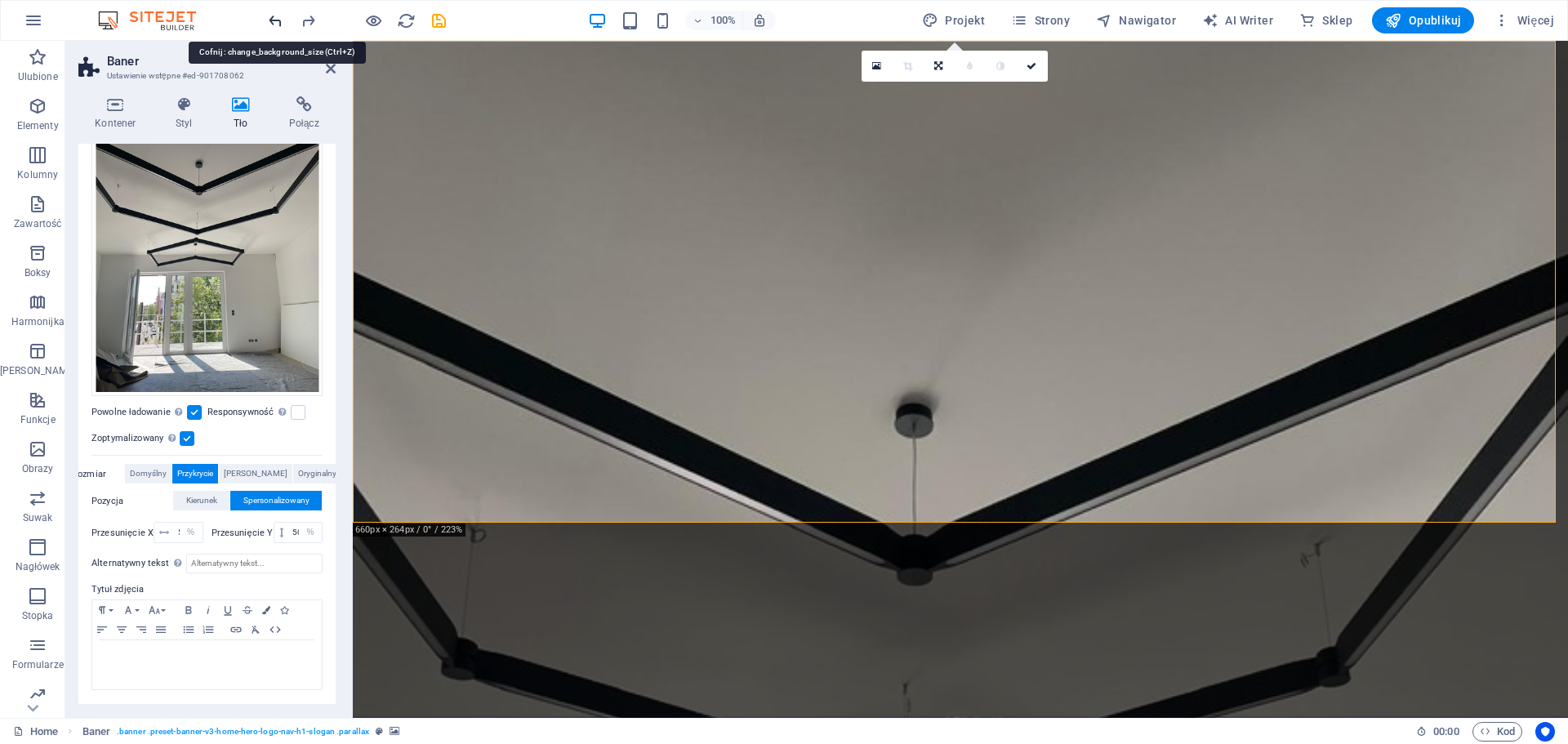
scroll to position [192, 0]
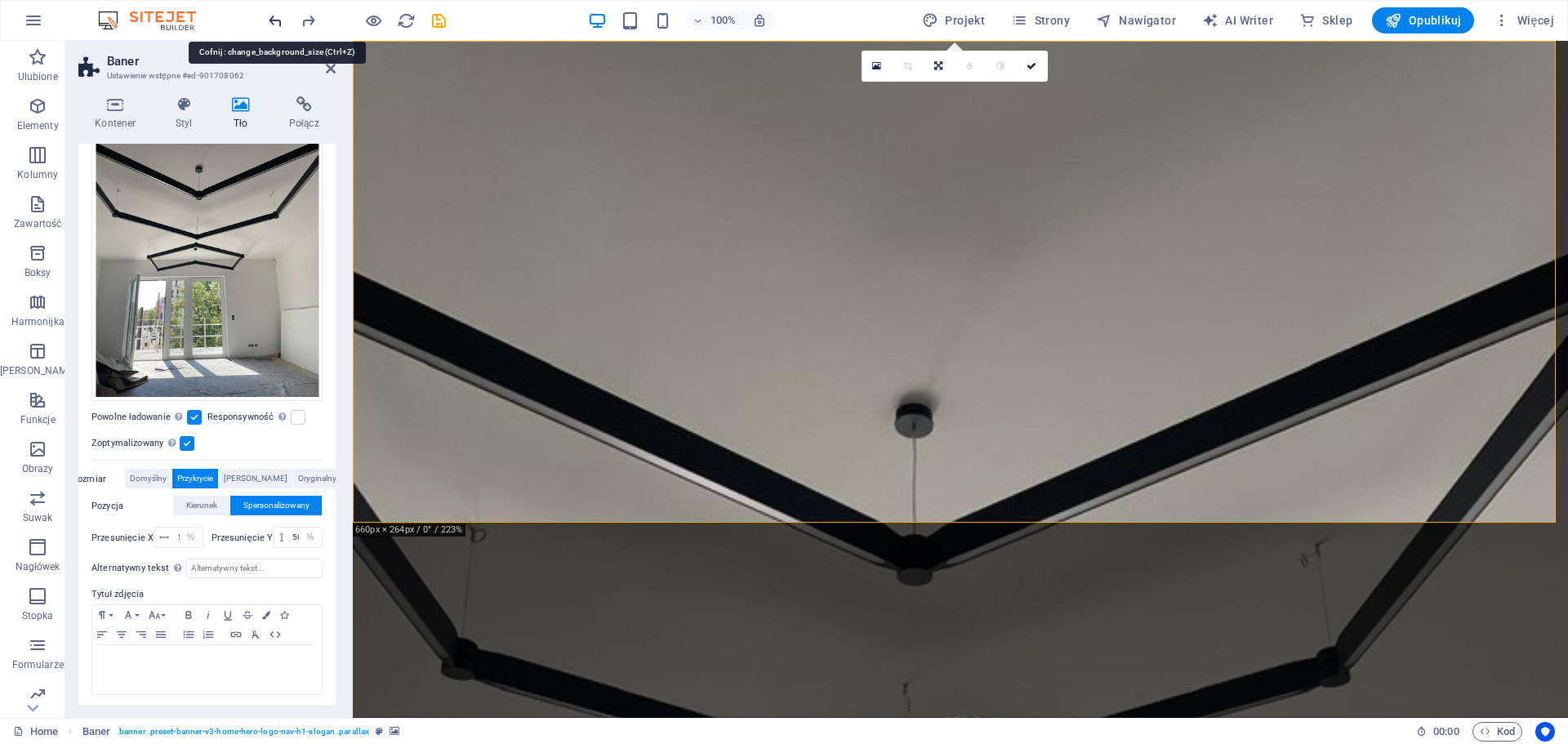
click at [279, 25] on icon "undo" at bounding box center [275, 20] width 19 height 19
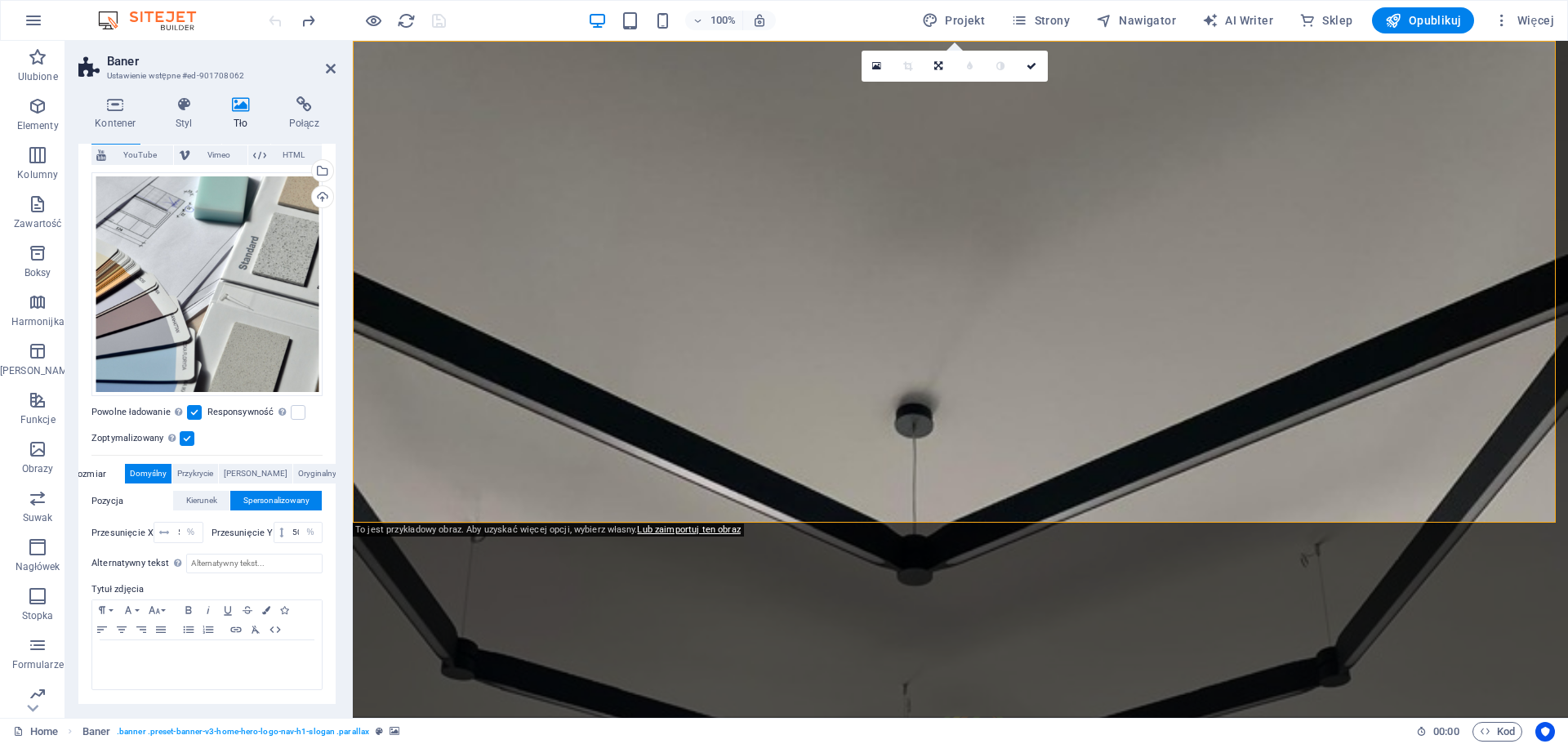
scroll to position [112, 0]
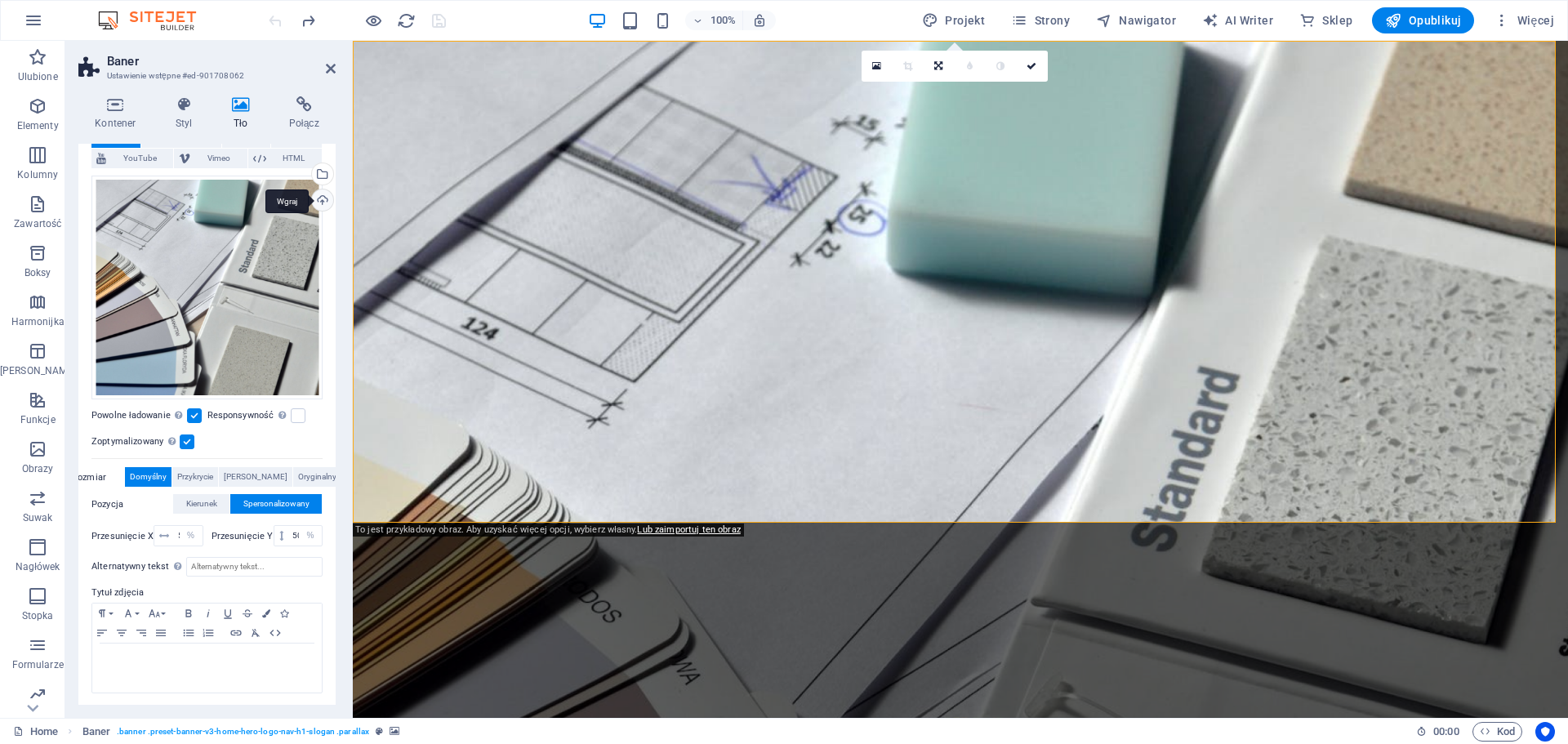
click at [315, 196] on div "Wgraj" at bounding box center [321, 201] width 25 height 25
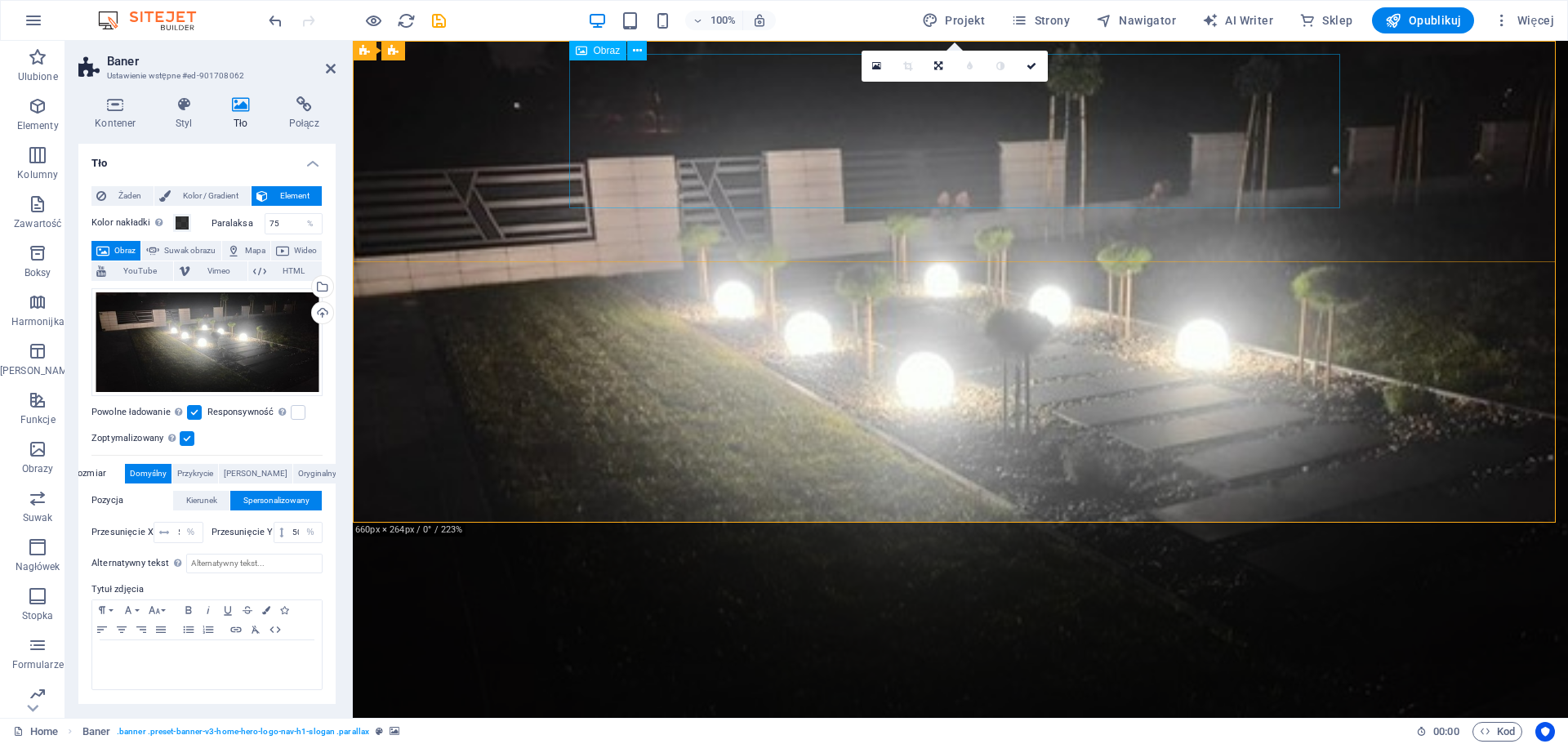
scroll to position [0, 0]
click at [329, 313] on div "Wgraj" at bounding box center [321, 314] width 25 height 25
click at [273, 29] on icon "undo" at bounding box center [275, 20] width 19 height 19
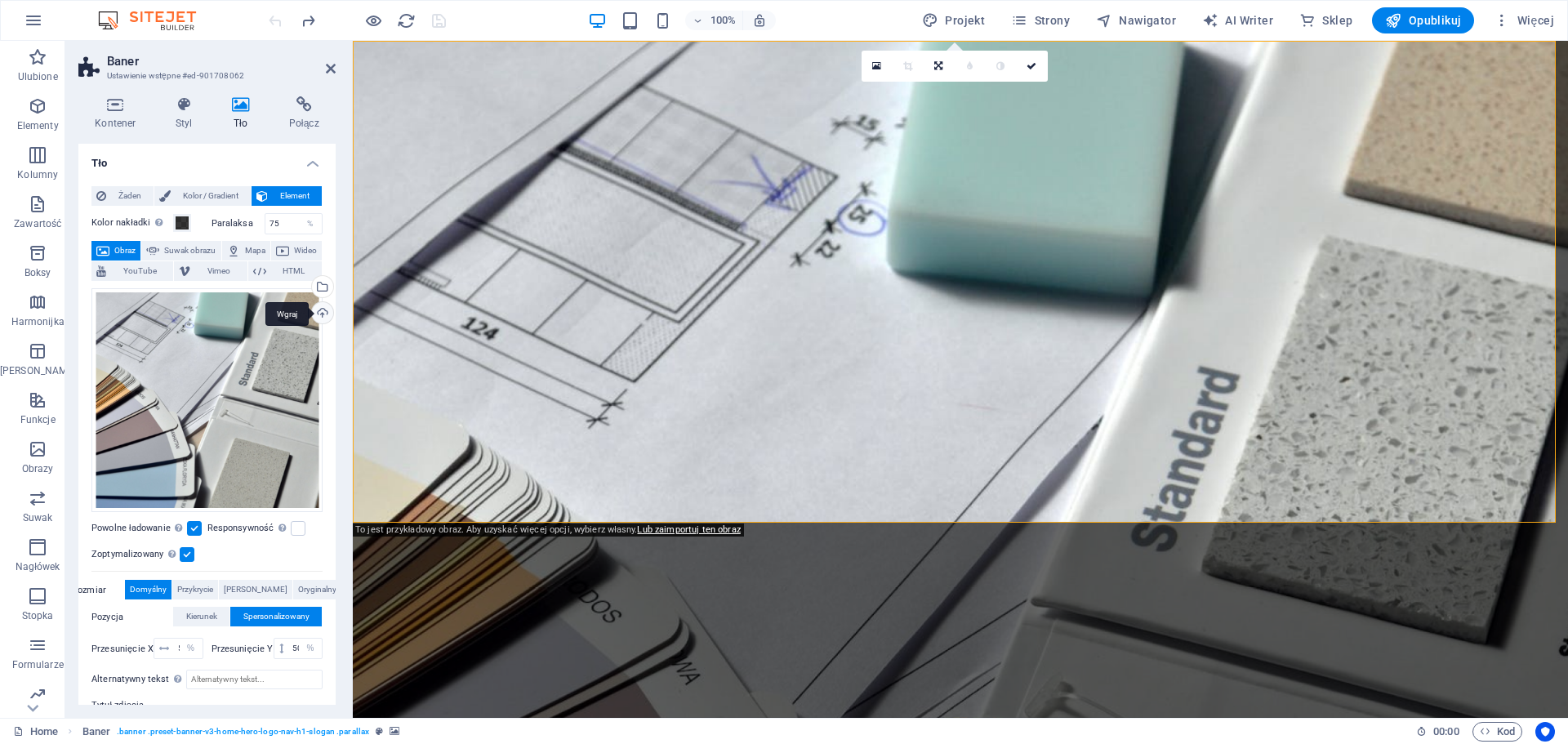
click at [315, 318] on div "Wgraj" at bounding box center [321, 314] width 25 height 25
click at [313, 310] on div "Wgraj" at bounding box center [321, 314] width 25 height 25
